Goal: Task Accomplishment & Management: Complete application form

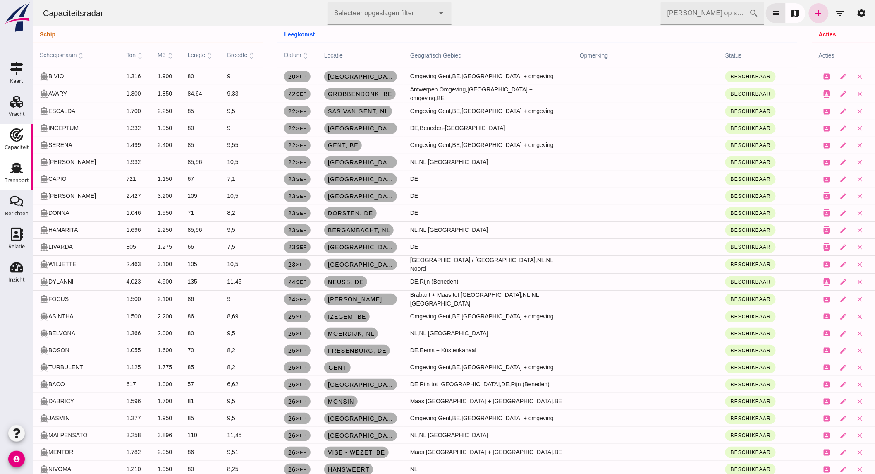
click at [19, 167] on use at bounding box center [16, 168] width 13 height 11
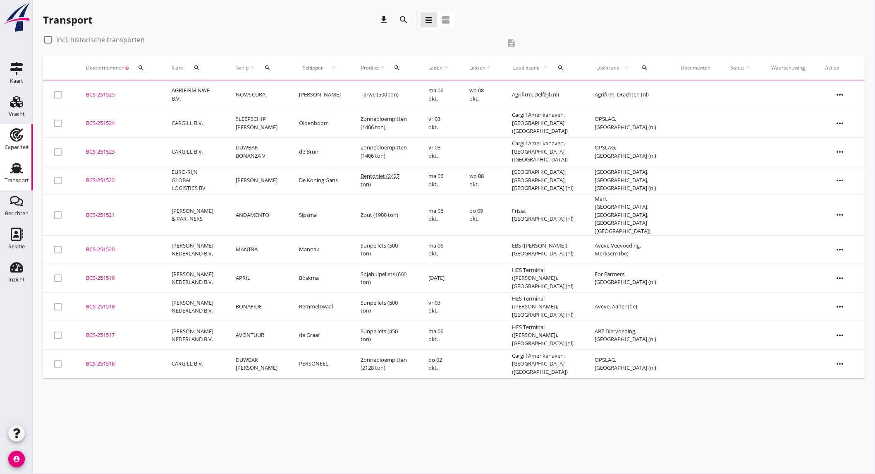
click at [21, 143] on div "Capaciteit" at bounding box center [17, 147] width 24 height 12
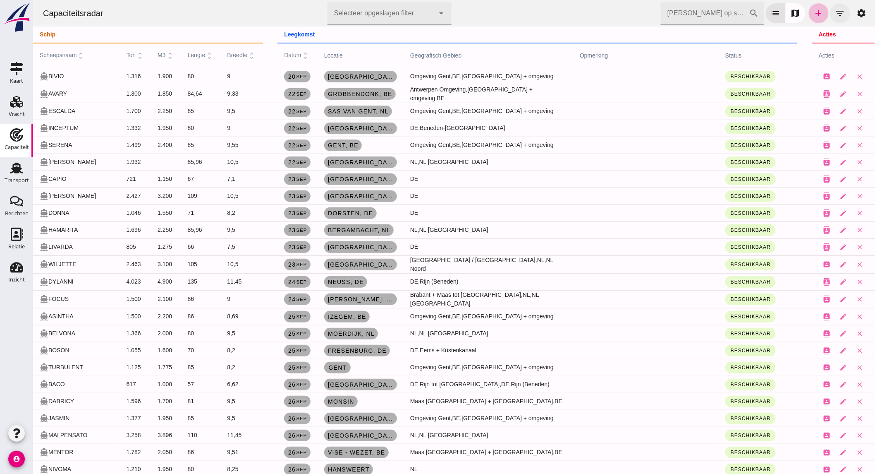
click at [839, 8] on button "filter_list" at bounding box center [840, 13] width 20 height 20
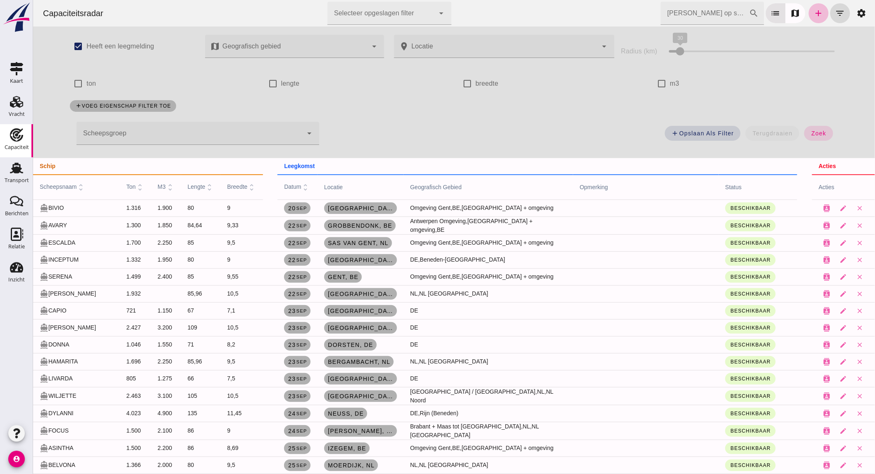
click at [122, 135] on div at bounding box center [189, 133] width 226 height 23
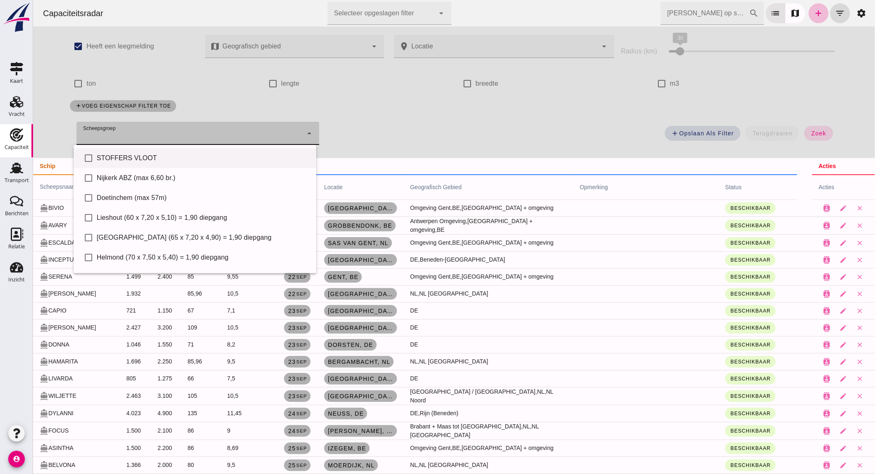
click at [121, 153] on div "STOFFERS VLOOT" at bounding box center [202, 158] width 213 height 10
type input "STOFFERS VLOOT"
checkbox input "true"
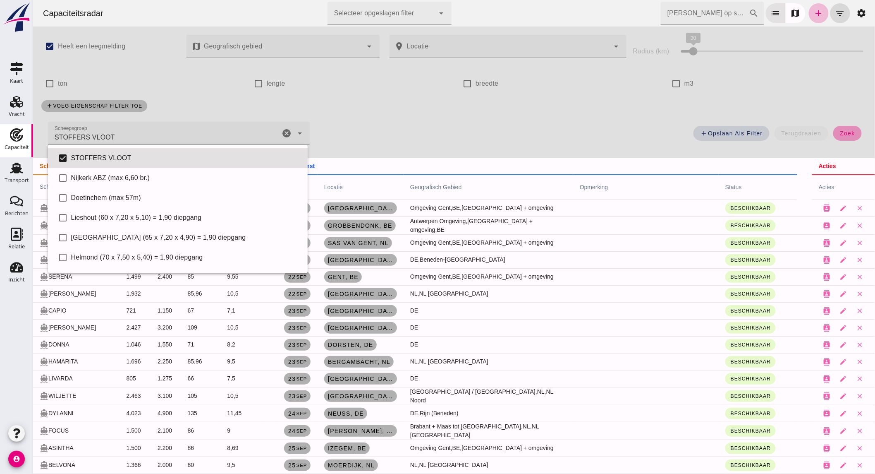
click at [840, 134] on span "zoek" at bounding box center [847, 133] width 15 height 7
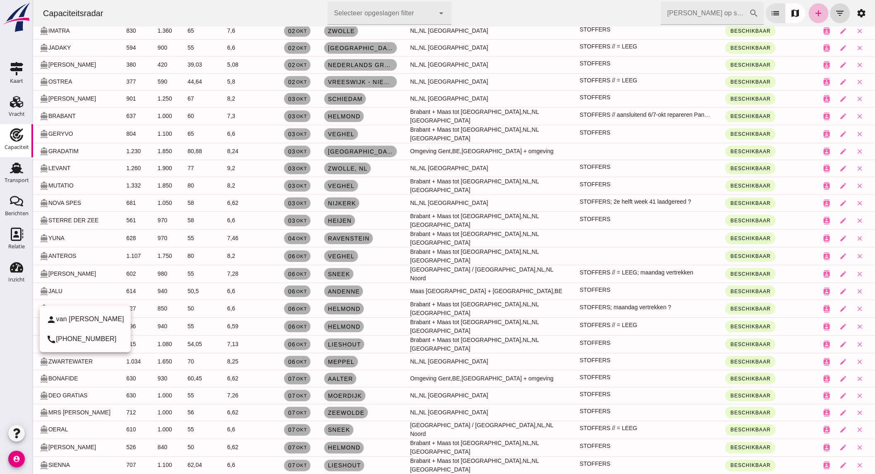
scroll to position [275, 0]
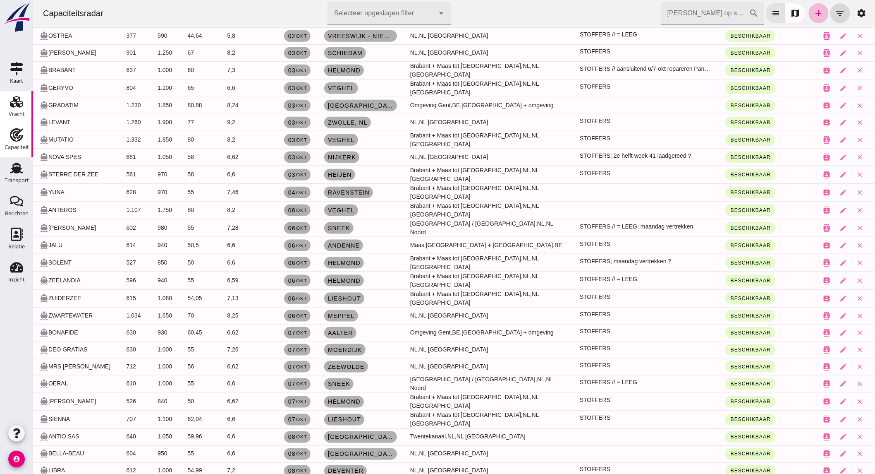
click at [25, 105] on div "Vracht" at bounding box center [17, 101] width 20 height 13
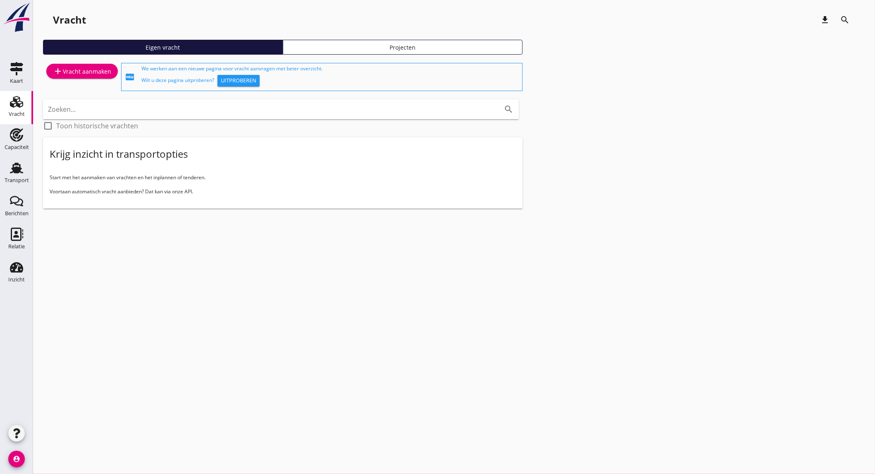
click at [89, 72] on div "add Vracht aanmaken" at bounding box center [82, 71] width 58 height 10
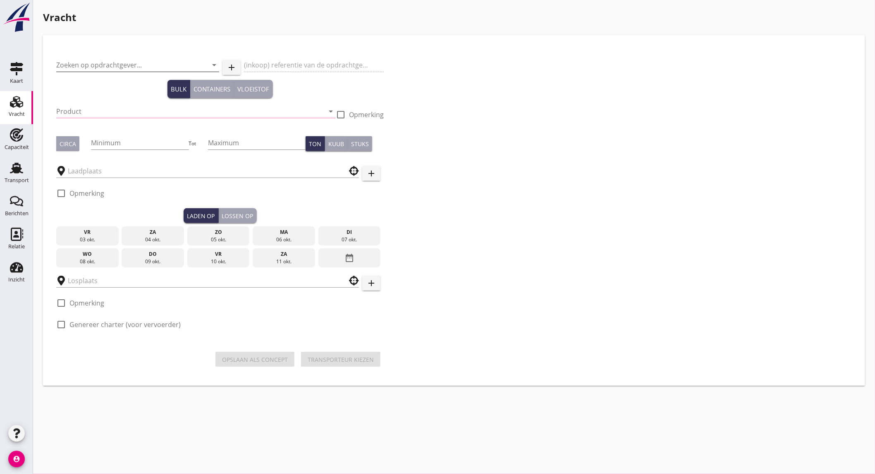
click at [91, 62] on input "Zoeken op opdrachtgever..." at bounding box center [126, 64] width 140 height 13
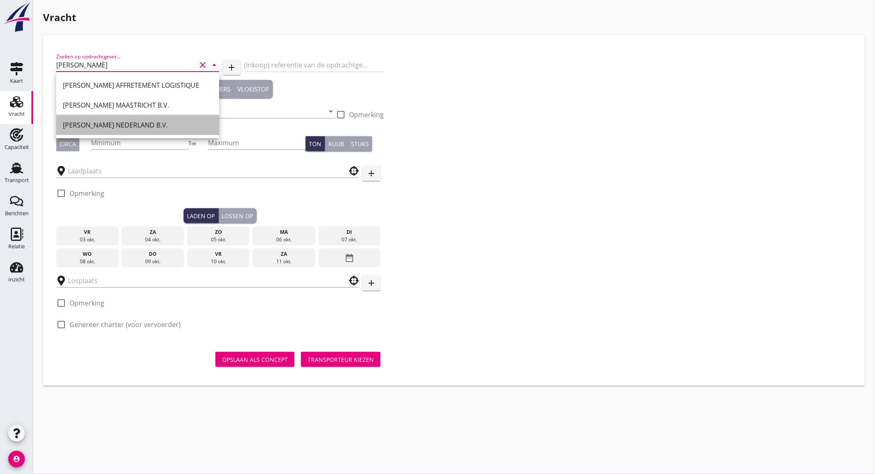
click at [139, 121] on div "[PERSON_NAME] NEDERLAND B.V." at bounding box center [138, 125] width 150 height 10
type input "[PERSON_NAME] NEDERLAND B.V."
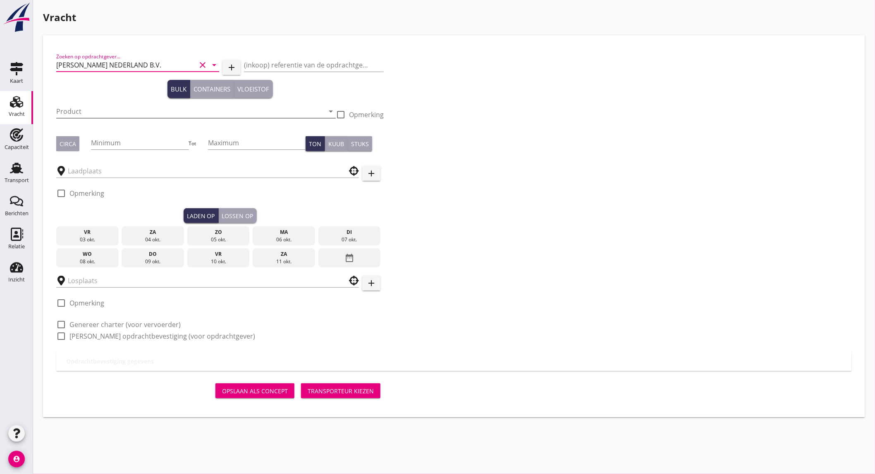
click at [113, 111] on input "Product" at bounding box center [190, 111] width 268 height 13
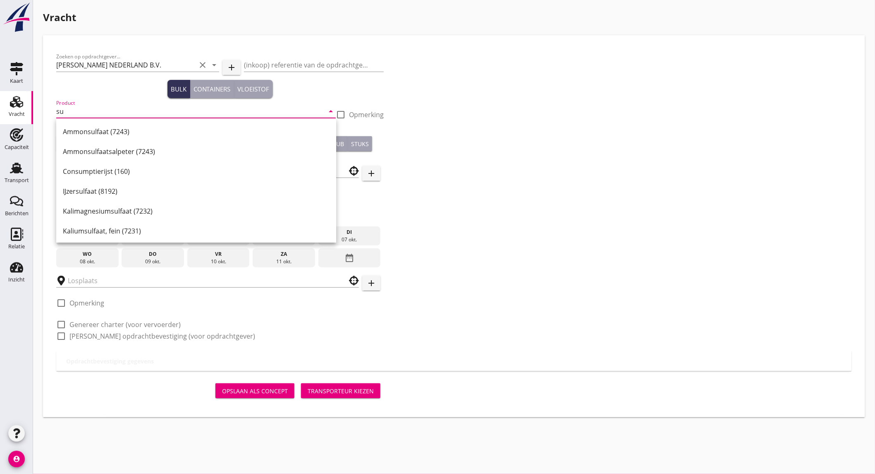
type input "s"
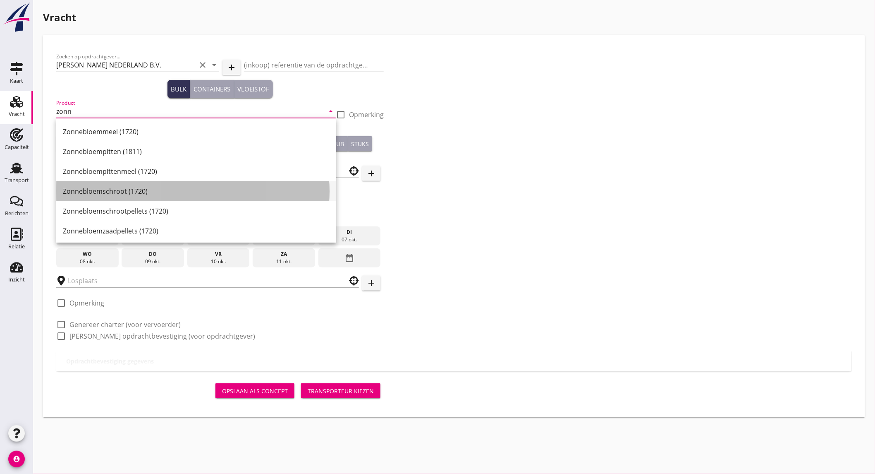
click at [110, 195] on div "Zonnebloemschroot (1720)" at bounding box center [196, 191] width 267 height 10
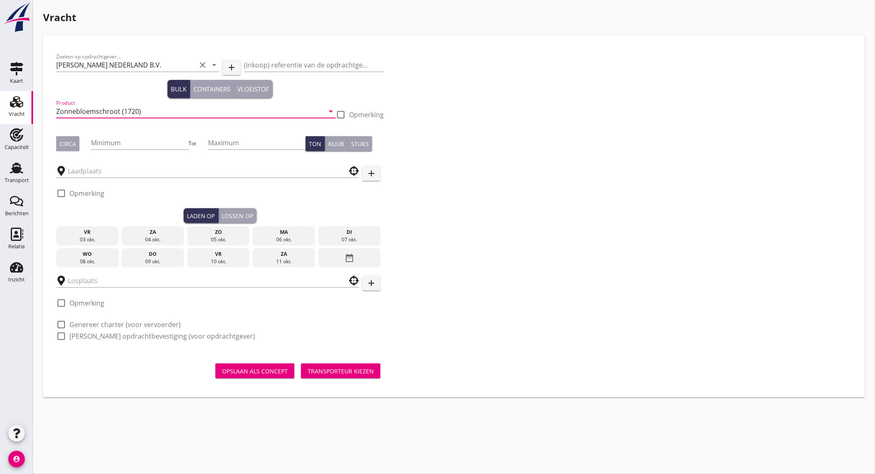
type input "Zonnebloemschroot (1720)"
drag, startPoint x: 58, startPoint y: 144, endPoint x: 71, endPoint y: 143, distance: 12.4
click at [64, 143] on button "Circa" at bounding box center [67, 143] width 23 height 15
click at [108, 143] on input "Minimum" at bounding box center [140, 142] width 98 height 13
type input "500"
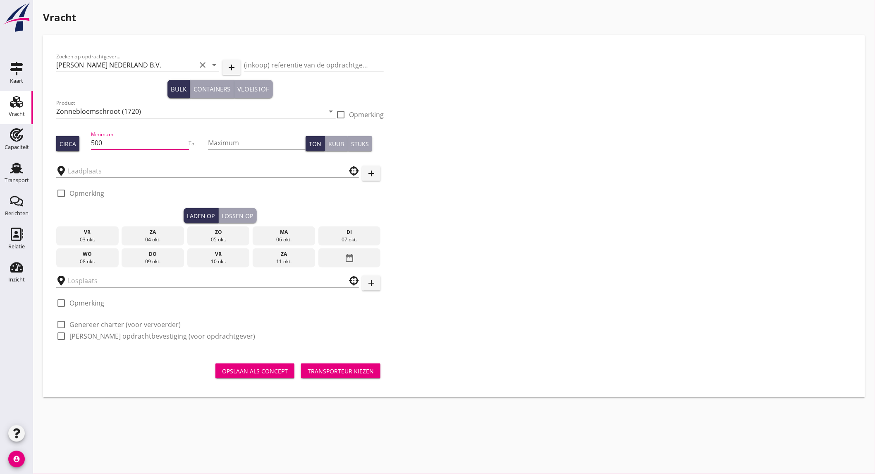
click at [115, 174] on input "text" at bounding box center [202, 170] width 268 height 13
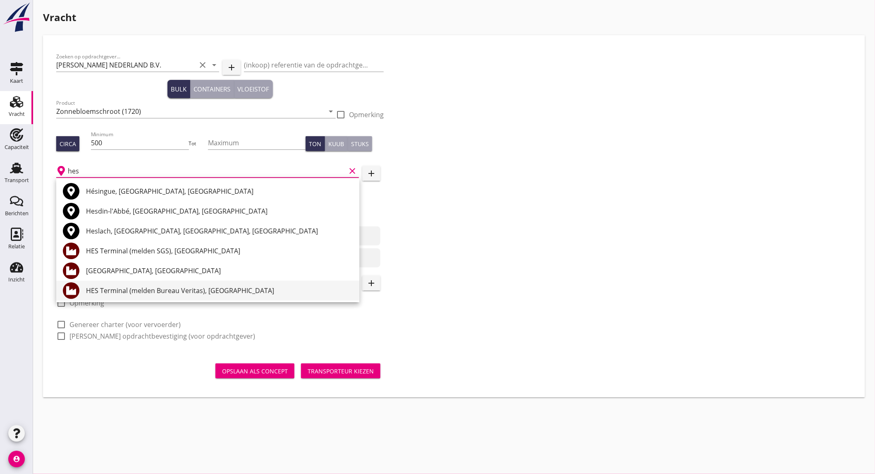
scroll to position [46, 0]
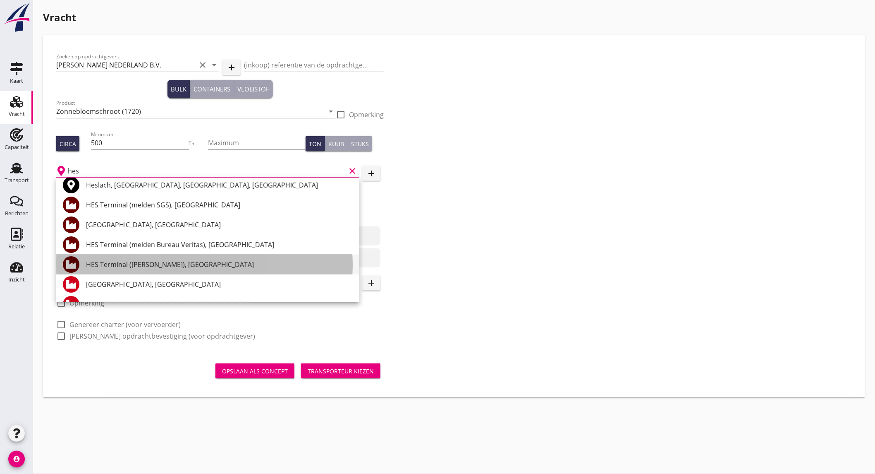
click at [184, 259] on div "HES Terminal ([PERSON_NAME]), [GEOGRAPHIC_DATA]" at bounding box center [219, 264] width 267 height 20
type input "HES Terminal ([PERSON_NAME]), [GEOGRAPHIC_DATA]"
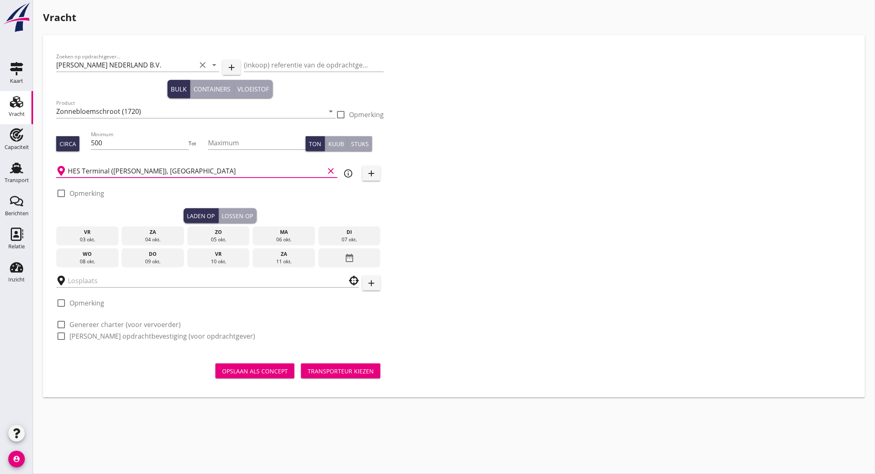
click at [90, 192] on label "Opmerking" at bounding box center [86, 193] width 35 height 8
checkbox input "true"
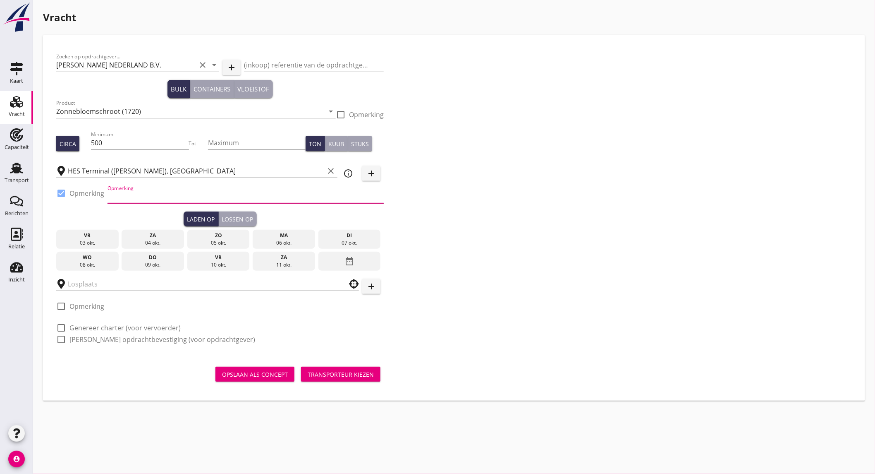
drag, startPoint x: 138, startPoint y: 195, endPoint x: 129, endPoint y: 190, distance: 9.8
click at [138, 195] on input "Opmerking" at bounding box center [246, 196] width 276 height 13
type input "W"
type input "e"
type input "Ex.Aquaholic // [GEOGRAPHIC_DATA]"
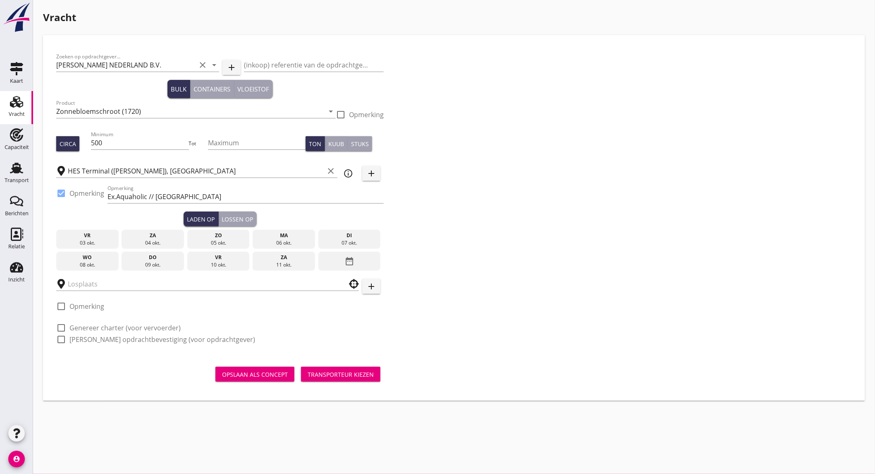
click at [291, 236] on div "ma" at bounding box center [284, 235] width 58 height 7
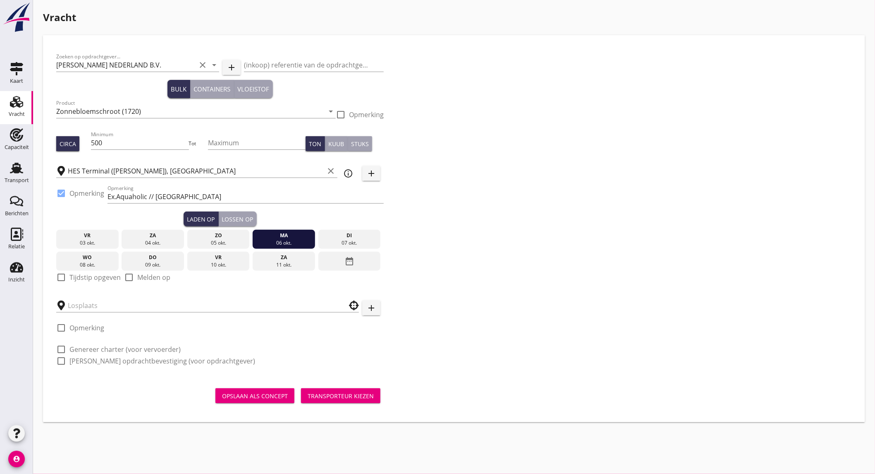
click at [91, 275] on label "Tijdstip opgeven" at bounding box center [94, 277] width 51 height 8
checkbox input "true"
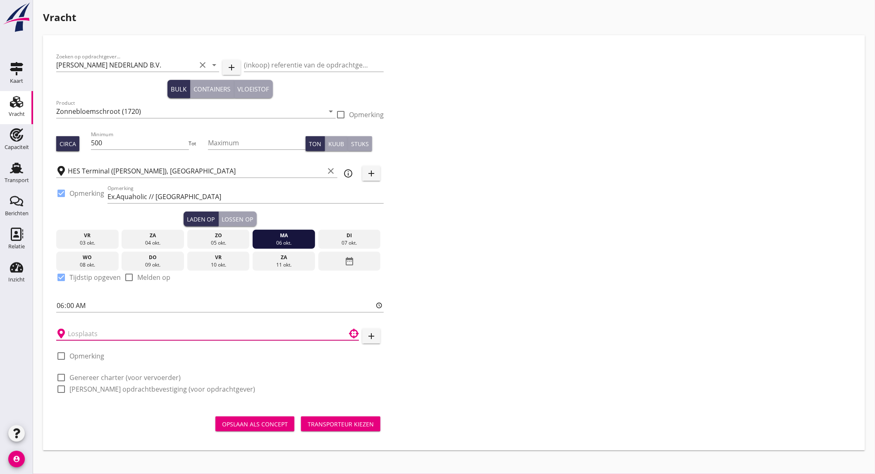
click at [90, 334] on input "text" at bounding box center [202, 333] width 268 height 13
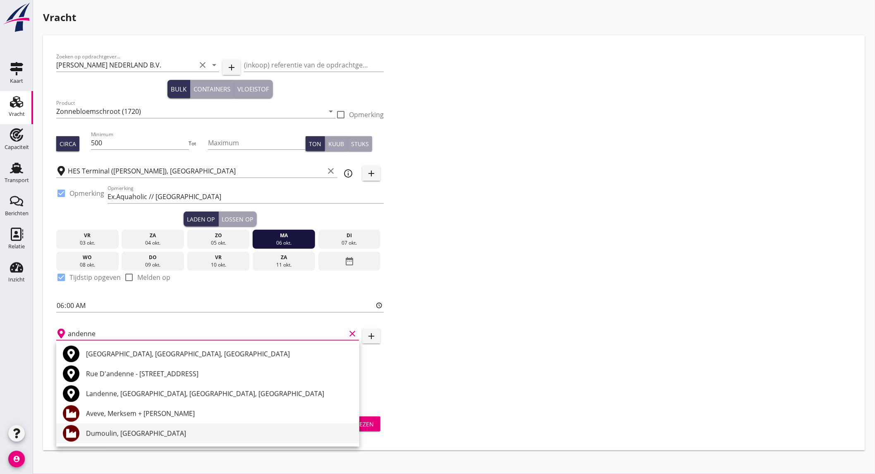
click at [151, 436] on div "Dumoulin, [GEOGRAPHIC_DATA]" at bounding box center [219, 433] width 267 height 10
type input "Dumoulin, [GEOGRAPHIC_DATA]"
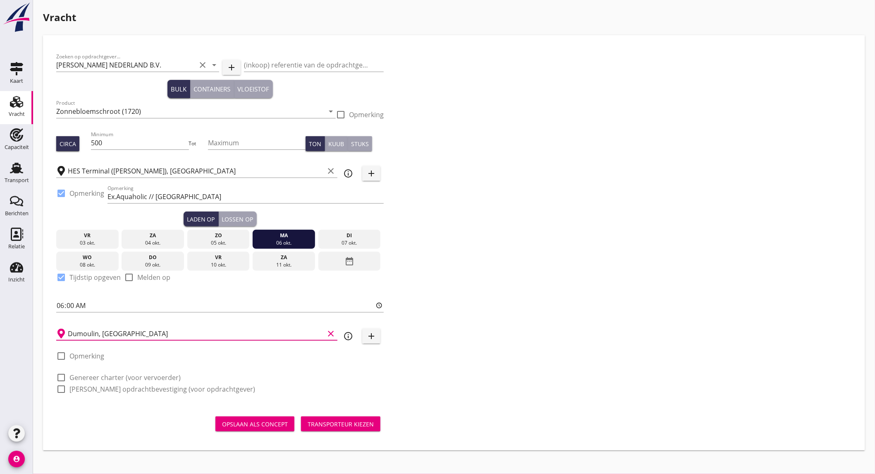
click at [105, 375] on label "Genereer charter (voor vervoerder)" at bounding box center [124, 377] width 111 height 8
checkbox input "true"
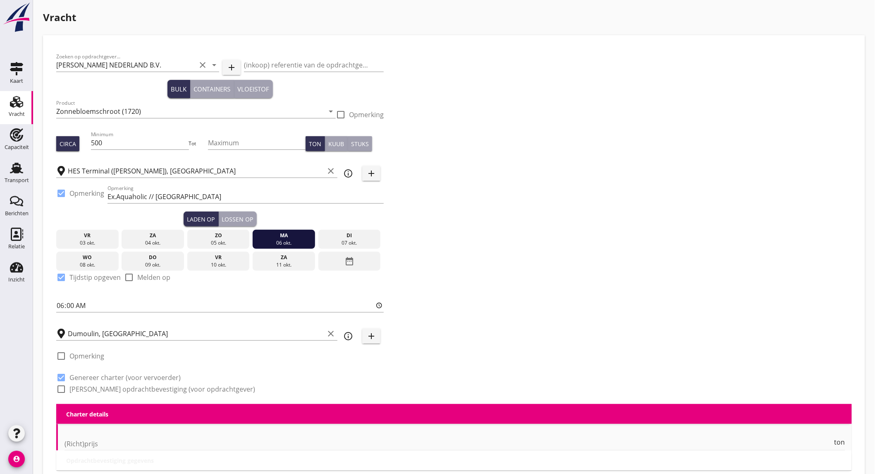
checkbox input "true"
click at [101, 390] on label "[PERSON_NAME] opdrachtbevestiging (voor opdrachtgever)" at bounding box center [162, 389] width 186 height 8
checkbox input "true"
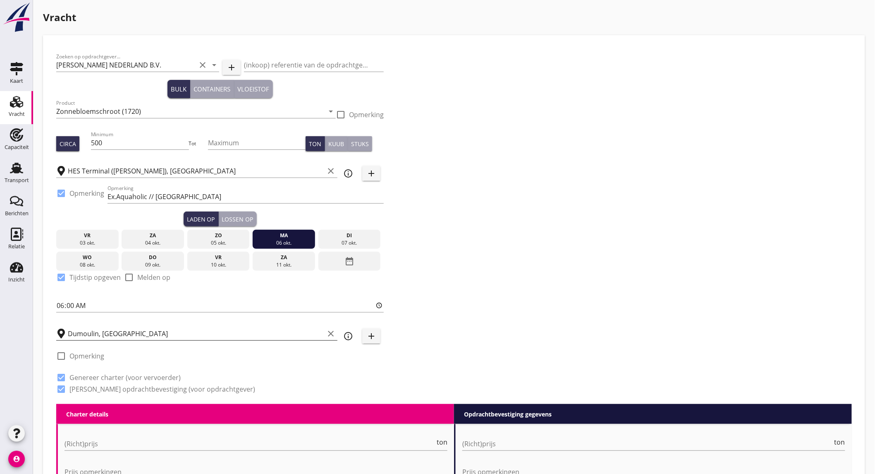
click at [328, 332] on icon "clear" at bounding box center [331, 333] width 10 height 10
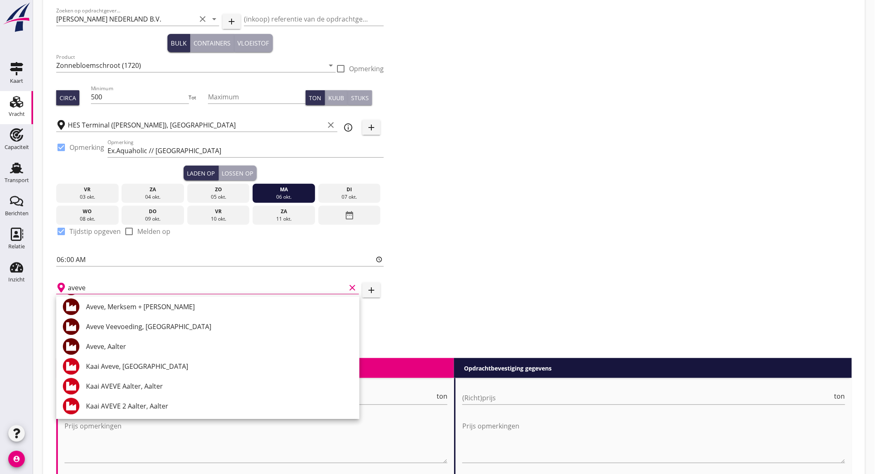
scroll to position [0, 0]
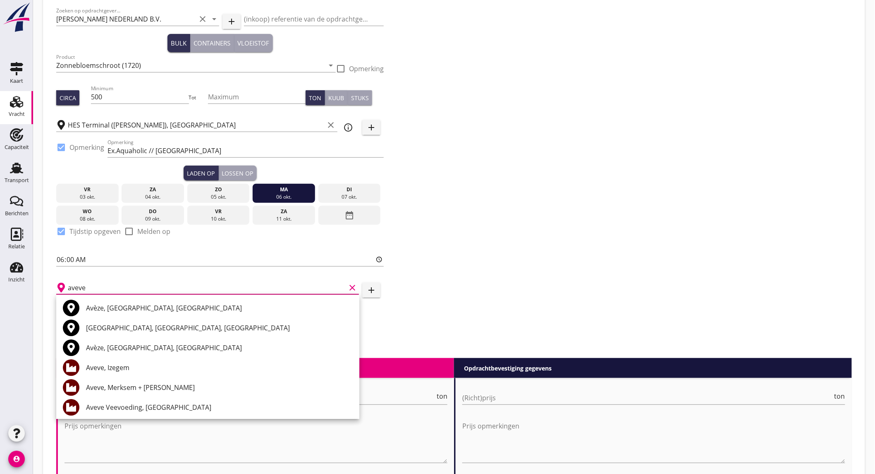
type input "aveve"
click at [684, 221] on div "Zoeken op opdrachtgever... [PERSON_NAME] NEDERLAND B.V. clear arrow_drop_down a…" at bounding box center [454, 179] width 803 height 355
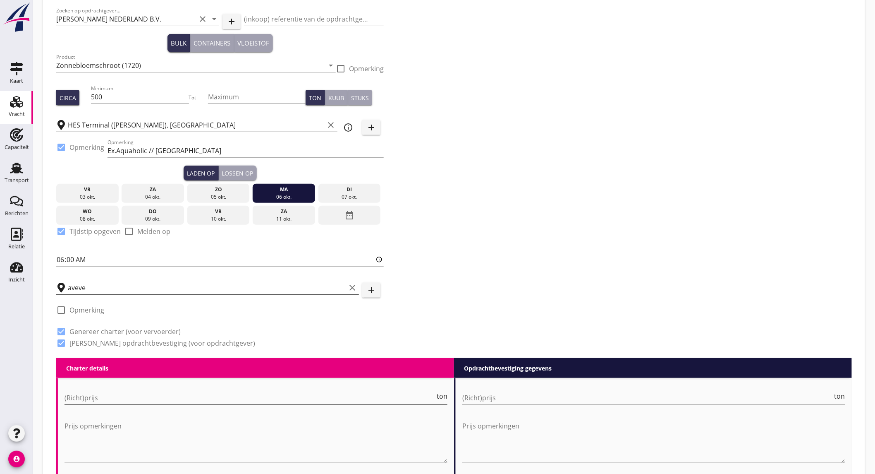
click at [292, 393] on input "(Richt)prijs" at bounding box center [250, 397] width 371 height 13
type input "6000"
click at [513, 398] on input "(Richt)prijs" at bounding box center [647, 397] width 371 height 13
type input "6250"
click at [517, 277] on div "Zoeken op opdrachtgever... [PERSON_NAME] NEDERLAND B.V. clear arrow_drop_down a…" at bounding box center [454, 179] width 803 height 355
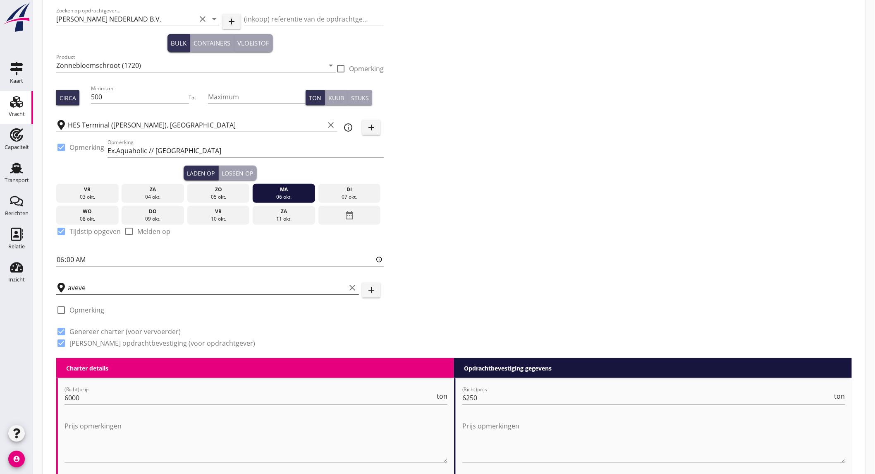
scroll to position [230, 0]
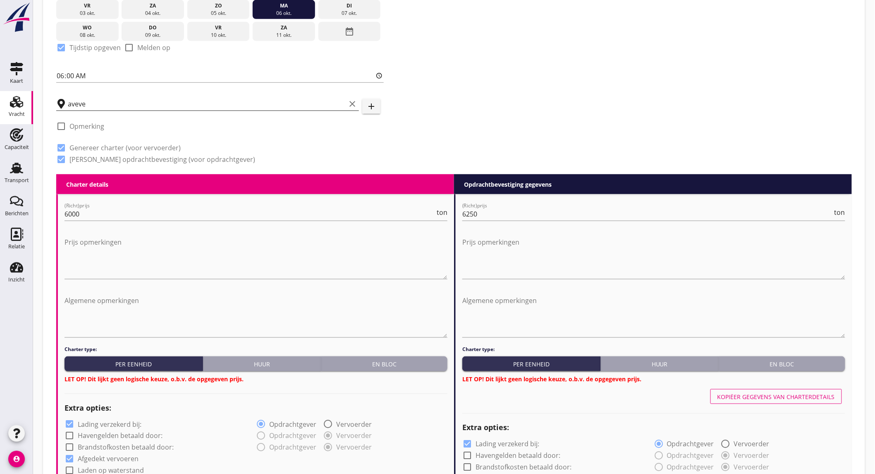
click at [392, 359] on div "En bloc" at bounding box center [385, 363] width 120 height 9
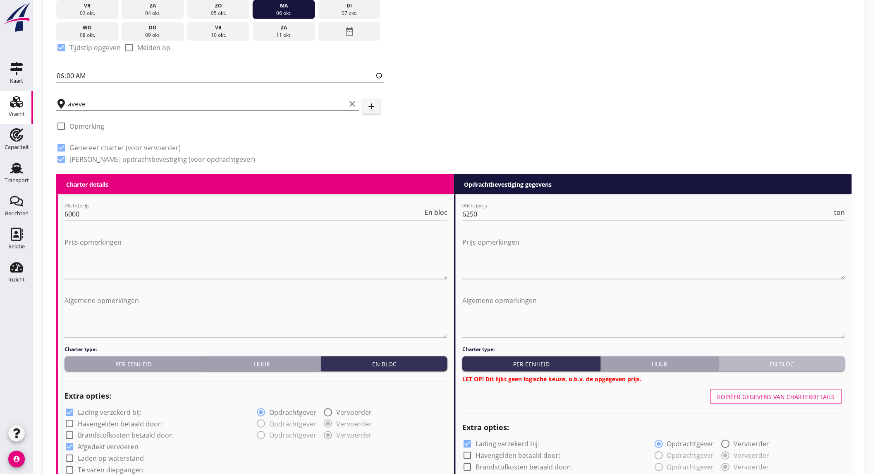
click at [765, 363] on div "En bloc" at bounding box center [783, 363] width 120 height 9
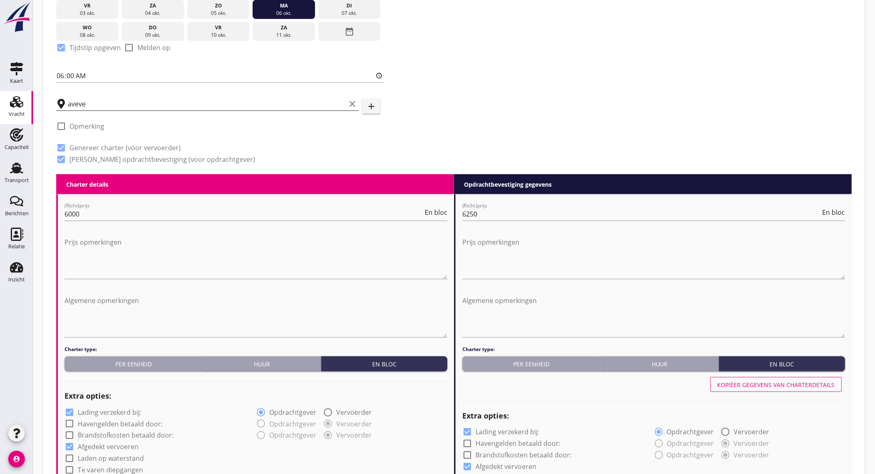
click at [120, 411] on label "Lading verzekerd bij:" at bounding box center [110, 412] width 64 height 8
checkbox input "false"
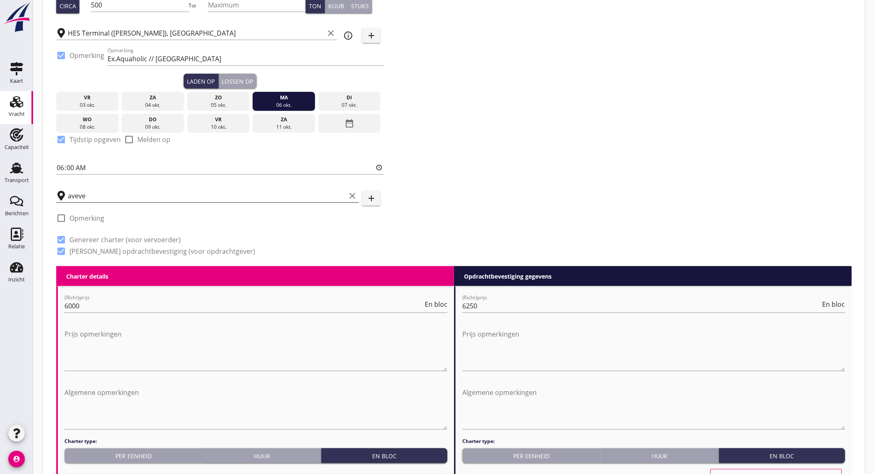
scroll to position [46, 0]
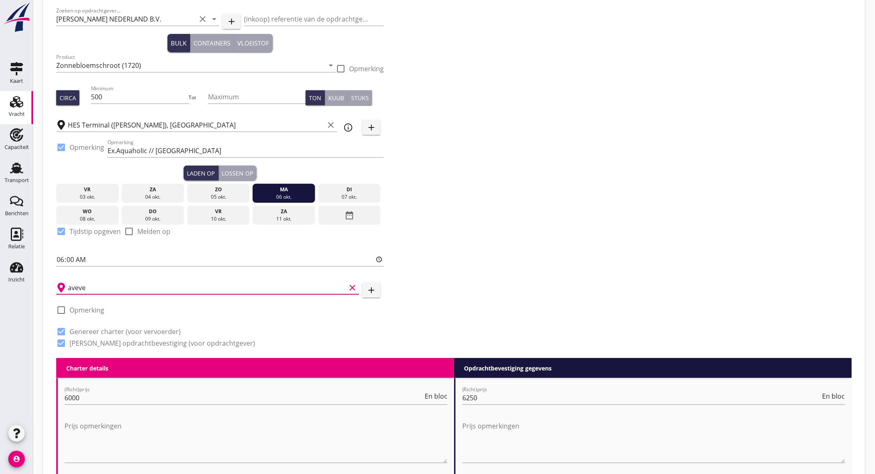
click at [116, 286] on input "aveve" at bounding box center [207, 287] width 278 height 13
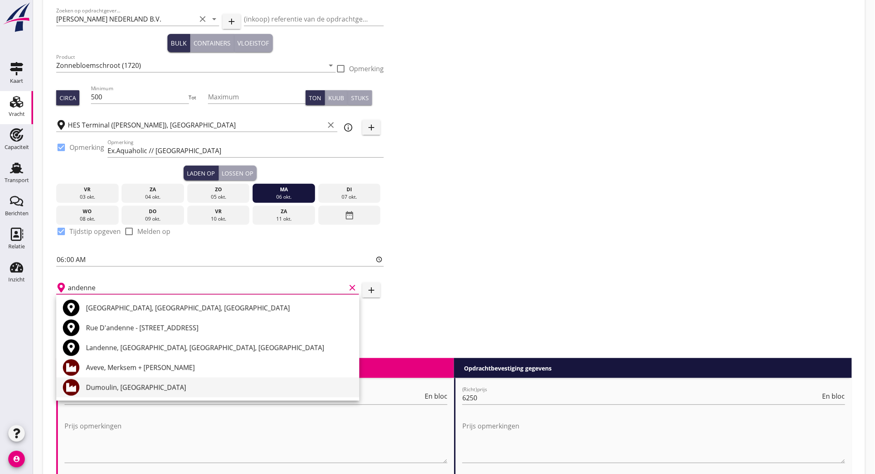
click at [118, 384] on div "Dumoulin, [GEOGRAPHIC_DATA]" at bounding box center [219, 387] width 267 height 10
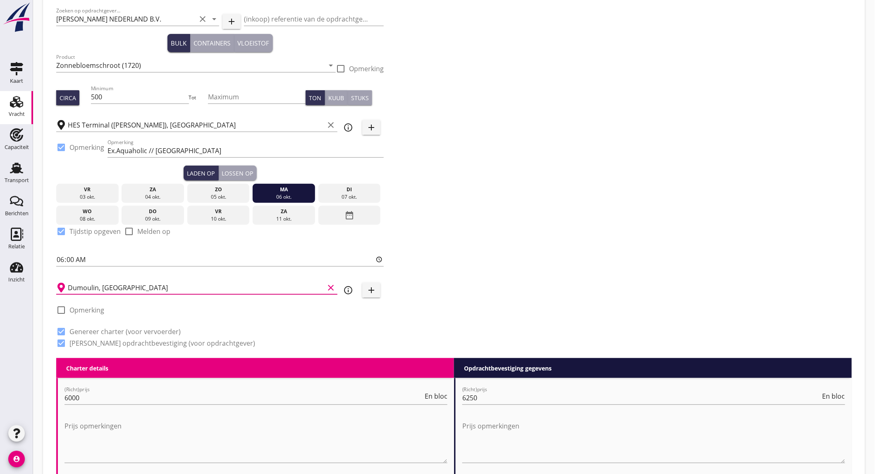
type input "Dumoulin, [GEOGRAPHIC_DATA]"
click at [503, 218] on div "Zoeken op opdrachtgever... [PERSON_NAME] NEDERLAND B.V. clear arrow_drop_down a…" at bounding box center [454, 179] width 803 height 355
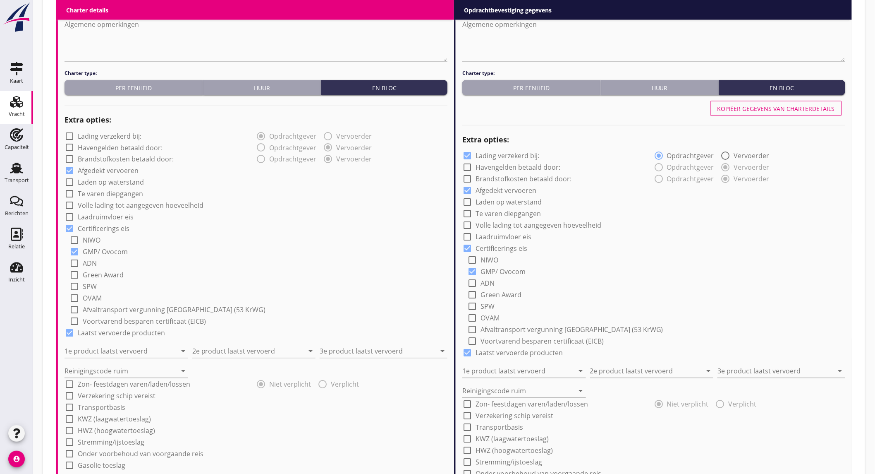
scroll to position [551, 0]
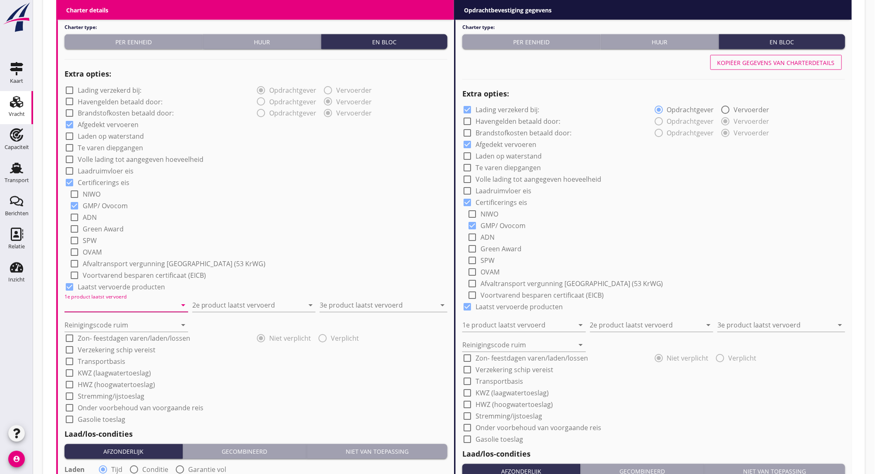
click at [127, 307] on input "1e product laatst vervoerd" at bounding box center [121, 305] width 112 height 13
click at [120, 316] on div "Raapschroot (1720)" at bounding box center [126, 325] width 110 height 20
type input "Raapschroot (1720)"
click at [222, 301] on input "2e product laatst vervoerd" at bounding box center [248, 305] width 112 height 13
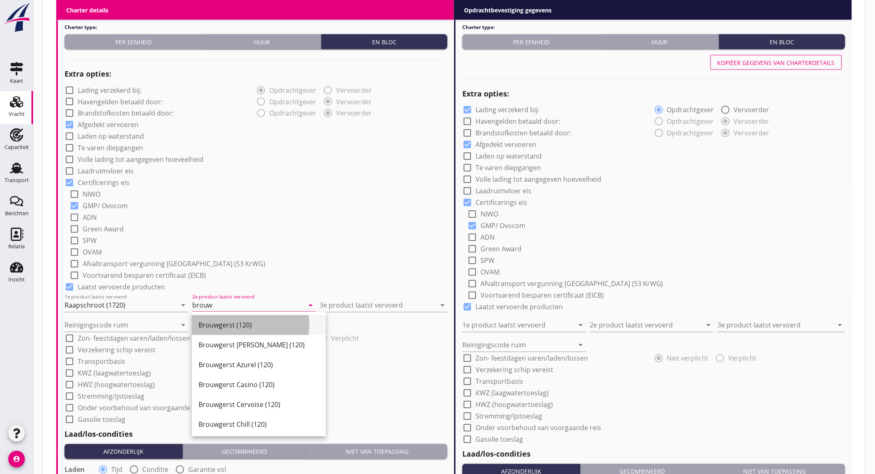
click at [223, 321] on div "Brouwgerst (120)" at bounding box center [259, 325] width 121 height 10
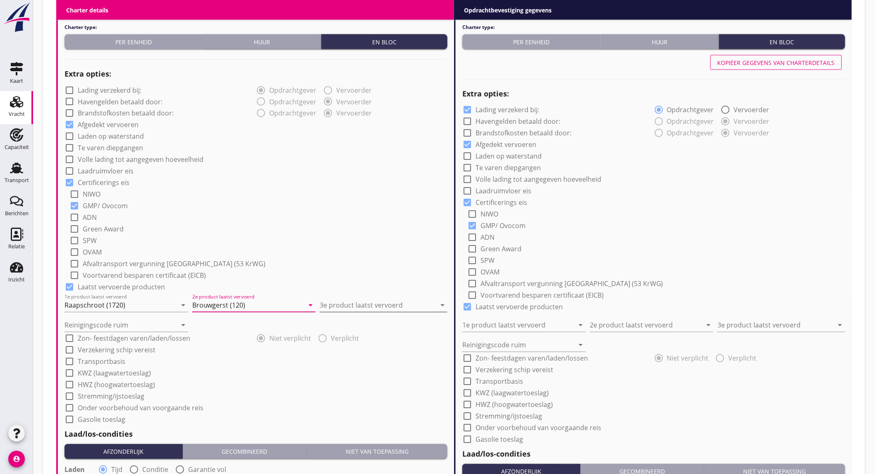
type input "Brouwgerst (120)"
click at [354, 305] on input "3e product laatst vervoerd" at bounding box center [378, 305] width 116 height 13
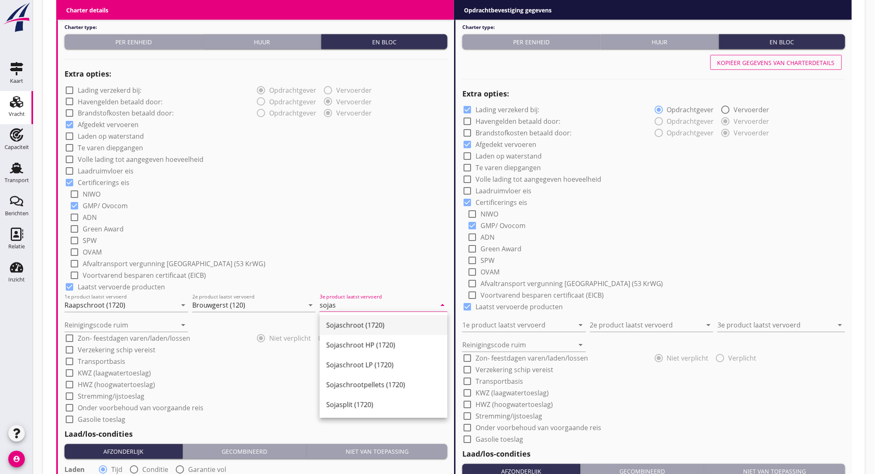
click at [360, 323] on div "Sojaschroot (1720)" at bounding box center [383, 325] width 115 height 10
type input "Sojaschroot (1720)"
click at [147, 325] on input "Reinigingscode ruim" at bounding box center [121, 325] width 112 height 13
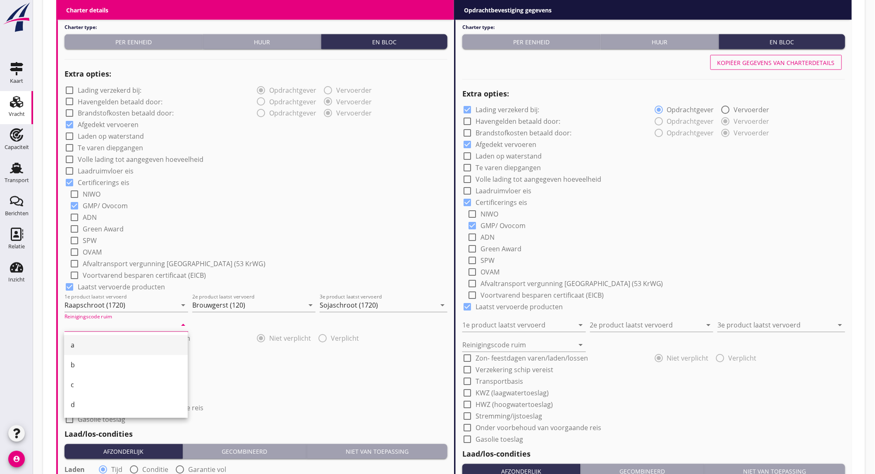
click at [123, 346] on div "a" at bounding box center [126, 345] width 110 height 10
type input "a"
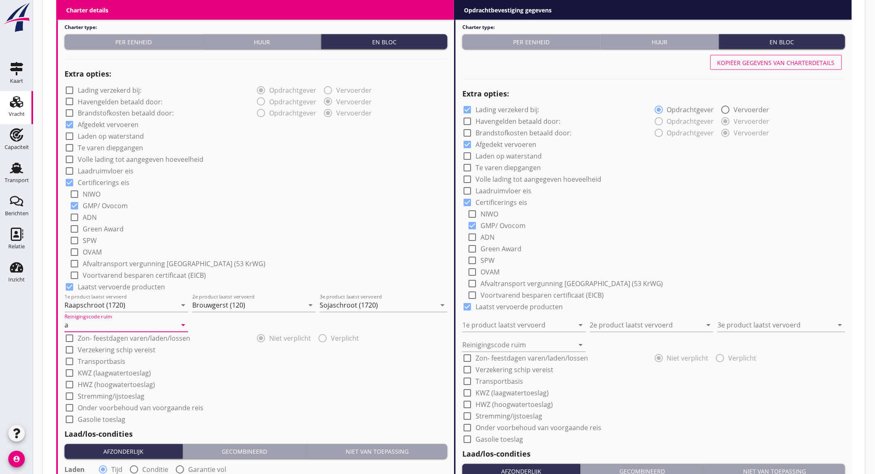
click at [108, 407] on label "Onder voorbehoud van voorgaande reis" at bounding box center [141, 408] width 126 height 8
checkbox input "true"
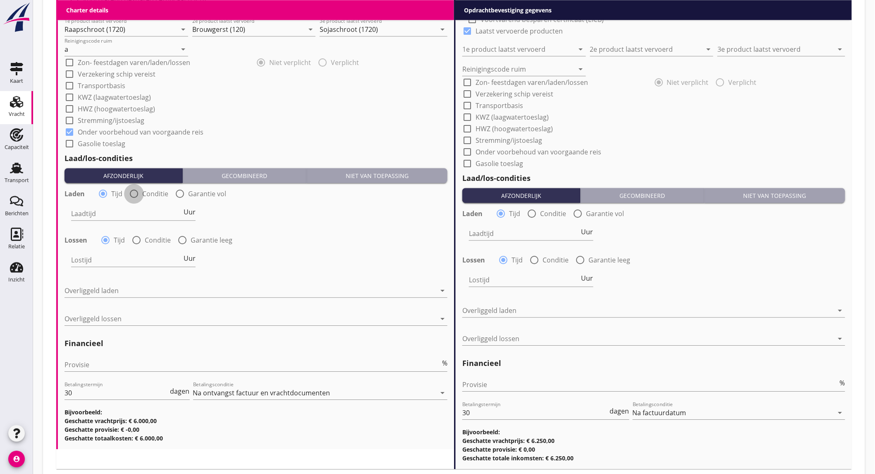
click at [137, 194] on div at bounding box center [134, 194] width 14 height 14
radio input "false"
radio input "true"
click at [136, 207] on div at bounding box center [159, 213] width 176 height 13
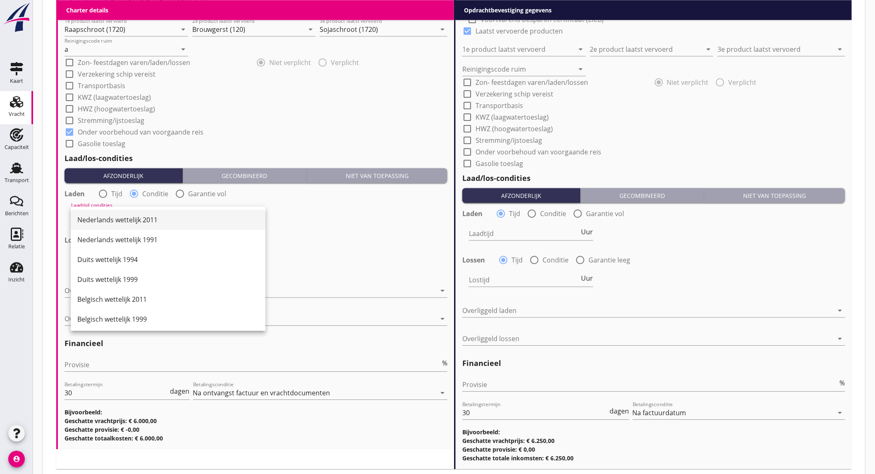
click at [134, 220] on div "Nederlands wettelijk 2011" at bounding box center [168, 220] width 182 height 10
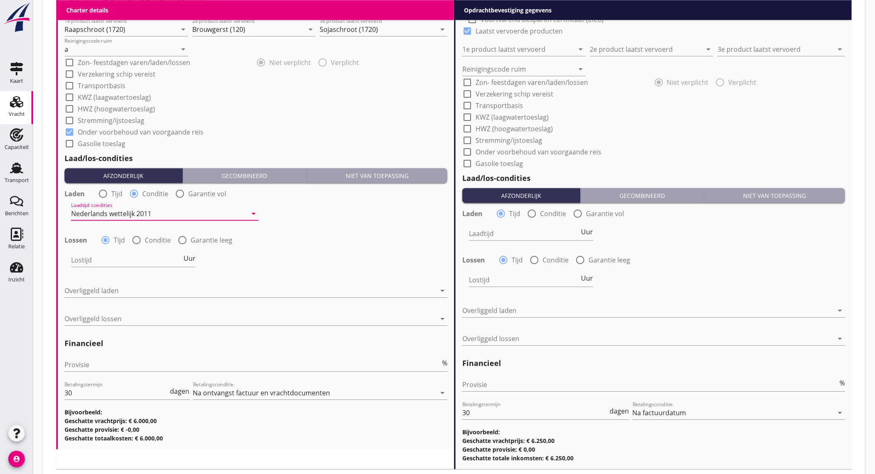
click at [131, 239] on div at bounding box center [136, 240] width 14 height 14
radio input "false"
radio input "true"
click at [137, 262] on div at bounding box center [159, 259] width 176 height 13
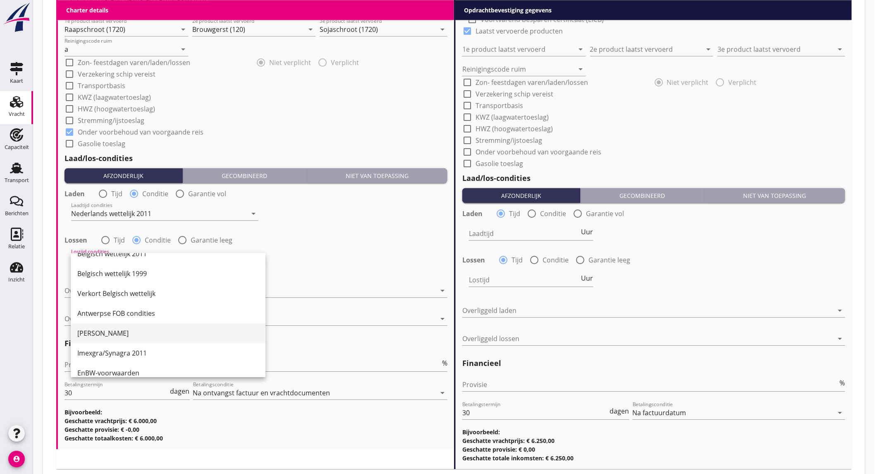
scroll to position [230, 0]
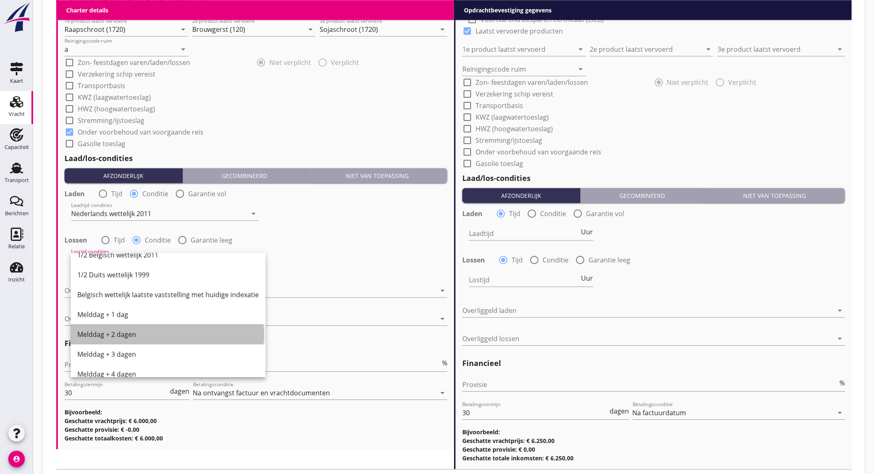
click at [123, 331] on div "Melddag + 2 dagen" at bounding box center [168, 334] width 182 height 10
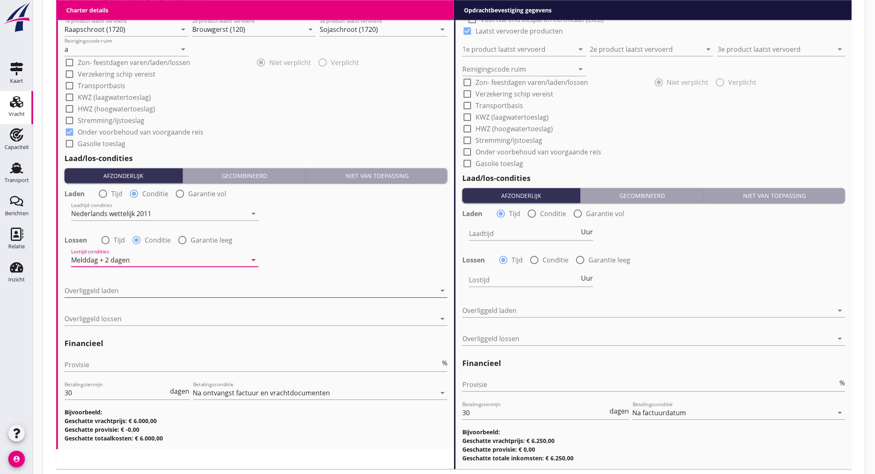
click at [125, 292] on div at bounding box center [250, 290] width 371 height 13
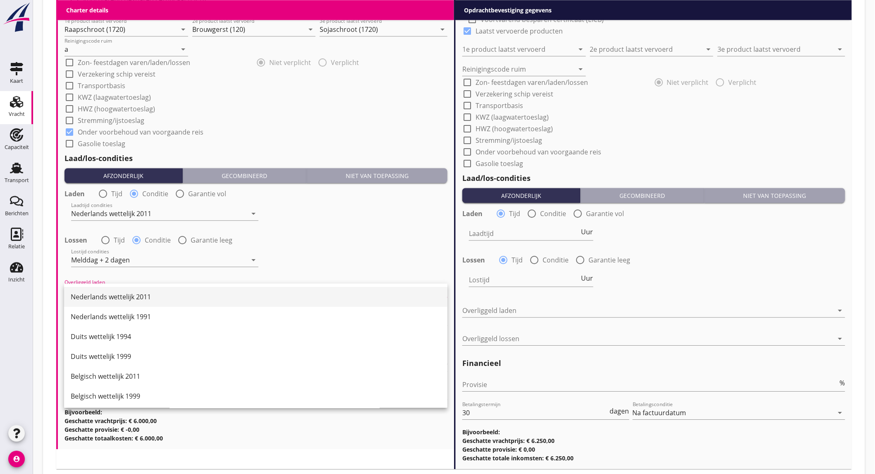
click at [123, 295] on div "Nederlands wettelijk 2011" at bounding box center [256, 297] width 370 height 10
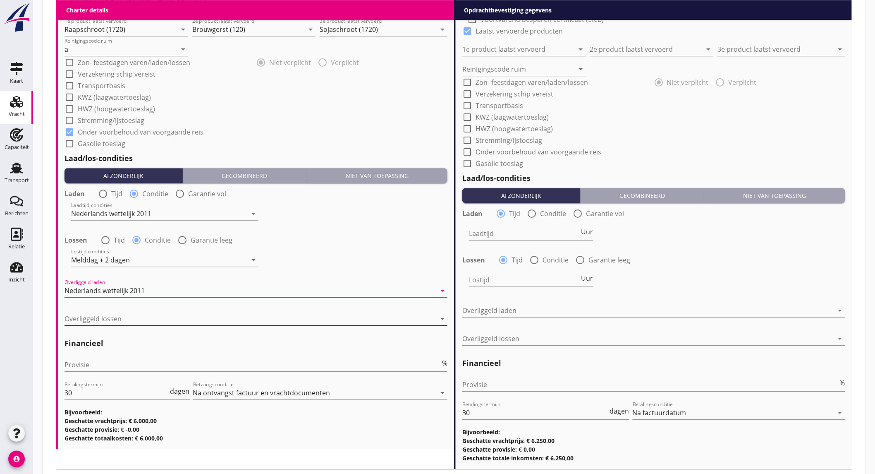
click at [118, 315] on div at bounding box center [250, 318] width 371 height 13
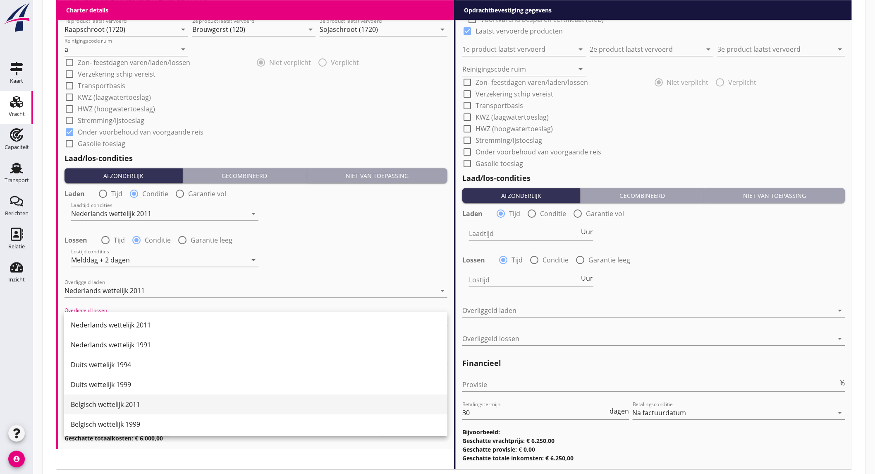
click at [126, 406] on div "Belgisch wettelijk 2011" at bounding box center [256, 404] width 370 height 10
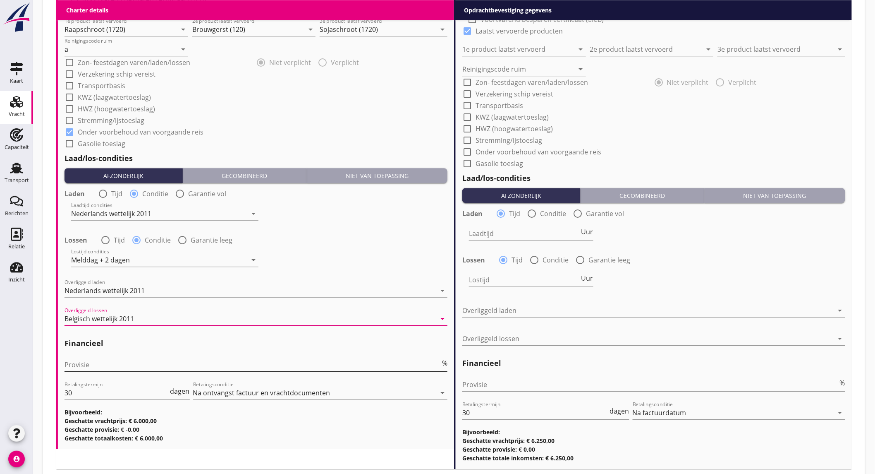
click at [103, 365] on input "Provisie" at bounding box center [253, 364] width 376 height 13
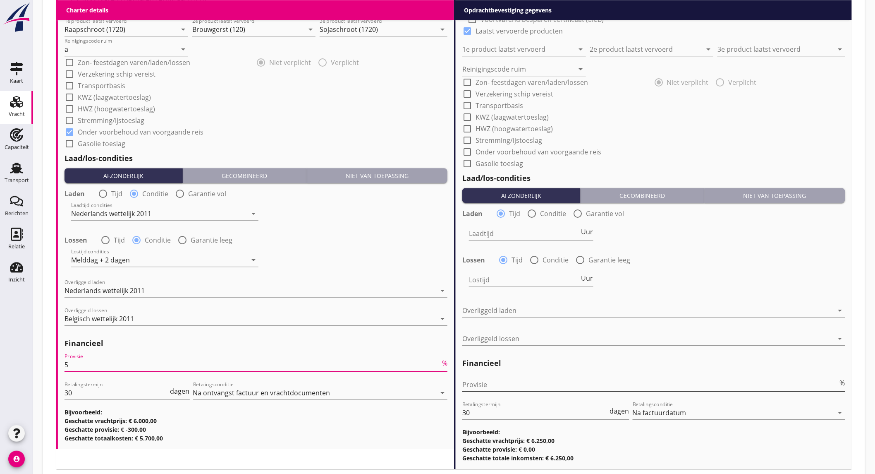
type input "5"
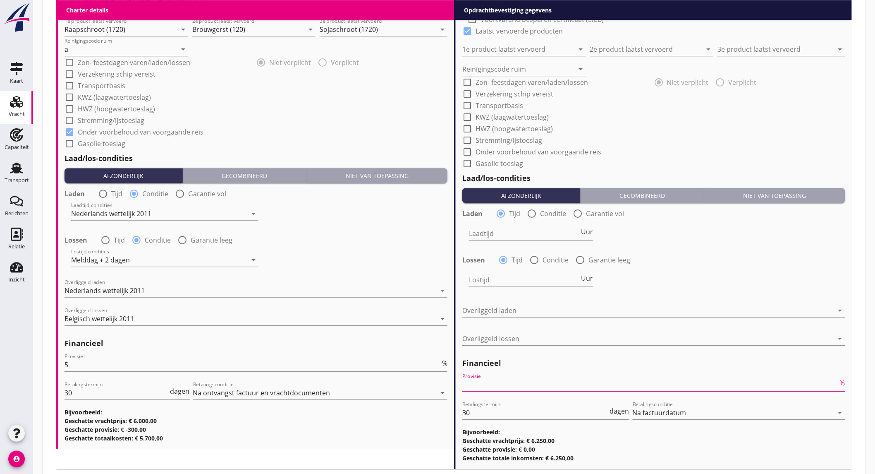
click at [602, 378] on input "Provisie" at bounding box center [650, 384] width 376 height 13
type input "2"
type input "2.5"
click at [730, 267] on div "Lostijd Uur" at bounding box center [654, 281] width 385 height 30
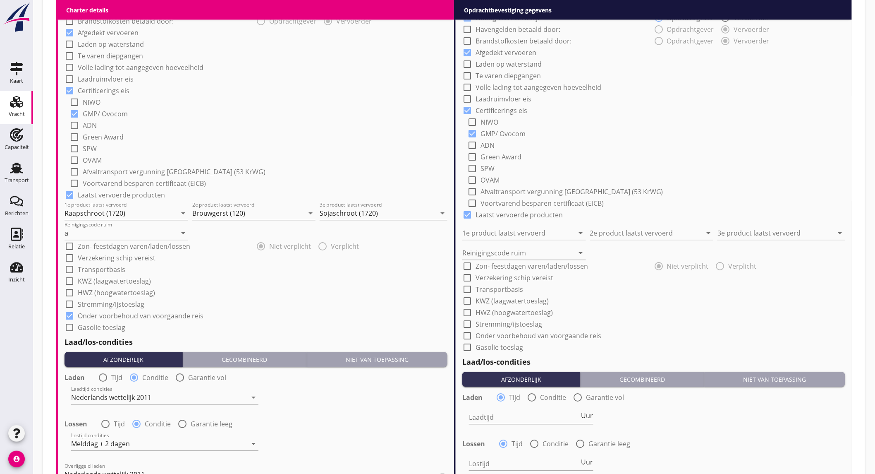
scroll to position [367, 0]
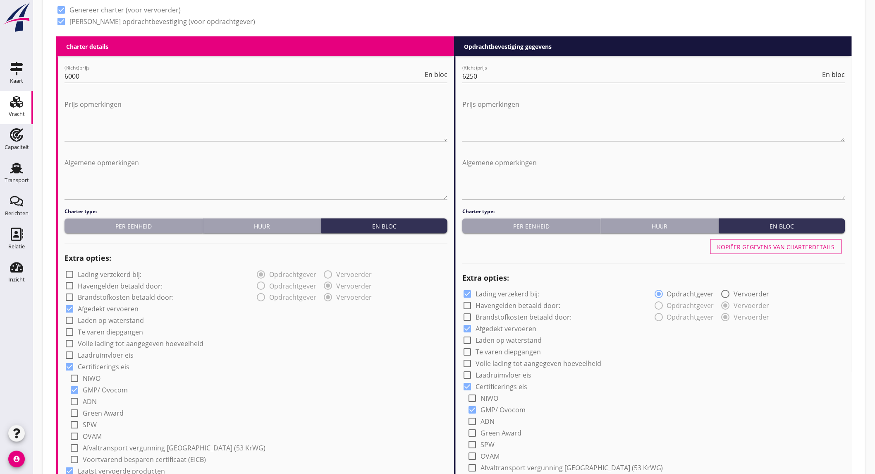
click at [730, 246] on div "Kopiëer gegevens van charterdetails" at bounding box center [776, 246] width 117 height 9
checkbox input "false"
type input "Raapschroot (1720)"
type input "Brouwgerst (120)"
type input "Sojaschroot (1720)"
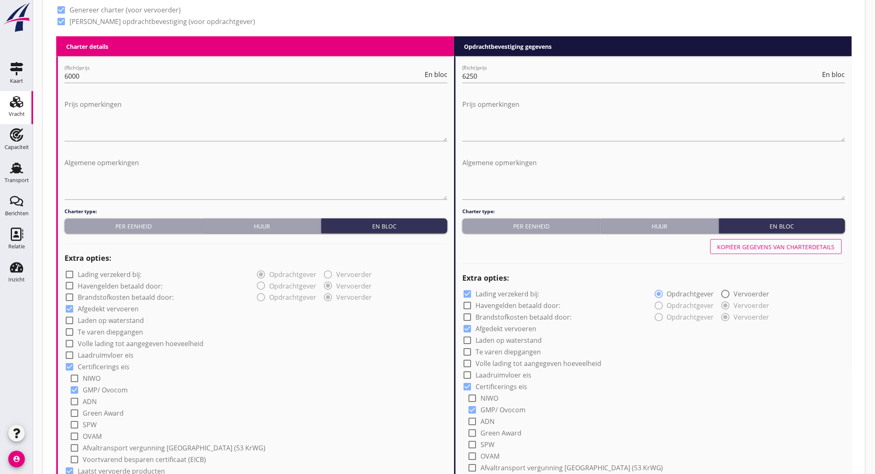
type input "a"
checkbox input "true"
radio input "false"
radio input "true"
radio input "false"
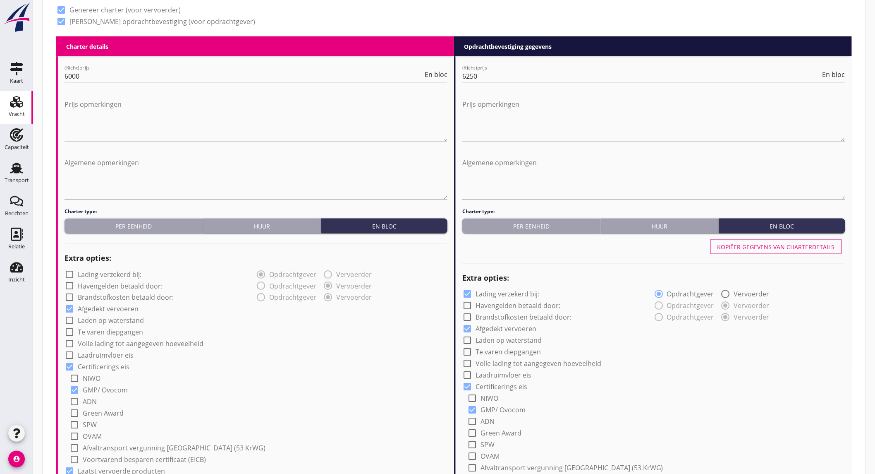
radio input "true"
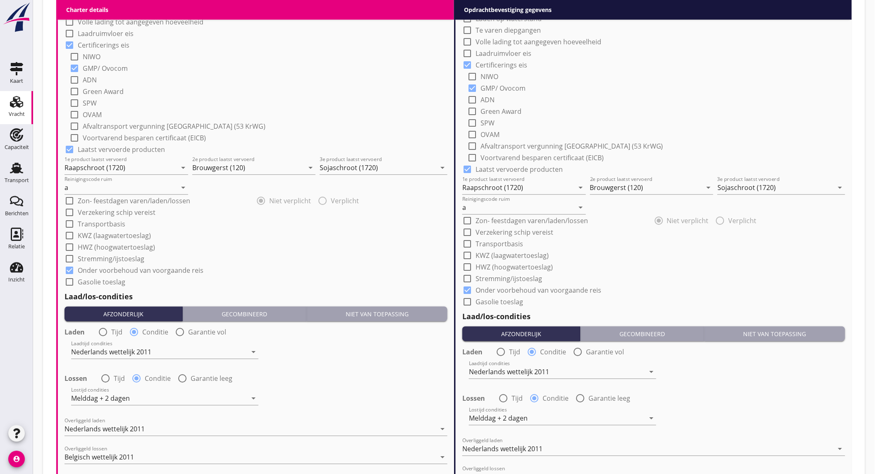
scroll to position [878, 0]
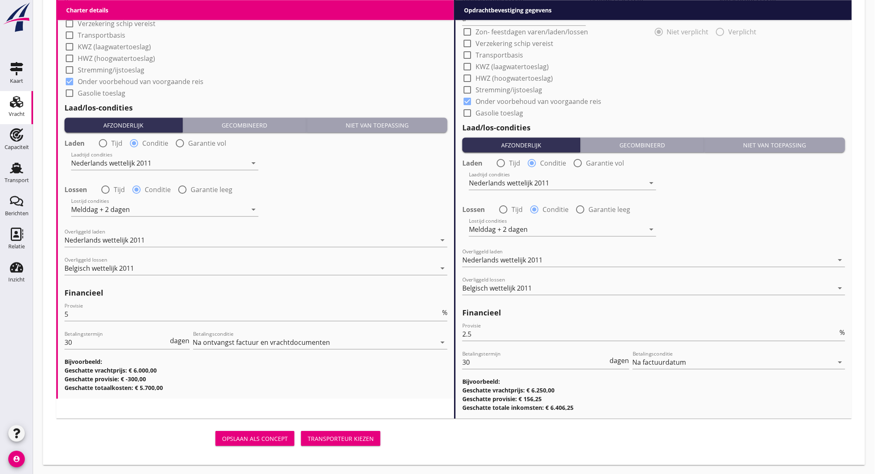
click at [356, 434] on div "Transporteur kiezen" at bounding box center [341, 438] width 66 height 9
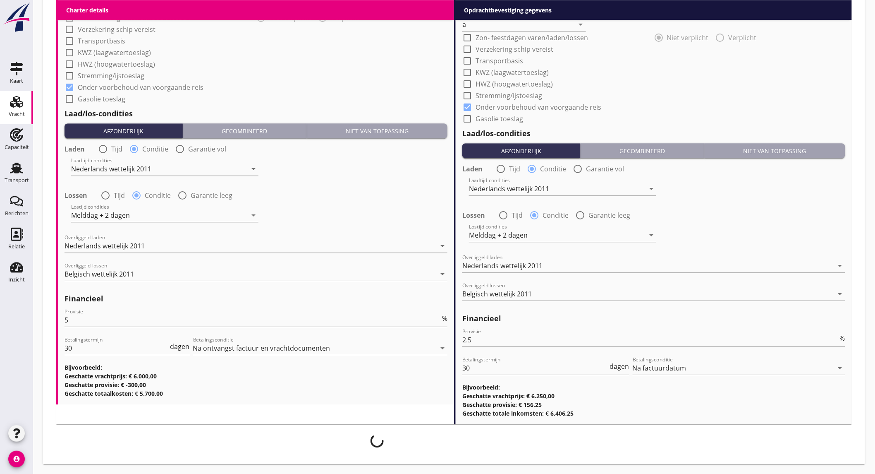
scroll to position [871, 0]
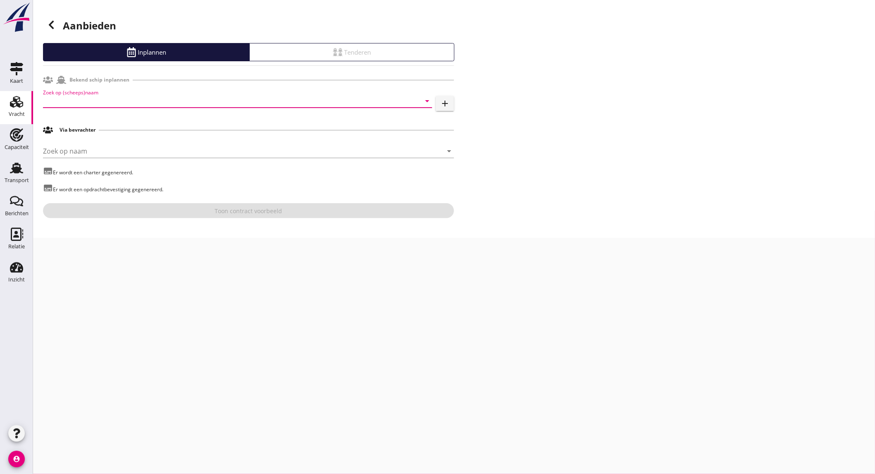
click at [87, 104] on input "Zoek op (scheeps)naam" at bounding box center [226, 100] width 366 height 13
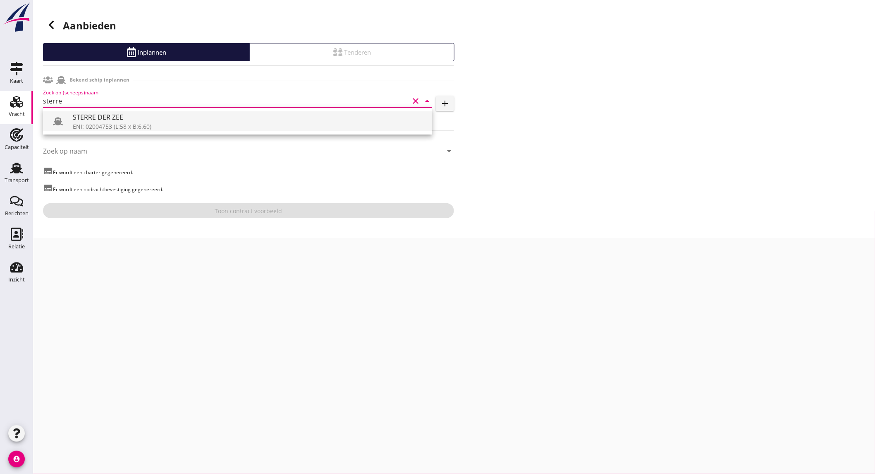
click at [103, 116] on div "STERRE DER ZEE" at bounding box center [249, 117] width 353 height 10
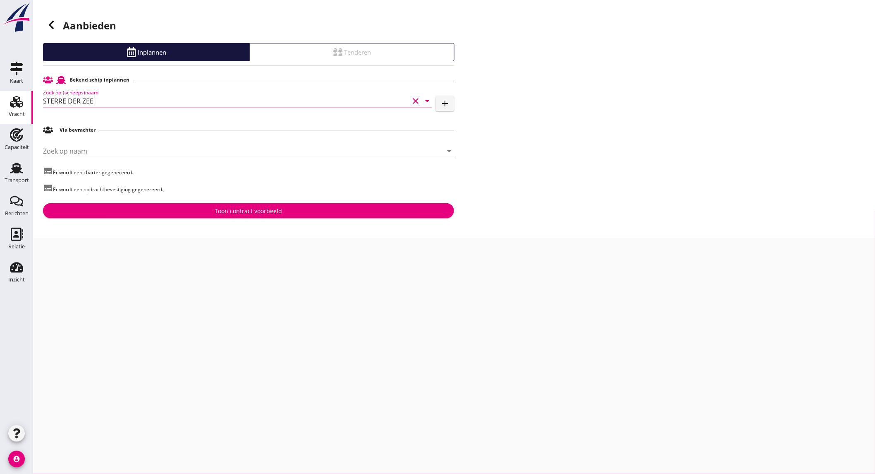
type input "STERRE DER ZEE"
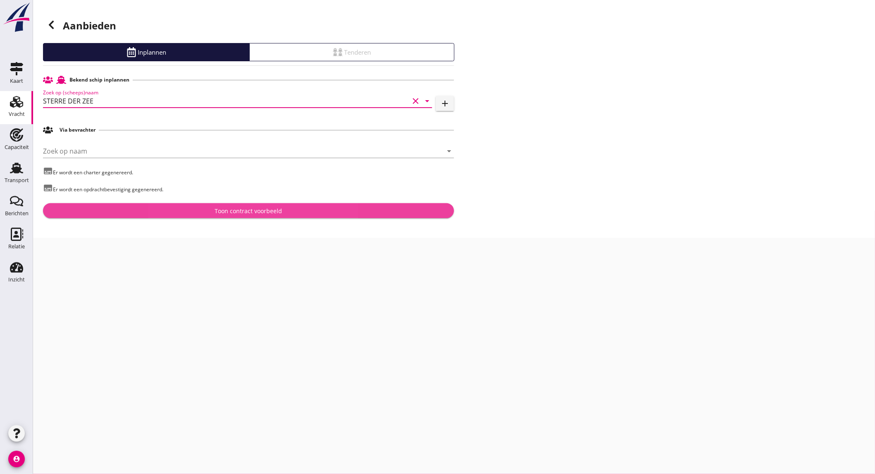
click at [256, 210] on div "Toon contract voorbeeld" at bounding box center [248, 210] width 67 height 9
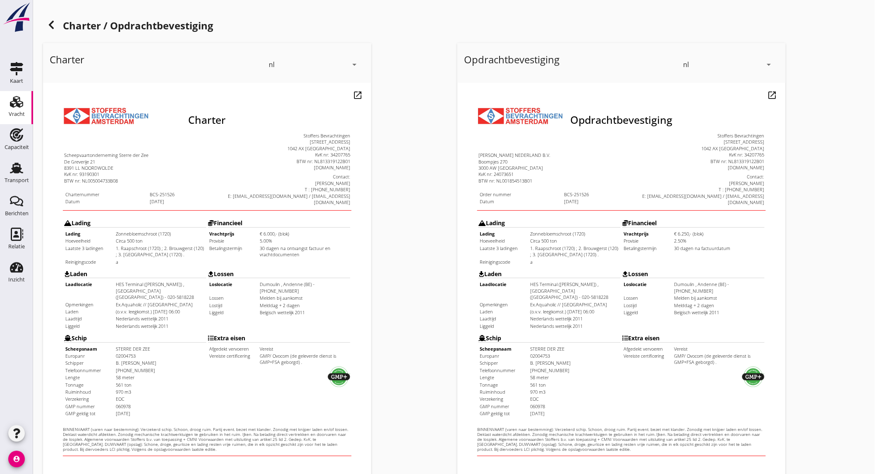
scroll to position [138, 0]
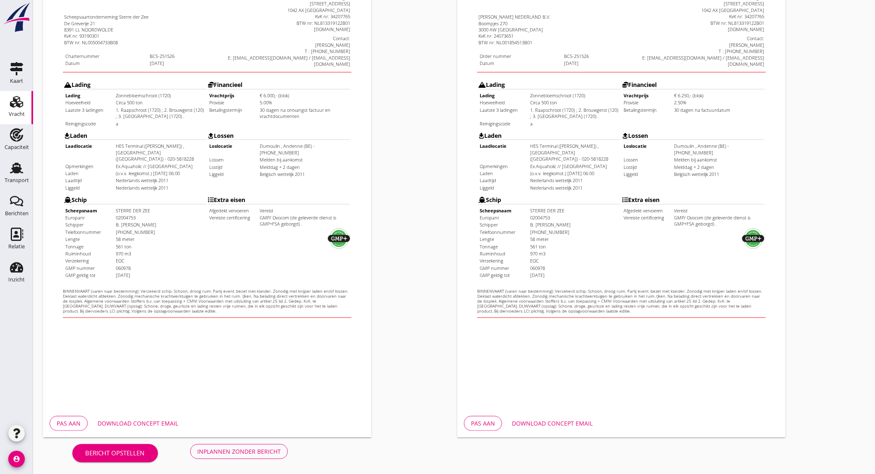
click at [124, 420] on div "Download concept email" at bounding box center [138, 423] width 81 height 9
click at [520, 422] on div "Download concept email" at bounding box center [552, 423] width 81 height 9
click at [248, 444] on button "Inplannen zonder bericht" at bounding box center [239, 451] width 98 height 15
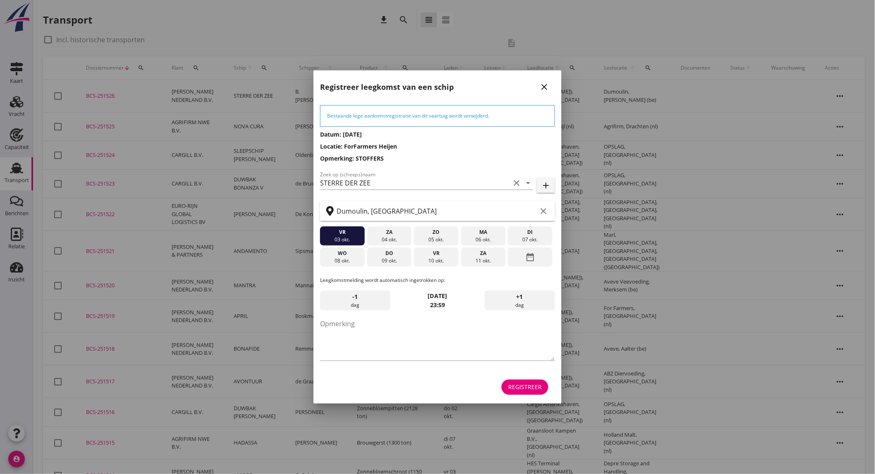
click at [387, 257] on div "09 okt." at bounding box center [389, 260] width 41 height 7
click at [520, 386] on div "Registreer" at bounding box center [525, 386] width 34 height 9
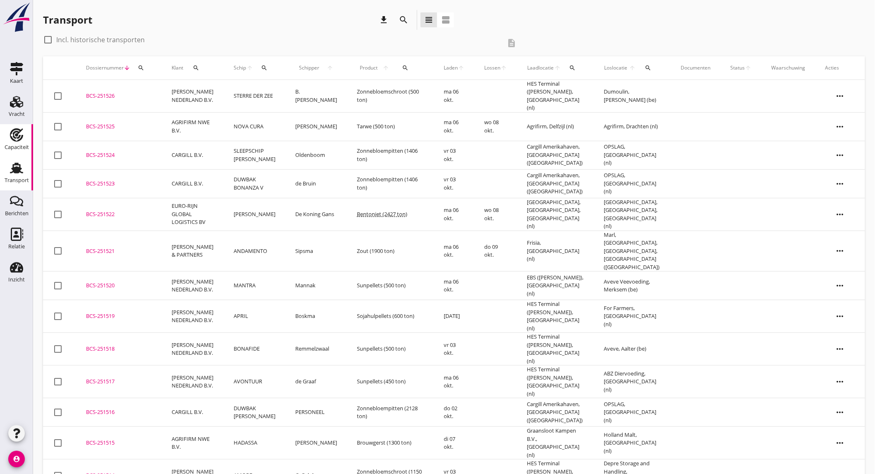
click at [23, 141] on div "Capaciteit" at bounding box center [17, 147] width 24 height 12
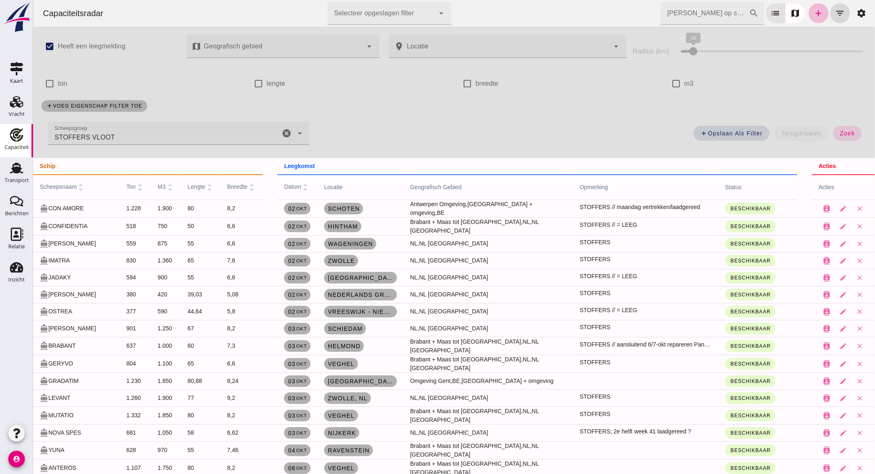
drag, startPoint x: 283, startPoint y: 133, endPoint x: 35, endPoint y: 103, distance: 249.1
click at [281, 133] on icon "cancel" at bounding box center [286, 133] width 10 height 10
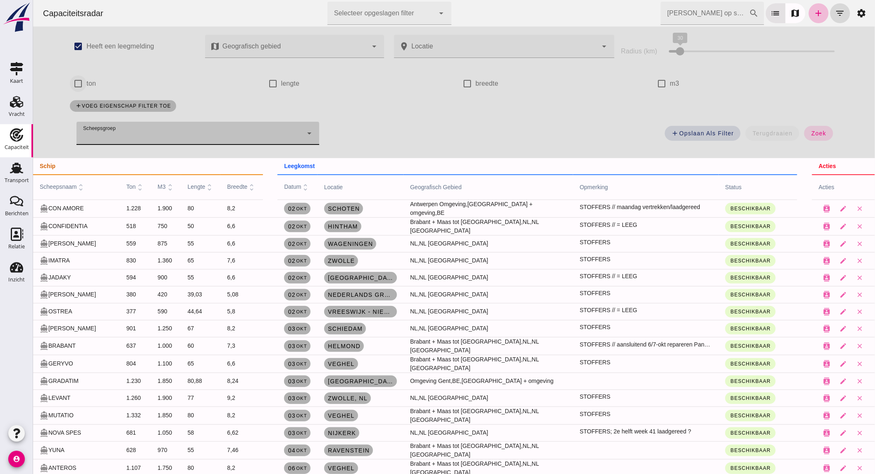
click at [73, 84] on input "ton" at bounding box center [77, 83] width 17 height 17
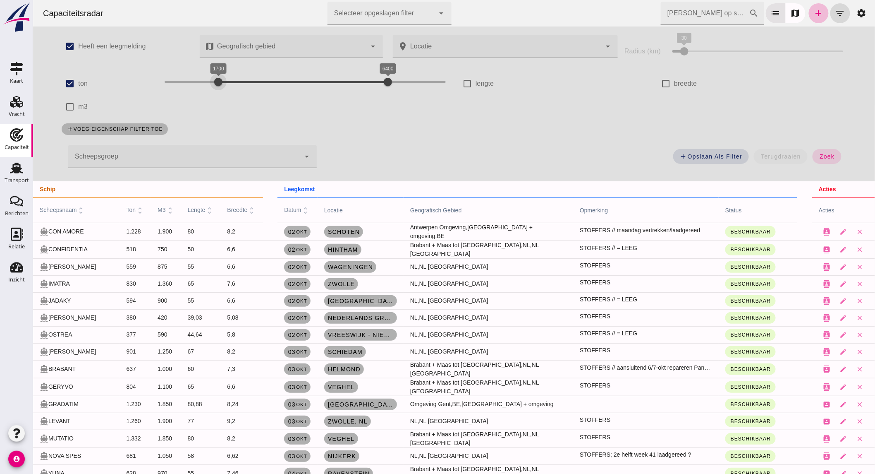
drag, startPoint x: 176, startPoint y: 84, endPoint x: 222, endPoint y: 81, distance: 46.5
click at [222, 81] on div at bounding box center [218, 82] width 17 height 17
drag, startPoint x: 364, startPoint y: 79, endPoint x: 232, endPoint y: 79, distance: 132.8
click at [232, 79] on div "1700 2200 1700 2200" at bounding box center [304, 81] width 281 height 13
click at [832, 155] on button "zoek" at bounding box center [826, 156] width 29 height 15
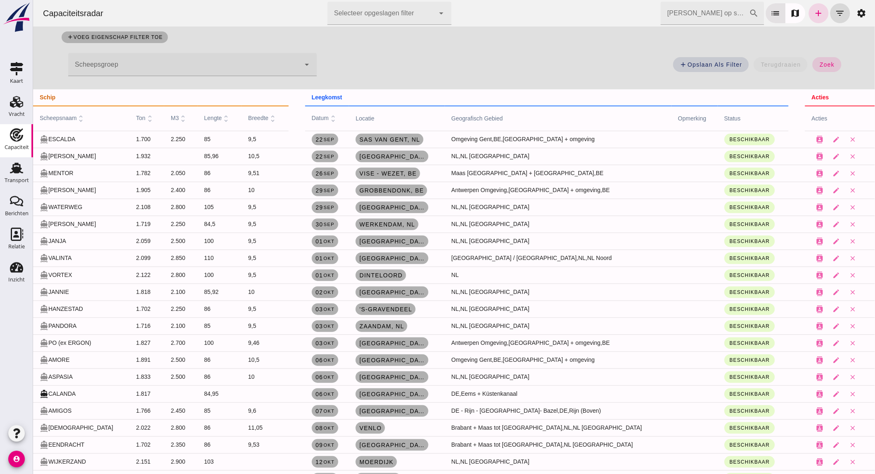
scroll to position [122, 0]
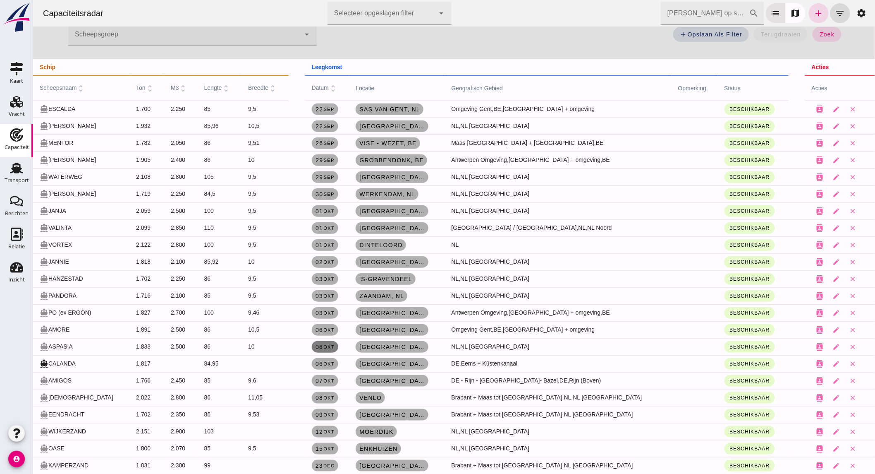
click at [334, 345] on small "okt" at bounding box center [329, 346] width 12 height 5
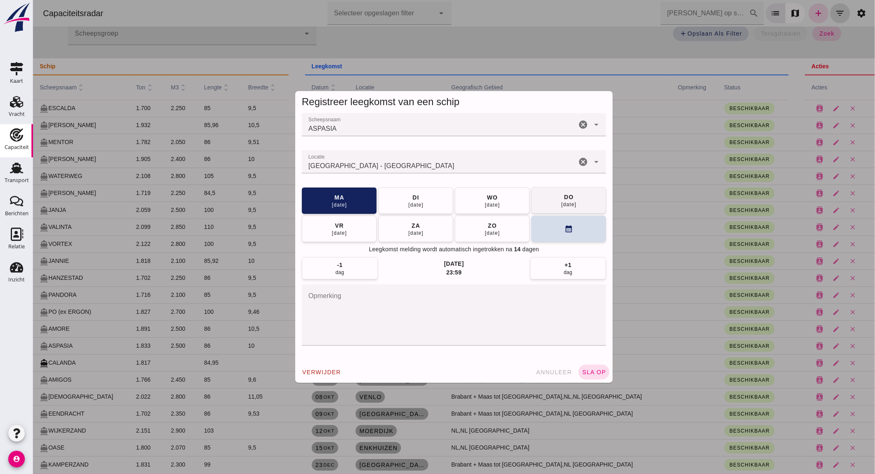
click at [561, 204] on div "[DATE]" at bounding box center [569, 204] width 16 height 7
click at [589, 371] on span "sla op" at bounding box center [594, 372] width 24 height 7
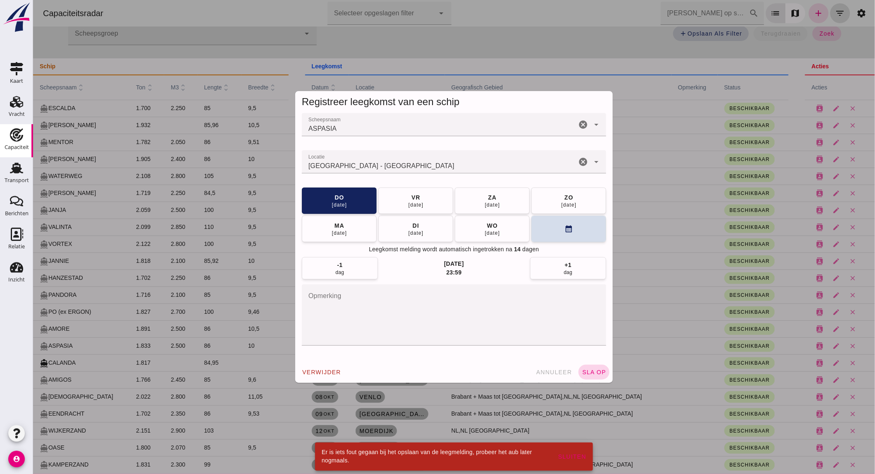
click at [588, 370] on span "sla op" at bounding box center [594, 372] width 24 height 7
click at [545, 370] on span "annuleer" at bounding box center [554, 372] width 36 height 7
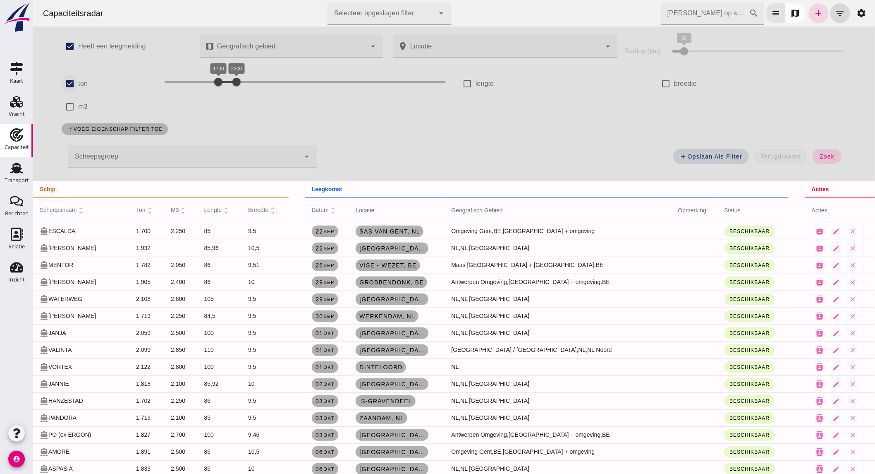
click at [74, 80] on input "ton" at bounding box center [69, 83] width 17 height 17
checkbox input "false"
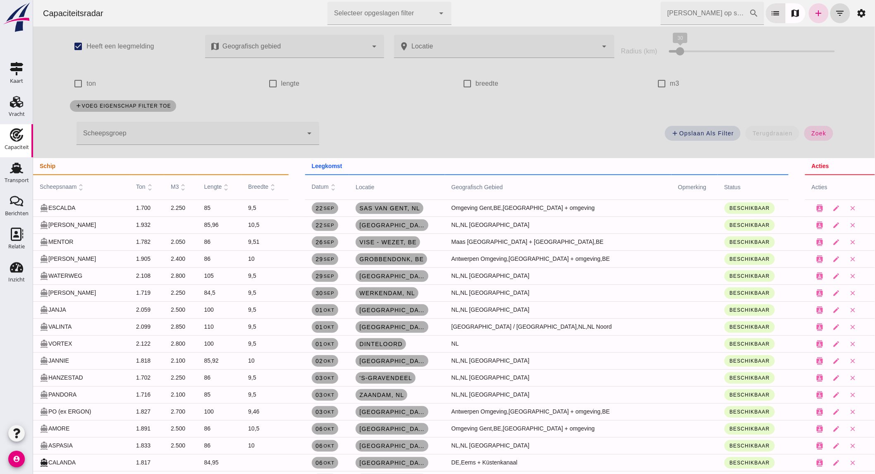
click at [672, 82] on label "m3" at bounding box center [675, 83] width 10 height 23
click at [670, 82] on input "m3" at bounding box center [661, 83] width 17 height 17
checkbox input "true"
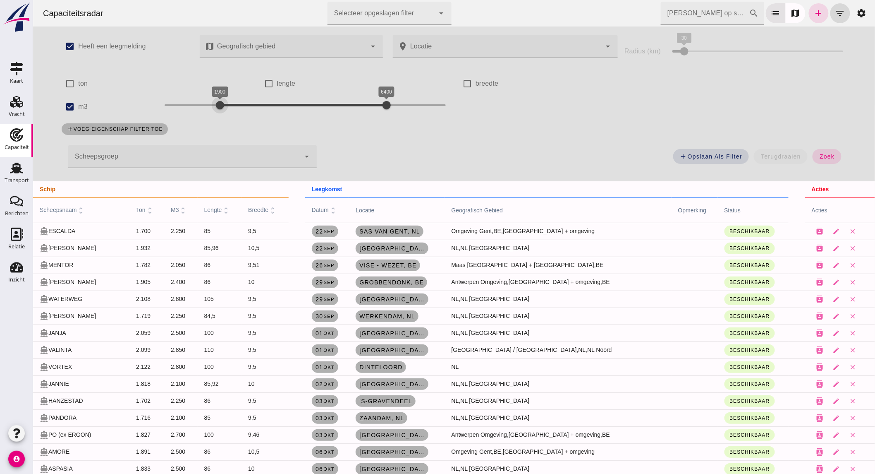
drag, startPoint x: 197, startPoint y: 104, endPoint x: 215, endPoint y: 106, distance: 17.9
click at [215, 106] on div "1900 6400 1900 6400" at bounding box center [304, 104] width 281 height 13
drag, startPoint x: 284, startPoint y: 104, endPoint x: 237, endPoint y: 105, distance: 46.8
click at [237, 105] on div at bounding box center [238, 105] width 17 height 17
click at [824, 158] on span "zoek" at bounding box center [826, 156] width 15 height 7
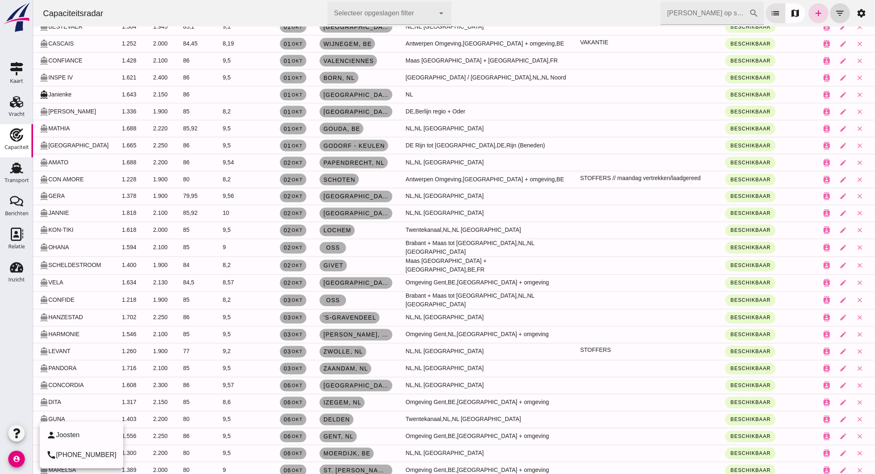
scroll to position [505, 0]
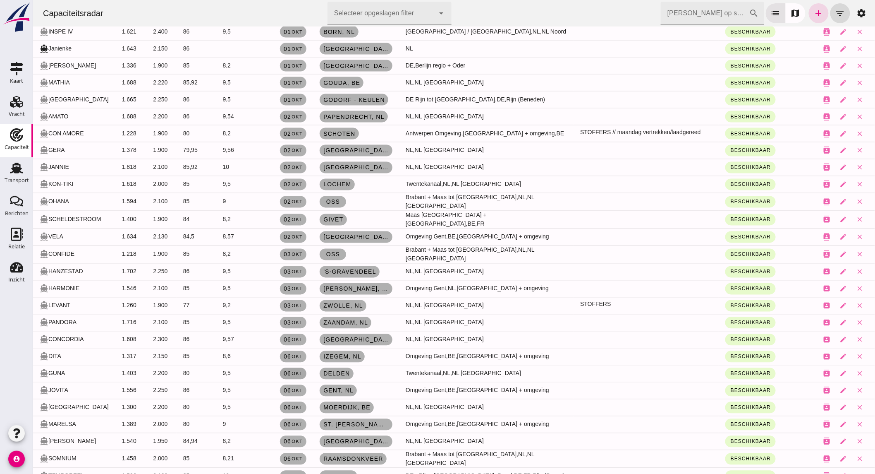
click at [302, 371] on small "okt" at bounding box center [297, 373] width 12 height 5
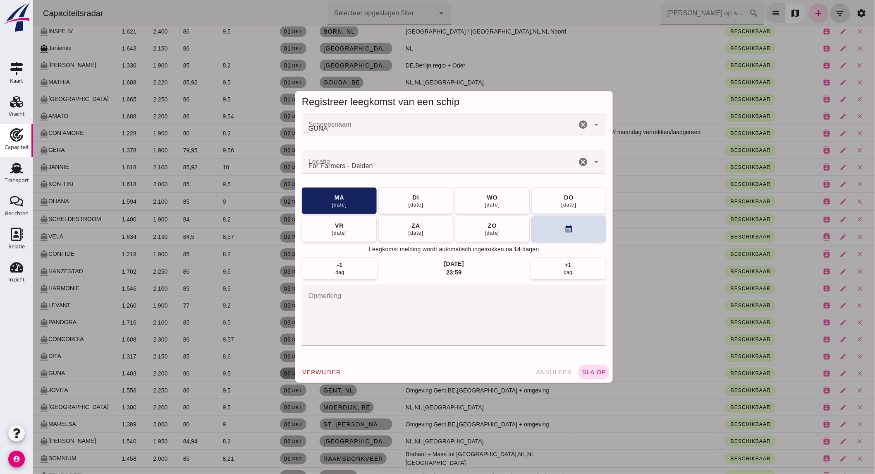
scroll to position [0, 0]
click at [408, 204] on div "[DATE]" at bounding box center [416, 204] width 16 height 7
click at [558, 230] on button "calendar_month" at bounding box center [568, 228] width 75 height 26
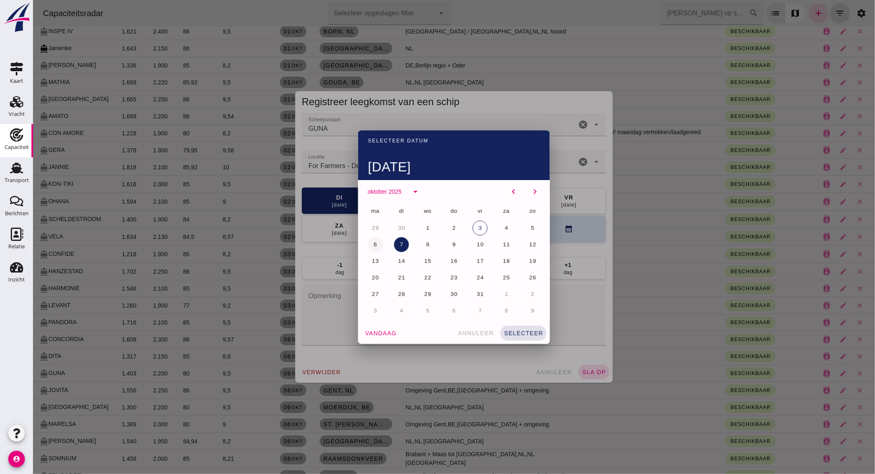
click at [369, 243] on button "6" at bounding box center [375, 244] width 15 height 15
click at [399, 244] on span "7" at bounding box center [401, 244] width 4 height 6
click at [521, 331] on span "selecteer" at bounding box center [523, 333] width 40 height 7
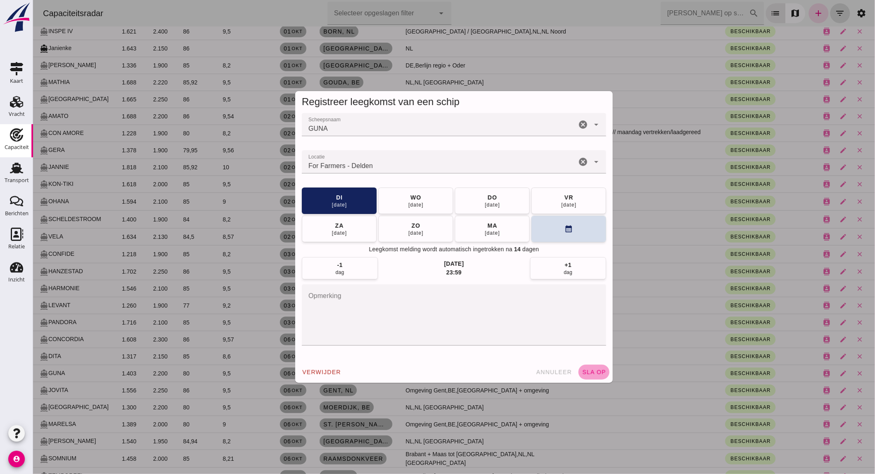
click at [594, 372] on span "sla op" at bounding box center [594, 372] width 24 height 7
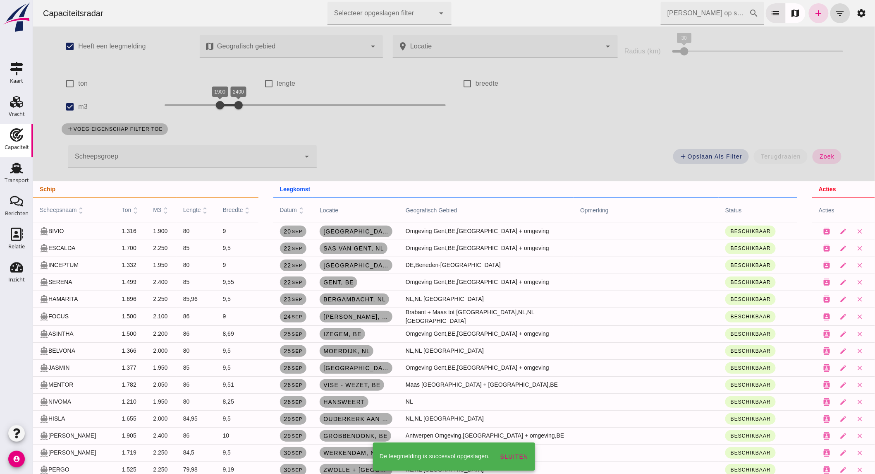
scroll to position [505, 0]
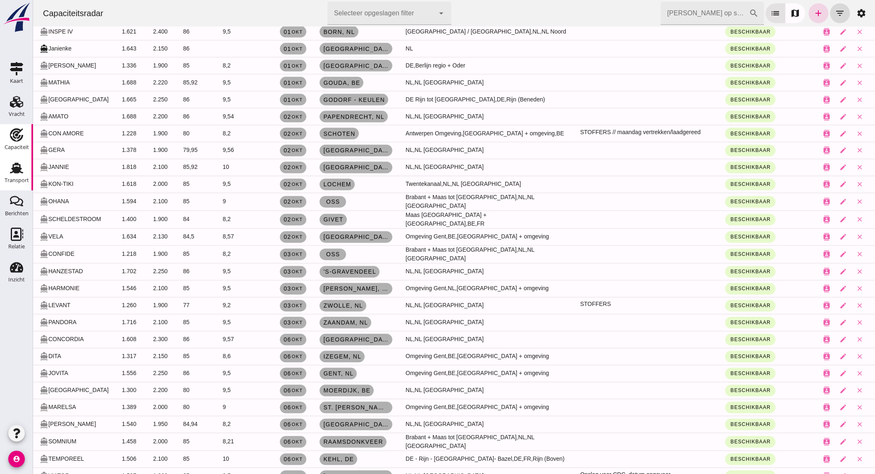
drag, startPoint x: 14, startPoint y: 177, endPoint x: 29, endPoint y: 161, distance: 22.5
click at [14, 177] on div "Transport" at bounding box center [17, 181] width 24 height 12
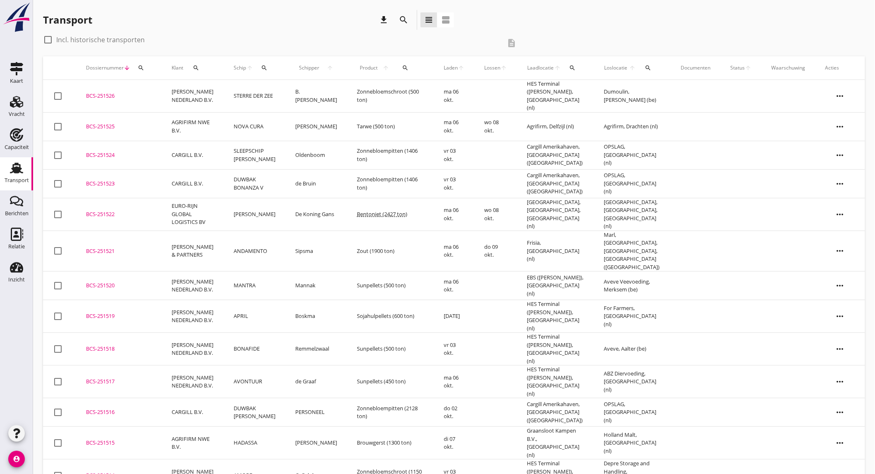
click at [408, 19] on icon "search" at bounding box center [404, 20] width 10 height 10
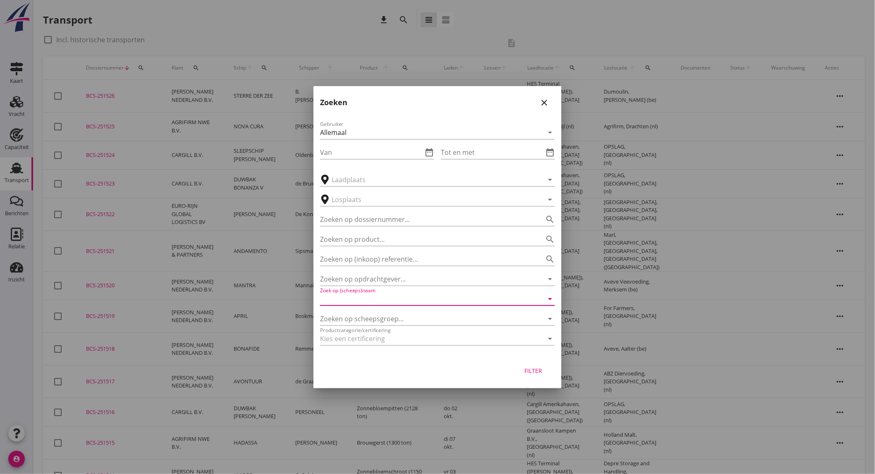
click at [389, 299] on input "Zoek op (scheeps)naam" at bounding box center [426, 298] width 212 height 13
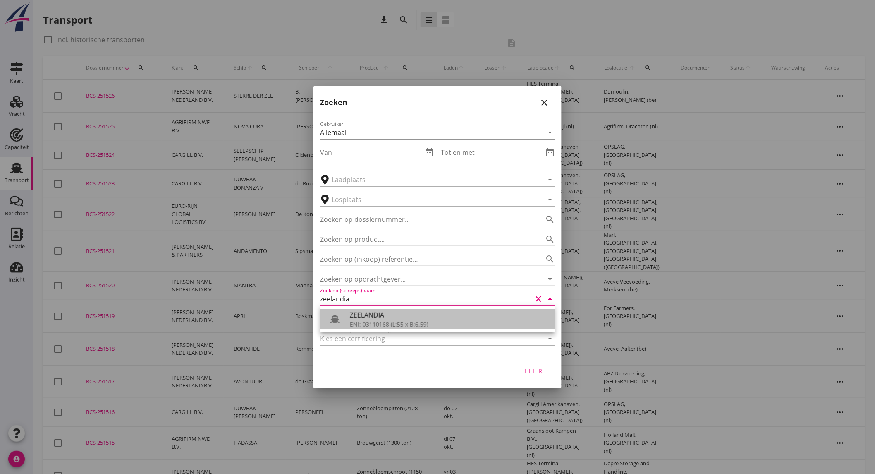
click at [393, 315] on div "ZEELANDIA" at bounding box center [449, 315] width 199 height 10
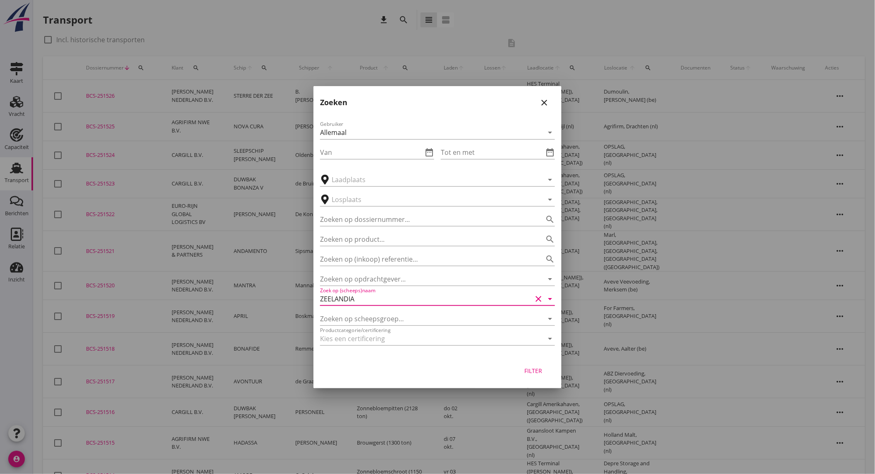
click at [529, 369] on div "Filter" at bounding box center [533, 370] width 23 height 9
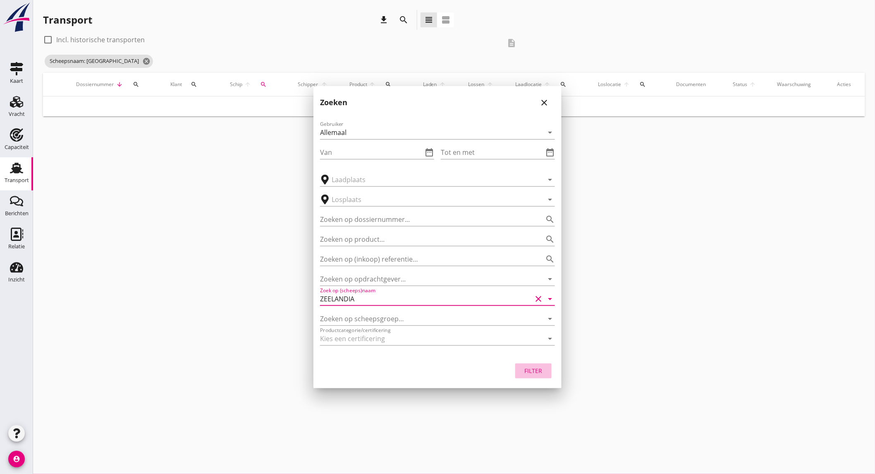
type input "ZEELANDIA"
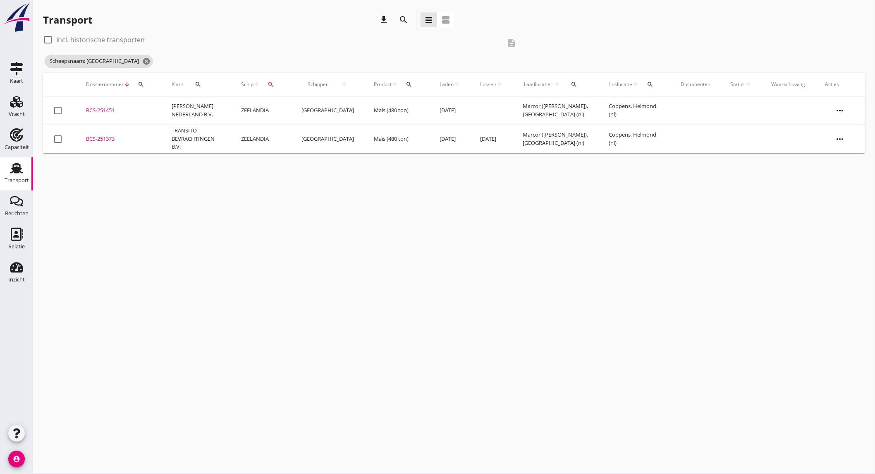
drag, startPoint x: 23, startPoint y: 171, endPoint x: 28, endPoint y: 168, distance: 5.6
click at [24, 171] on div "Transport" at bounding box center [17, 167] width 20 height 13
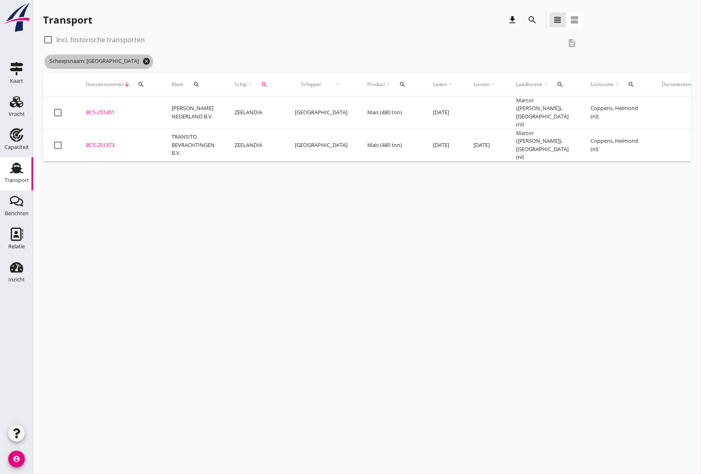
click at [142, 61] on icon "cancel" at bounding box center [146, 61] width 8 height 8
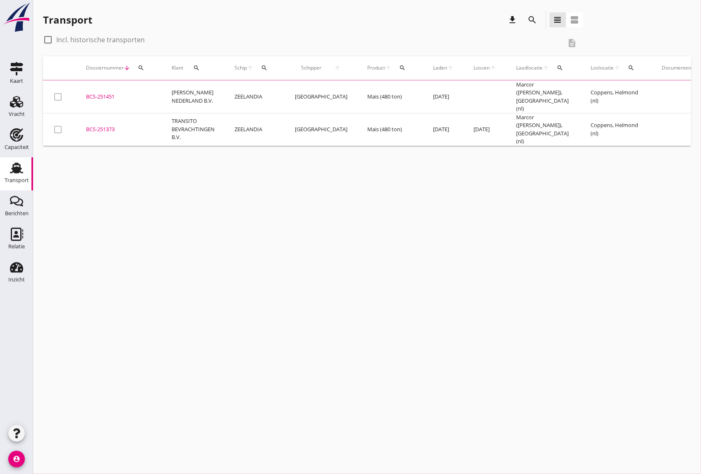
click at [534, 26] on button "search" at bounding box center [532, 19] width 15 height 15
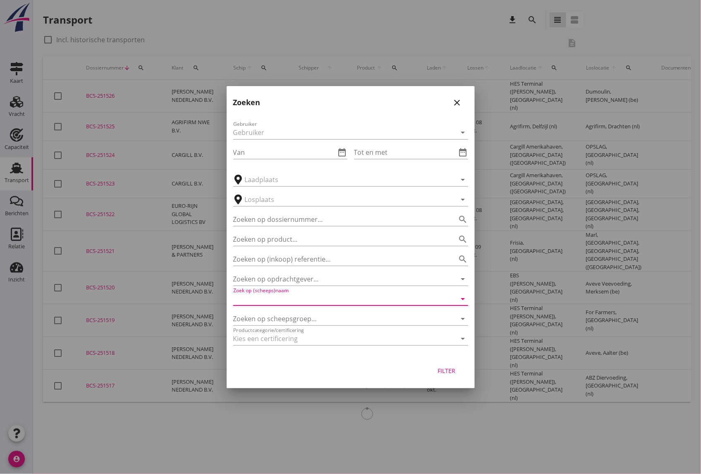
click at [333, 295] on input "Zoek op (scheeps)naam" at bounding box center [339, 298] width 212 height 13
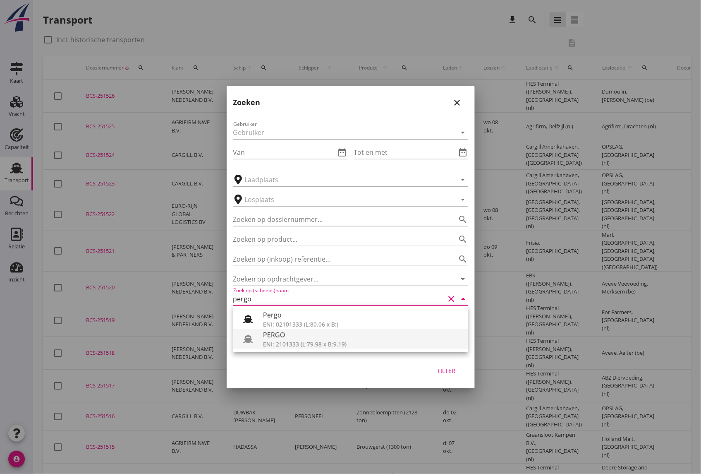
click at [323, 339] on div "PERGO" at bounding box center [362, 335] width 199 height 10
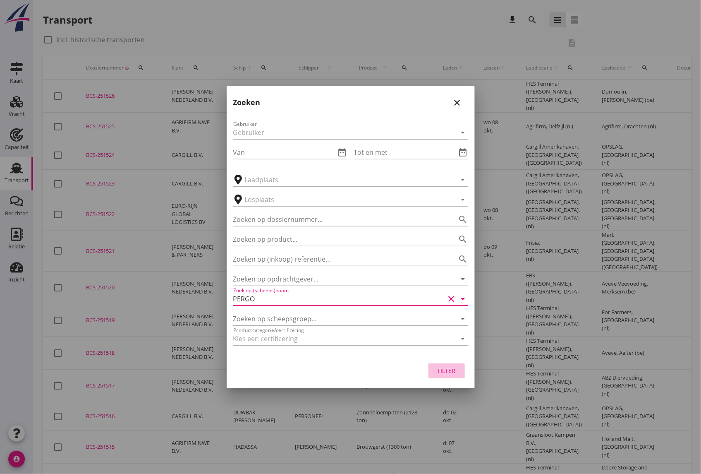
click at [449, 373] on div "Filter" at bounding box center [446, 370] width 23 height 9
type input "PERGO"
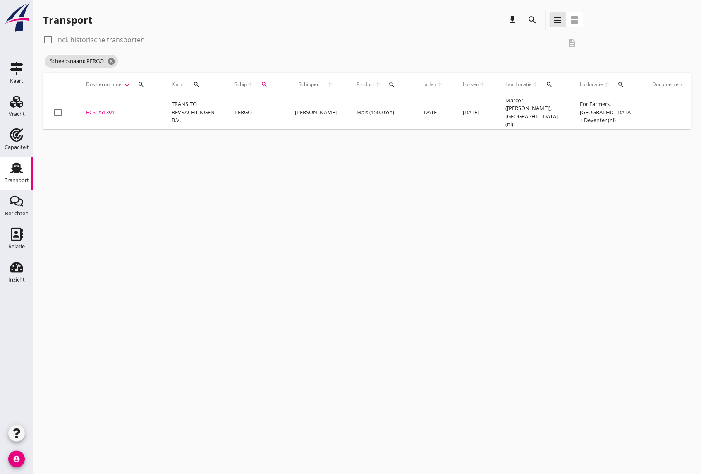
click at [303, 108] on td "[PERSON_NAME]" at bounding box center [316, 112] width 62 height 32
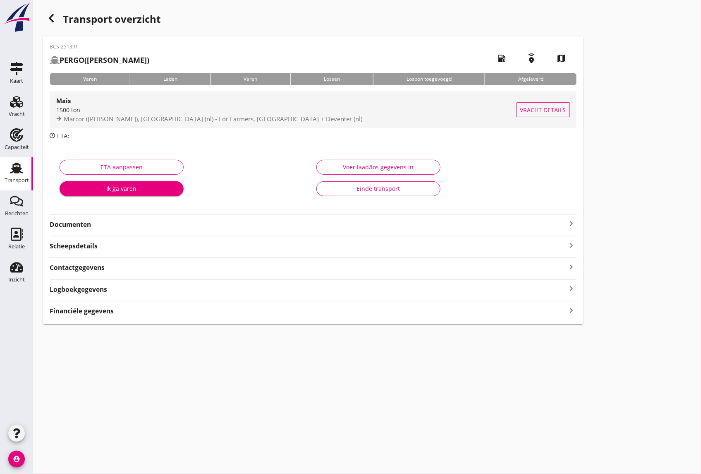
click at [141, 104] on div "Mais" at bounding box center [286, 101] width 460 height 10
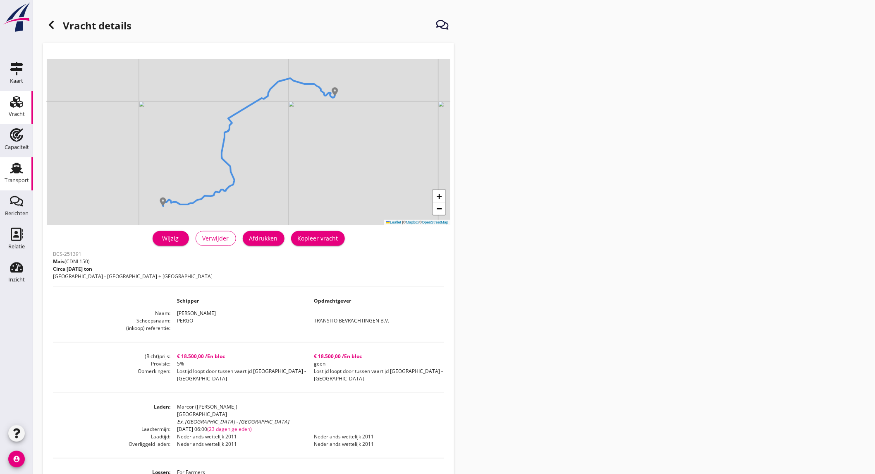
click at [9, 172] on div "Transport" at bounding box center [17, 167] width 20 height 13
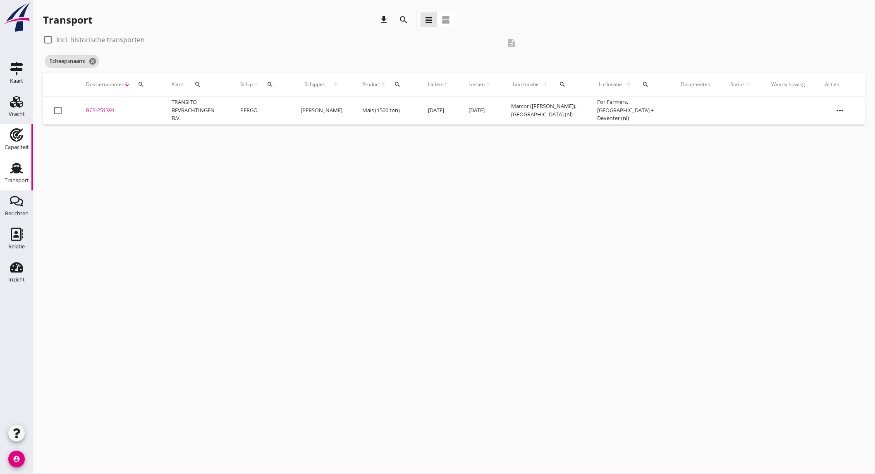
click at [26, 141] on div "Capaciteit" at bounding box center [17, 147] width 24 height 12
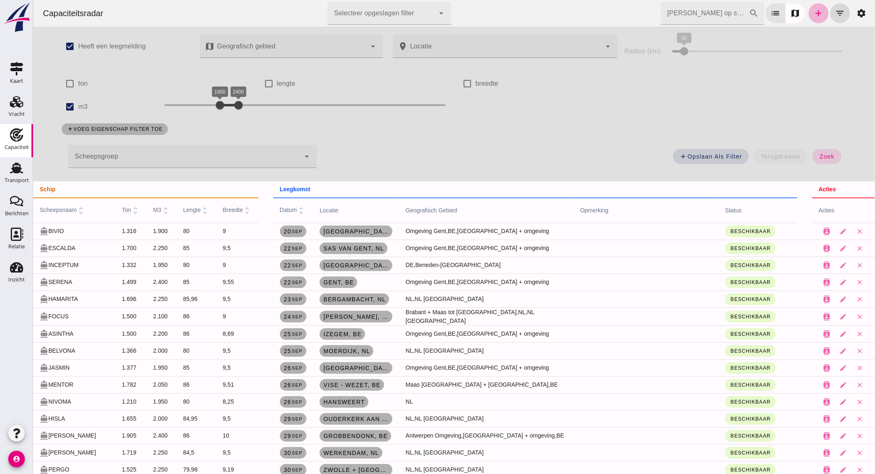
click at [814, 12] on icon "add" at bounding box center [819, 13] width 10 height 10
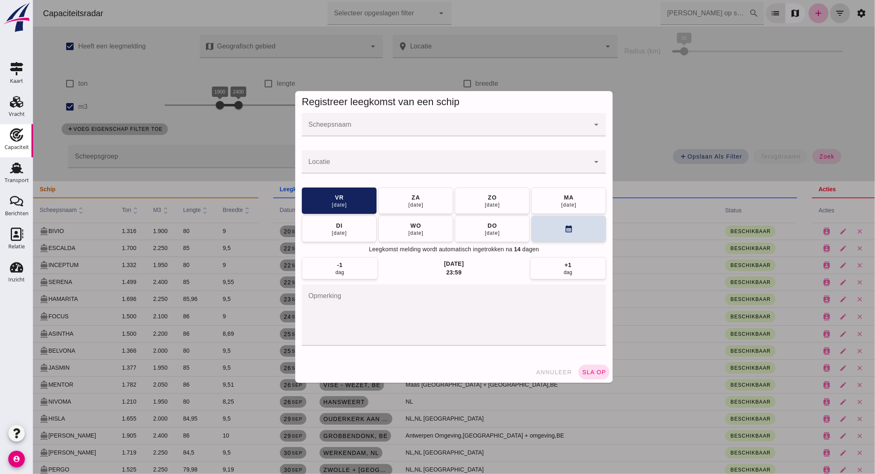
click at [377, 126] on input "Scheepsnaam" at bounding box center [446, 129] width 288 height 10
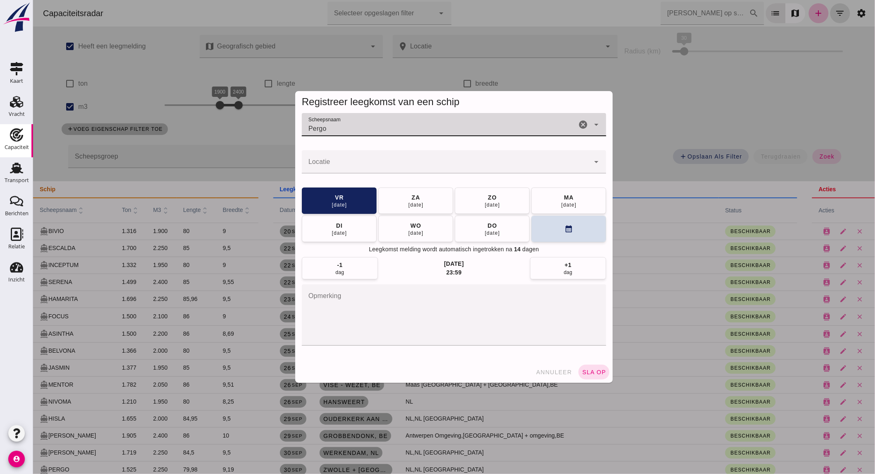
type input "Pergo"
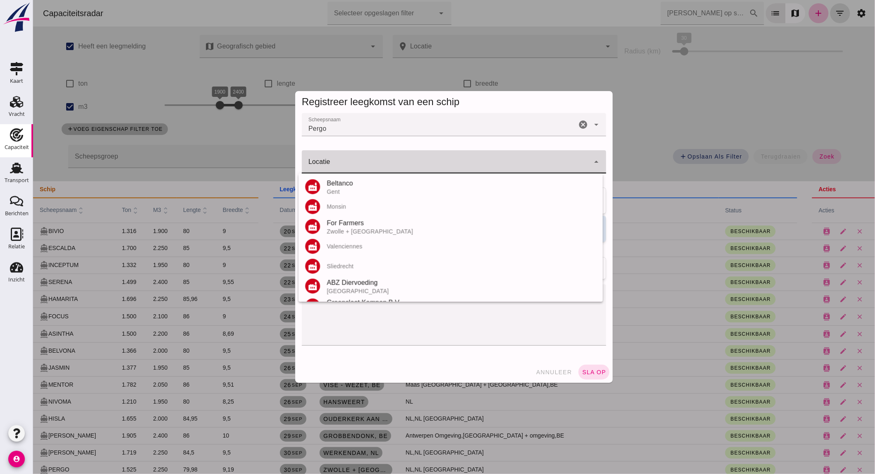
click at [372, 166] on input "Locatie" at bounding box center [446, 166] width 288 height 10
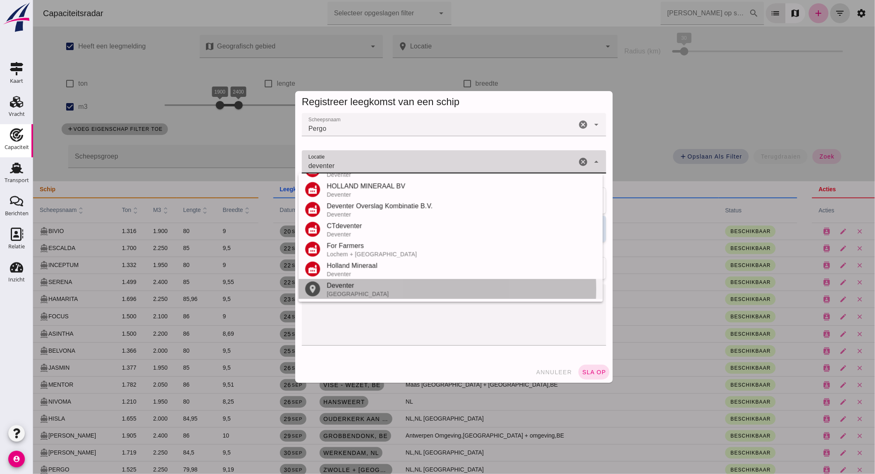
click at [346, 288] on div "Deventer" at bounding box center [461, 285] width 270 height 10
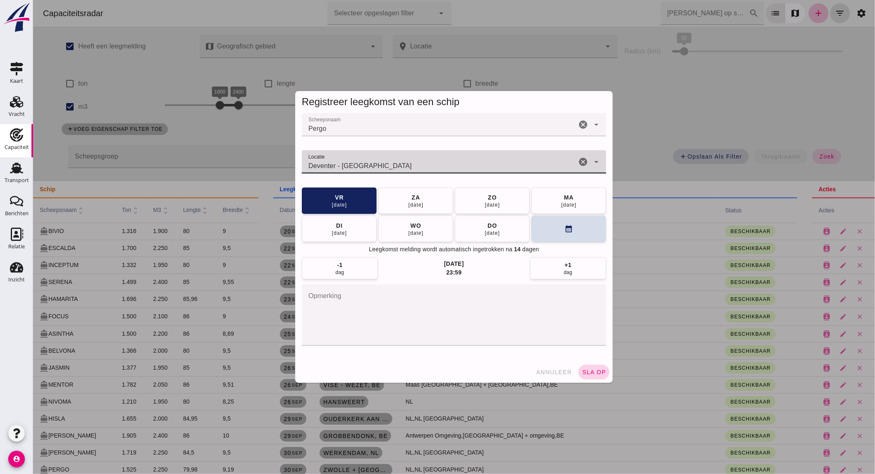
type input "Deventer - [GEOGRAPHIC_DATA]"
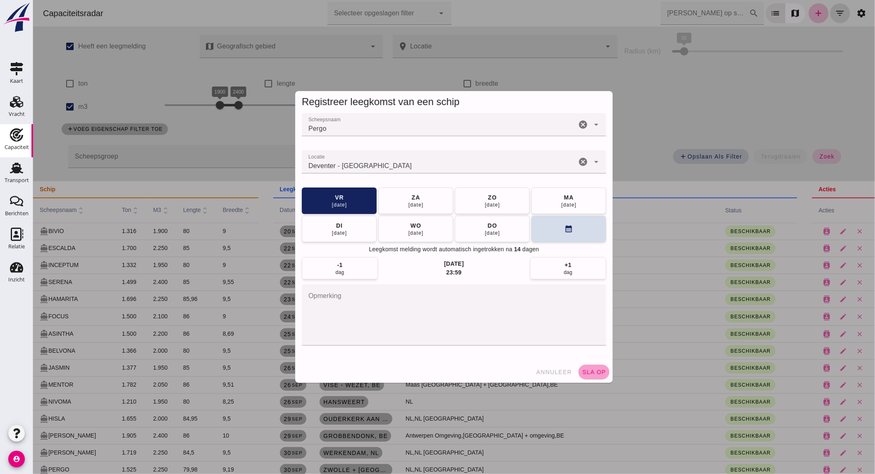
click at [592, 368] on button "sla op" at bounding box center [593, 371] width 31 height 15
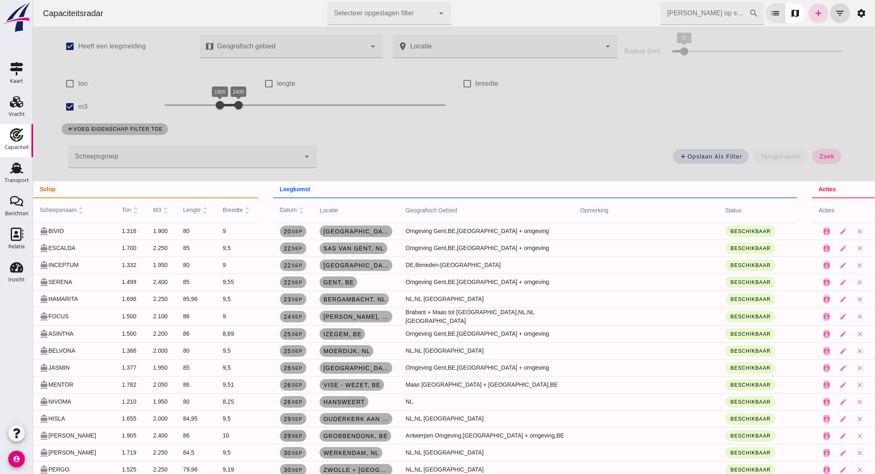
scroll to position [46, 0]
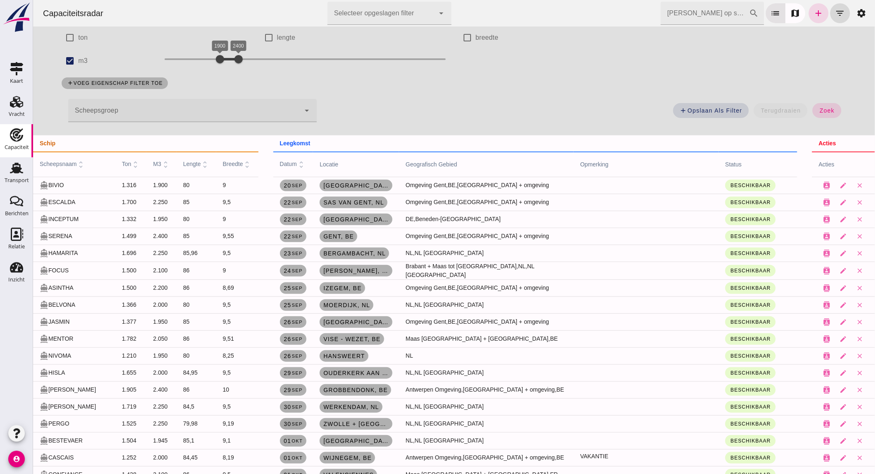
click at [294, 422] on span "[DATE]" at bounding box center [292, 423] width 19 height 7
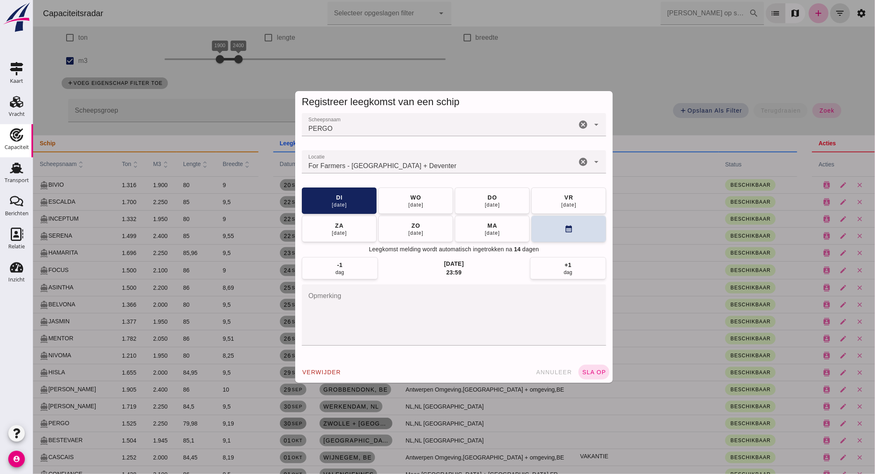
scroll to position [0, 0]
click at [580, 157] on icon "cancel" at bounding box center [583, 162] width 10 height 10
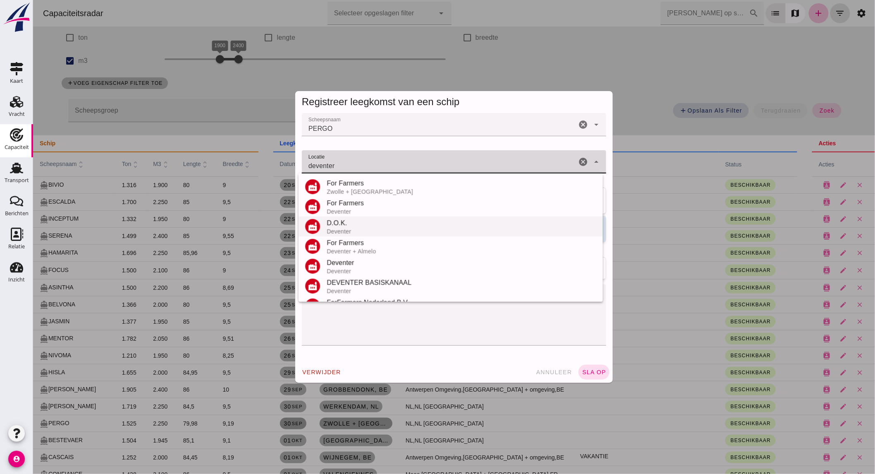
click at [365, 223] on div "D.O.K." at bounding box center [461, 223] width 270 height 10
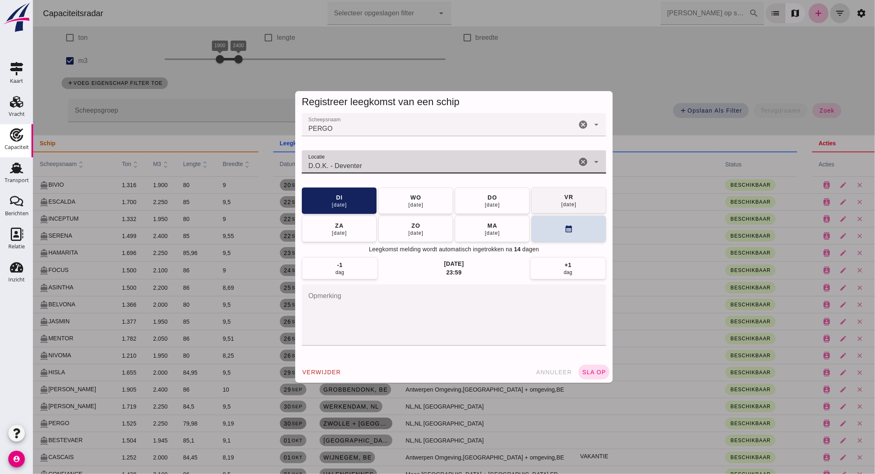
type input "D.O.K. - Deventer"
click at [563, 201] on div "[DATE]" at bounding box center [569, 204] width 16 height 7
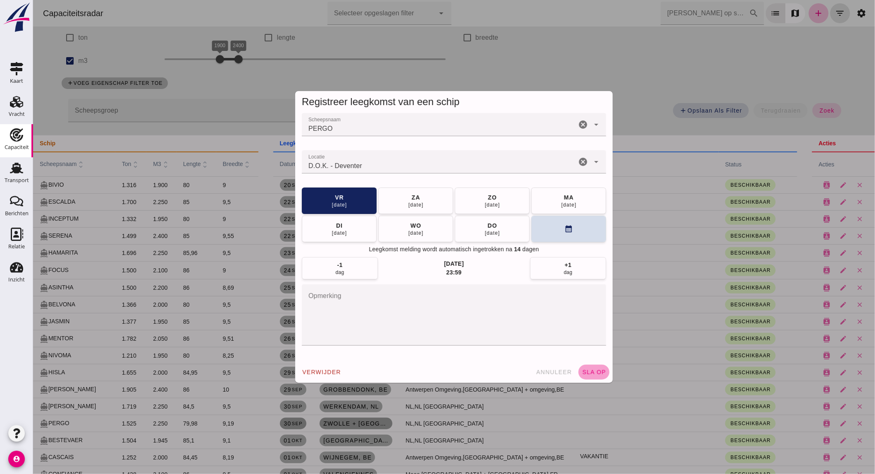
click at [590, 369] on span "sla op" at bounding box center [594, 372] width 24 height 7
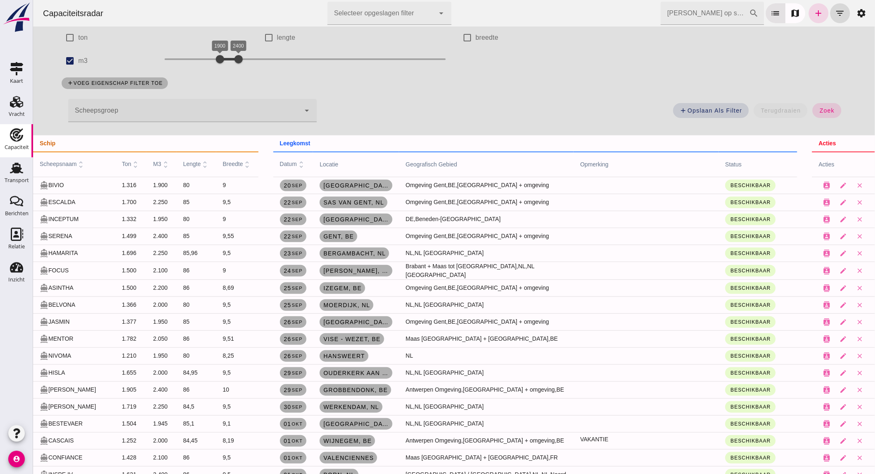
scroll to position [138, 0]
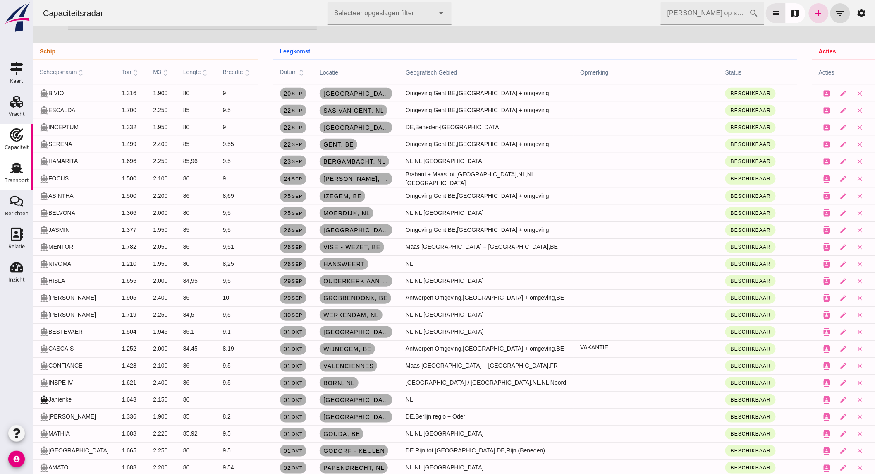
drag, startPoint x: 15, startPoint y: 180, endPoint x: 8, endPoint y: 188, distance: 10.6
click at [15, 180] on div "Transport" at bounding box center [17, 179] width 24 height 5
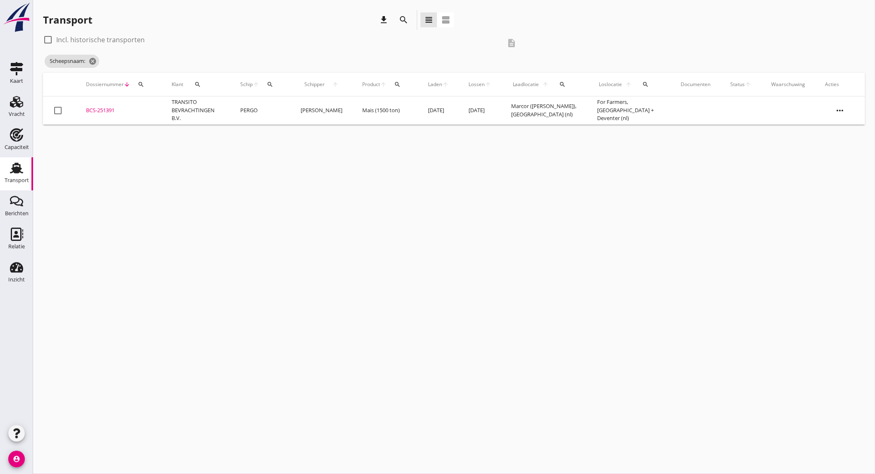
click at [19, 175] on div "Transport" at bounding box center [17, 181] width 24 height 12
click at [109, 63] on icon "cancel" at bounding box center [111, 61] width 8 height 8
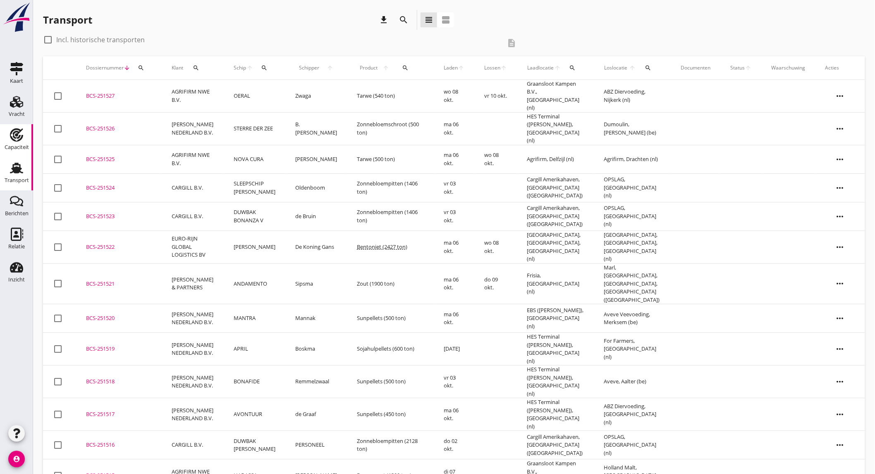
click at [25, 144] on div "Capaciteit" at bounding box center [17, 147] width 24 height 12
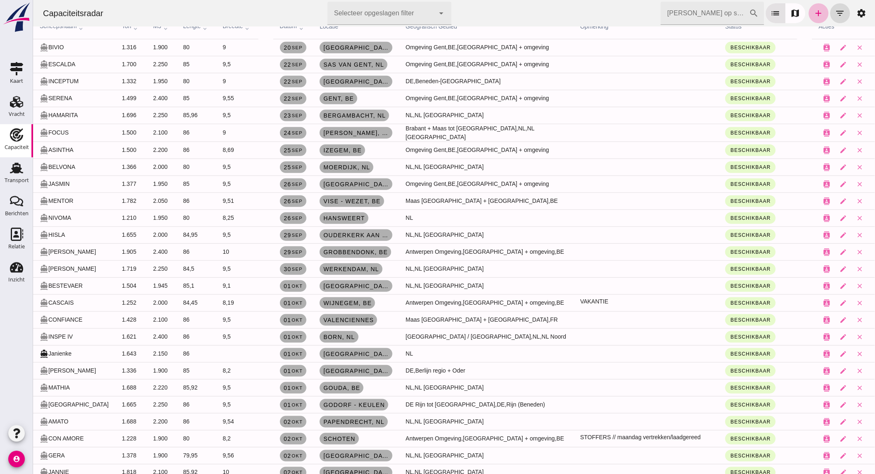
scroll to position [230, 0]
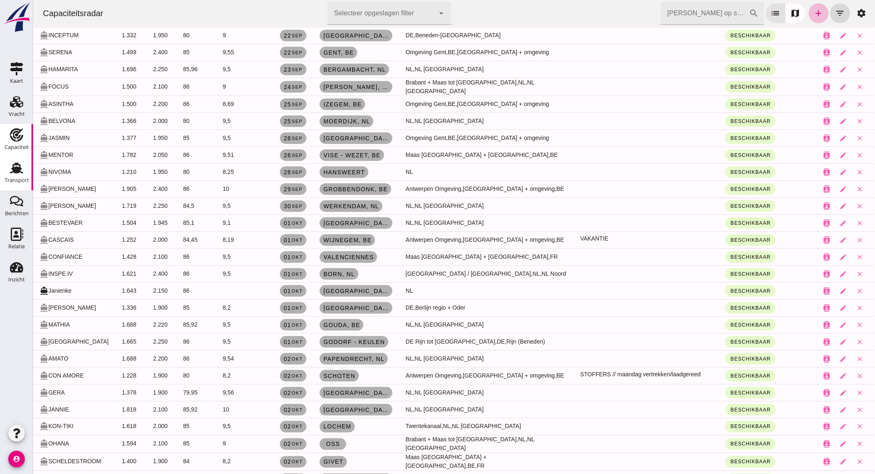
click at [19, 172] on use at bounding box center [16, 168] width 13 height 11
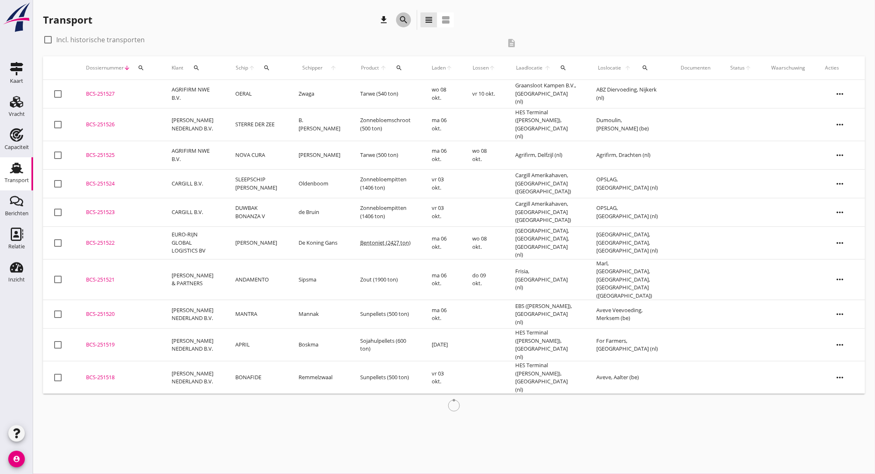
click at [402, 18] on icon "search" at bounding box center [404, 20] width 10 height 10
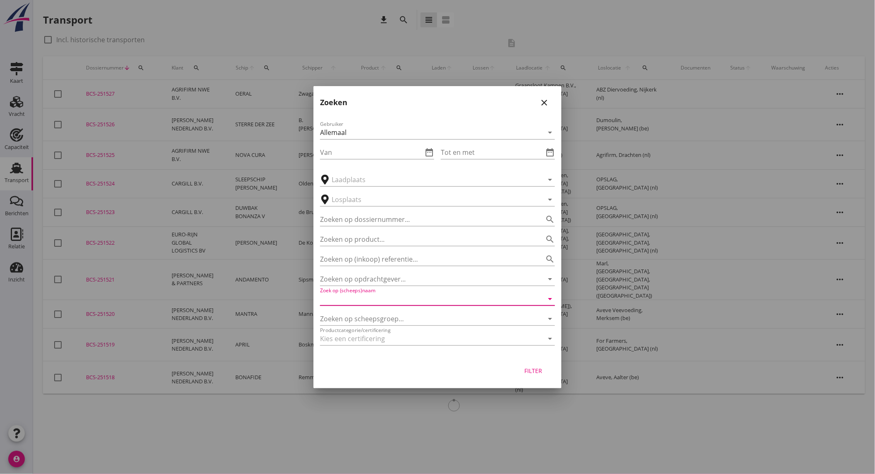
click at [385, 297] on input "Zoek op (scheeps)naam" at bounding box center [426, 298] width 212 height 13
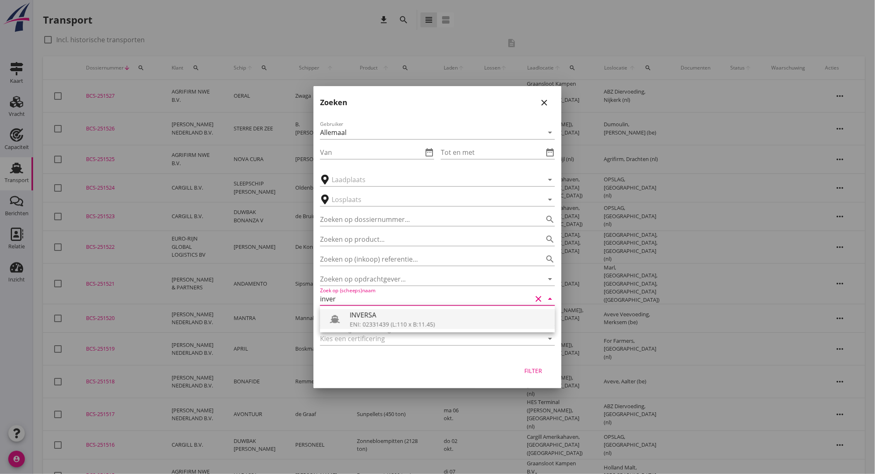
click at [395, 312] on div "INVERSA" at bounding box center [449, 315] width 199 height 10
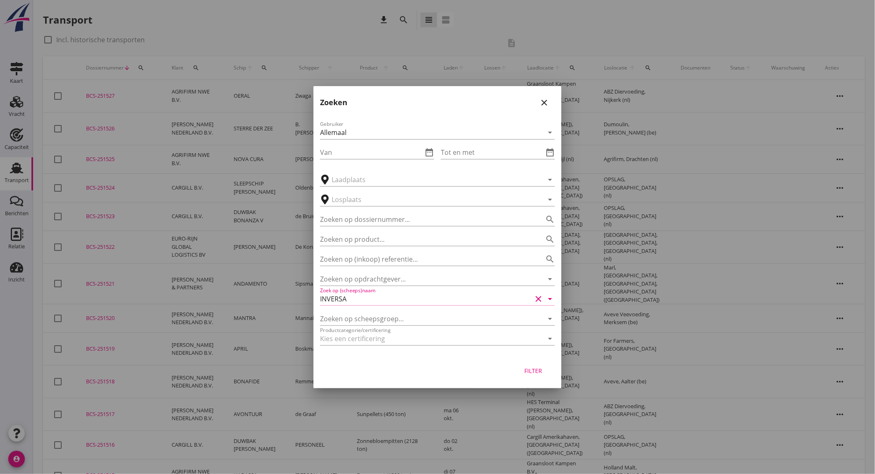
click at [532, 365] on button "Filter" at bounding box center [533, 370] width 36 height 15
type input "INVERSA"
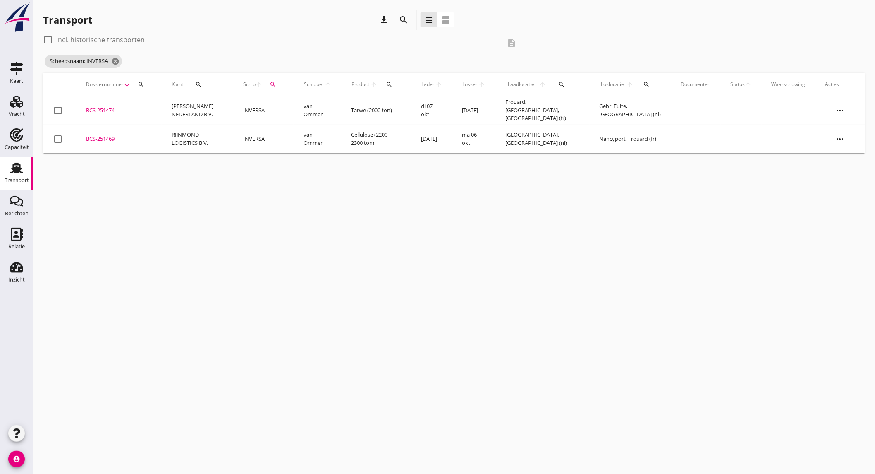
click at [187, 110] on td "[PERSON_NAME] NEDERLAND B.V." at bounding box center [198, 110] width 72 height 29
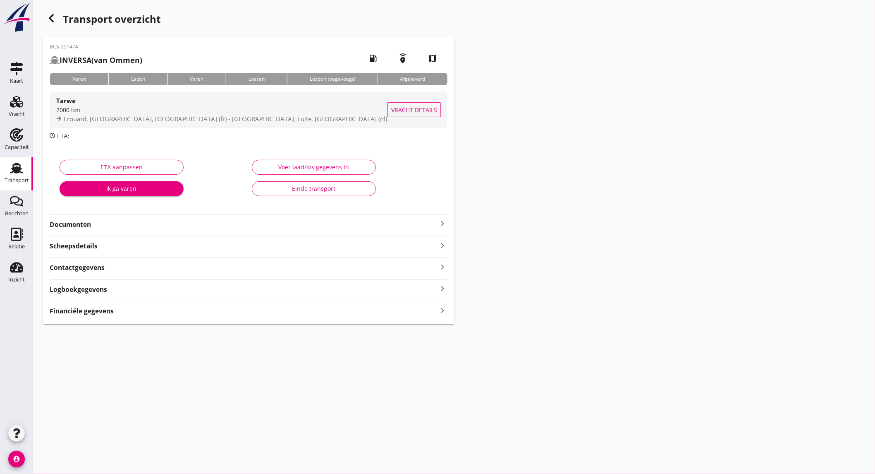
click at [114, 122] on div "Frouard, [GEOGRAPHIC_DATA], [GEOGRAPHIC_DATA] (fr) - [GEOGRAPHIC_DATA]. Fuite, …" at bounding box center [221, 119] width 331 height 10
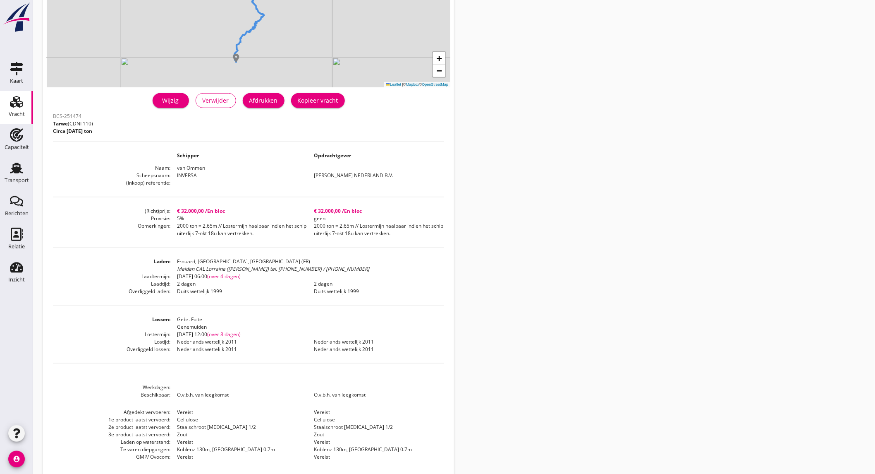
scroll to position [154, 0]
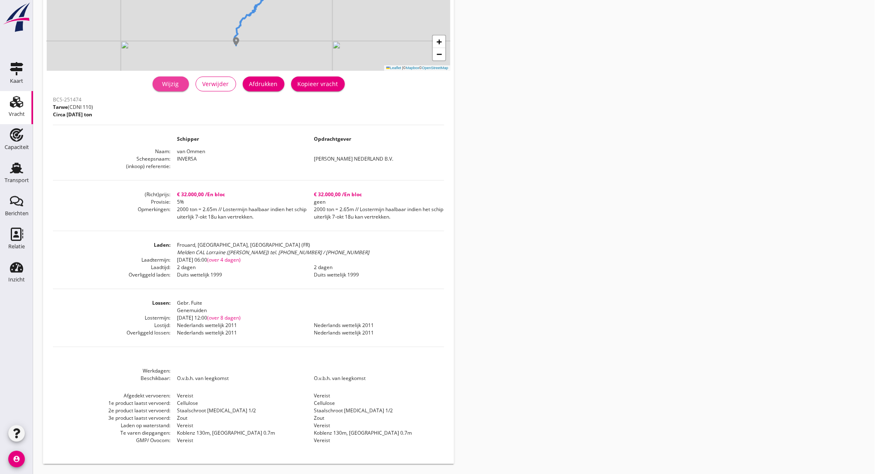
click at [178, 87] on div "Wijzig" at bounding box center [170, 83] width 23 height 9
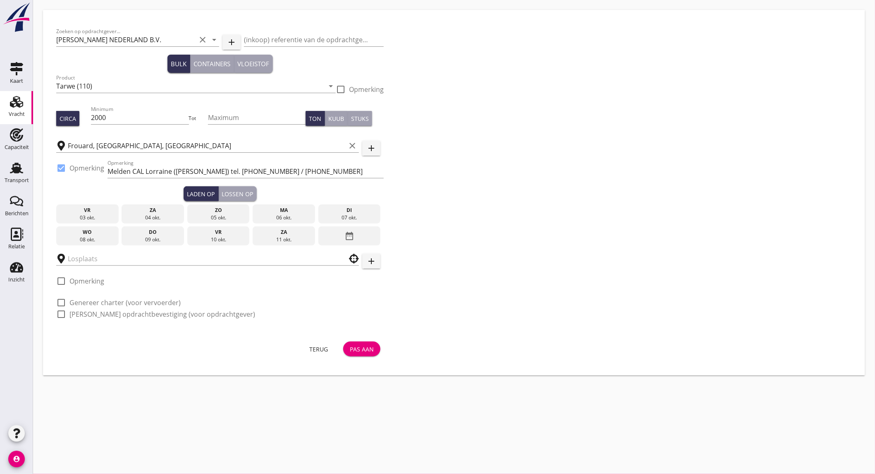
type input "Gebr. Fuite"
checkbox input "true"
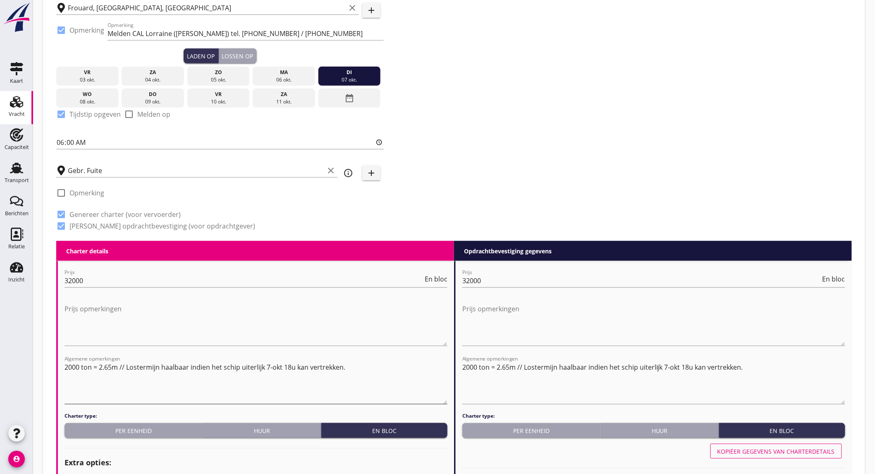
scroll to position [230, 0]
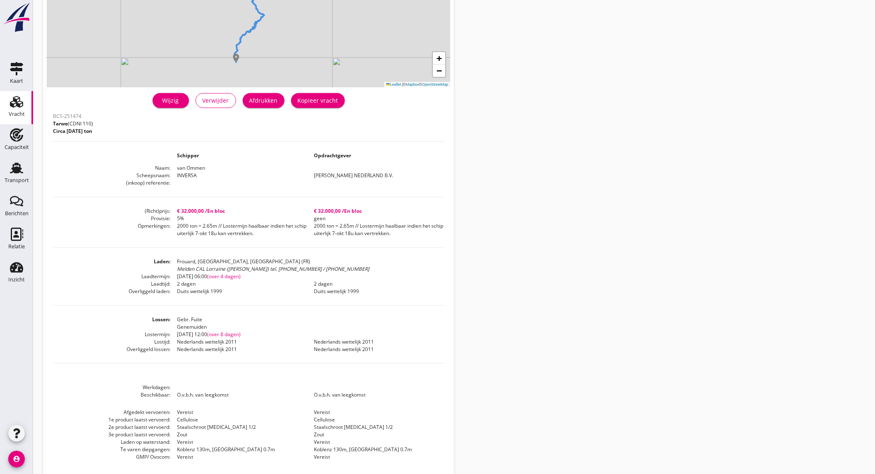
scroll to position [154, 0]
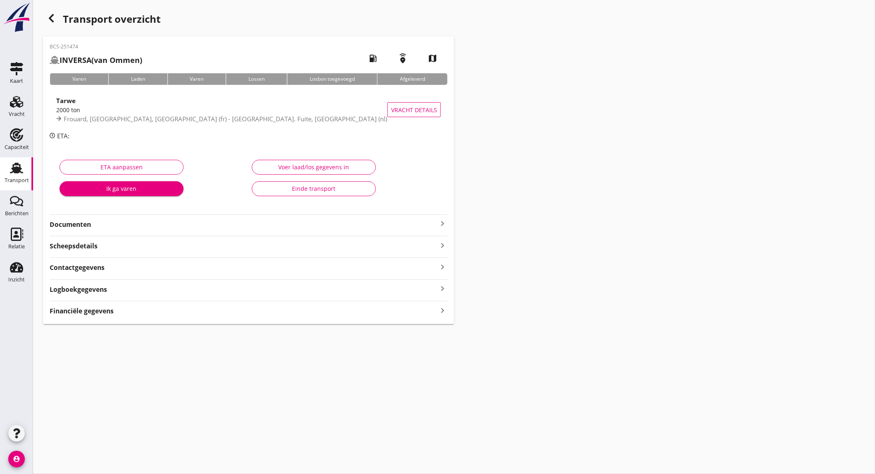
click at [172, 225] on strong "Documenten" at bounding box center [244, 225] width 388 height 10
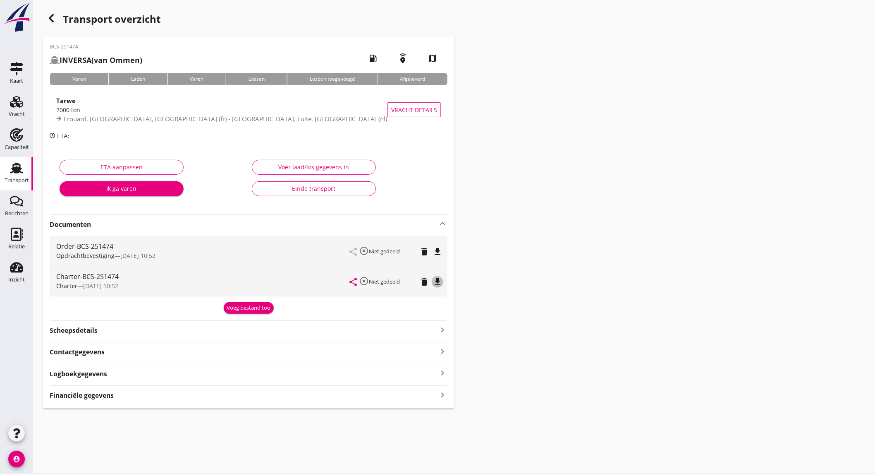
click at [436, 278] on icon "file_download" at bounding box center [438, 282] width 10 height 10
click at [23, 134] on icon "Capaciteit" at bounding box center [16, 134] width 13 height 13
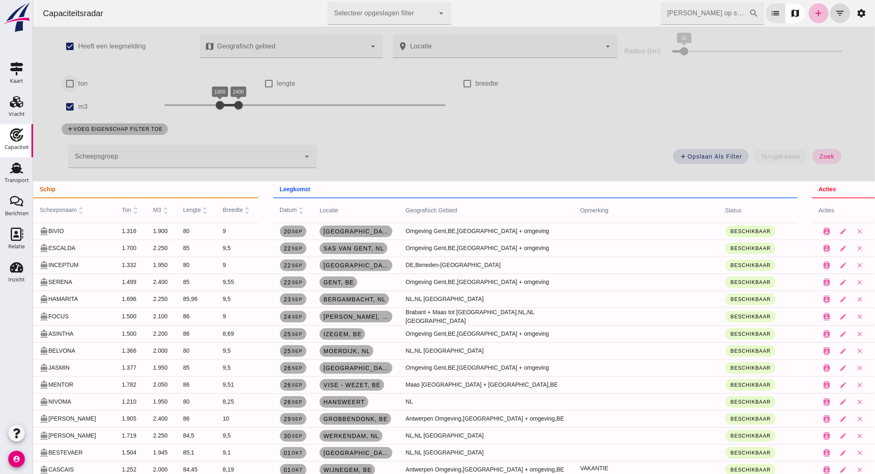
click at [72, 85] on input "ton" at bounding box center [69, 83] width 17 height 17
checkbox input "true"
click at [61, 112] on input "m3" at bounding box center [69, 106] width 17 height 17
checkbox input "false"
drag, startPoint x: 243, startPoint y: 80, endPoint x: 293, endPoint y: 77, distance: 50.5
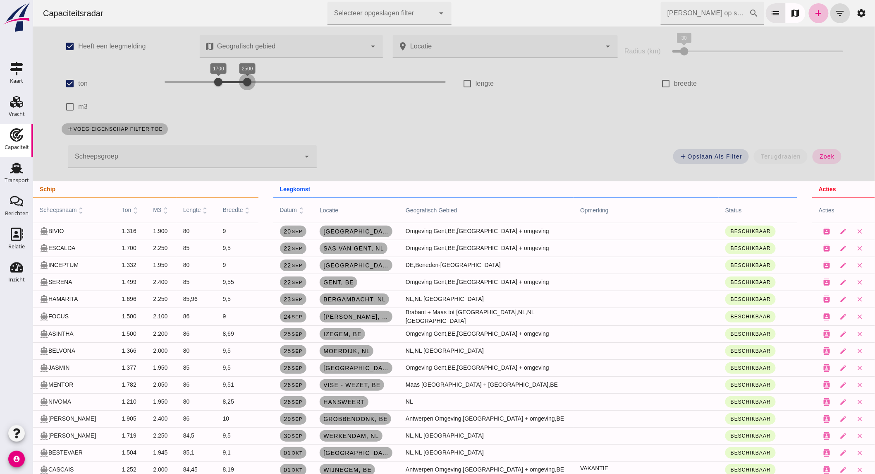
click at [255, 77] on div at bounding box center [247, 82] width 17 height 17
click at [217, 83] on div at bounding box center [218, 82] width 17 height 17
click at [819, 154] on span "zoek" at bounding box center [826, 156] width 15 height 7
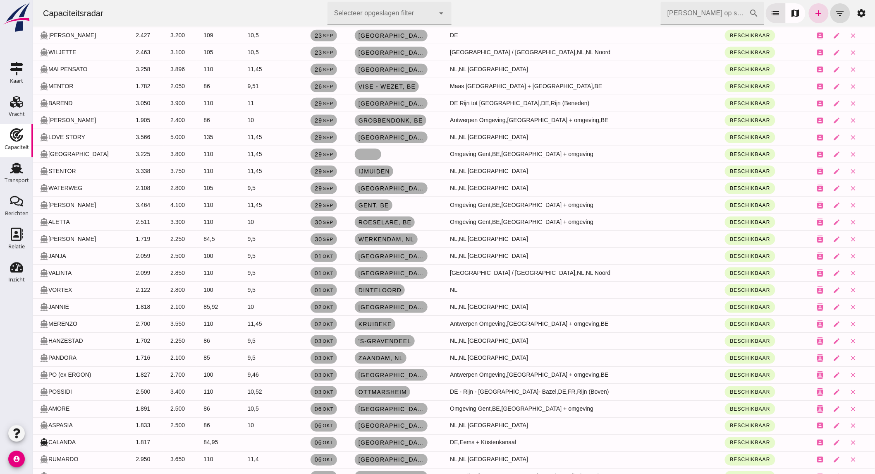
scroll to position [275, 0]
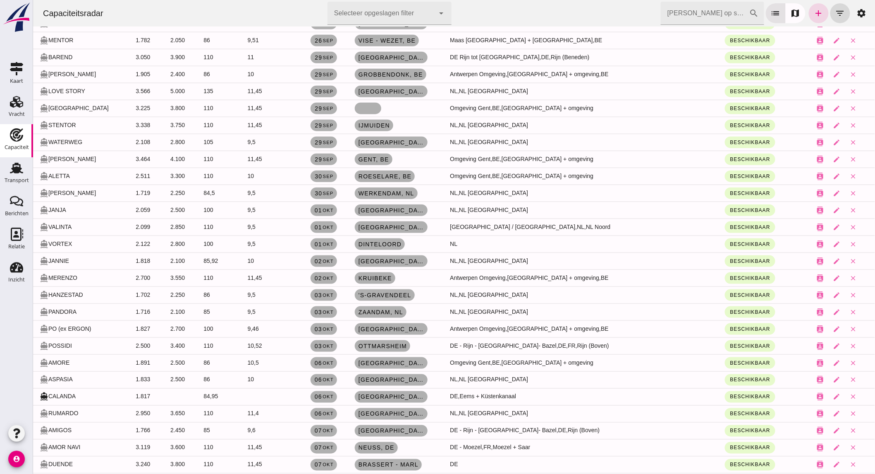
click at [10, 172] on use at bounding box center [16, 168] width 13 height 11
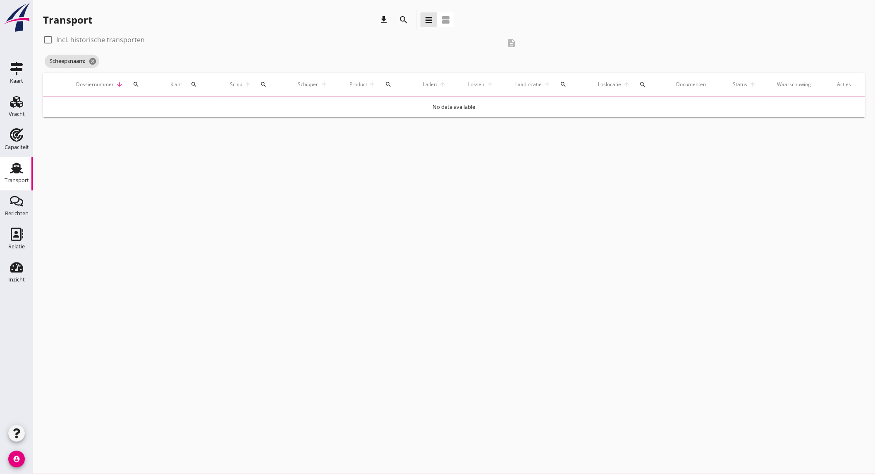
click at [402, 19] on icon "search" at bounding box center [404, 20] width 10 height 10
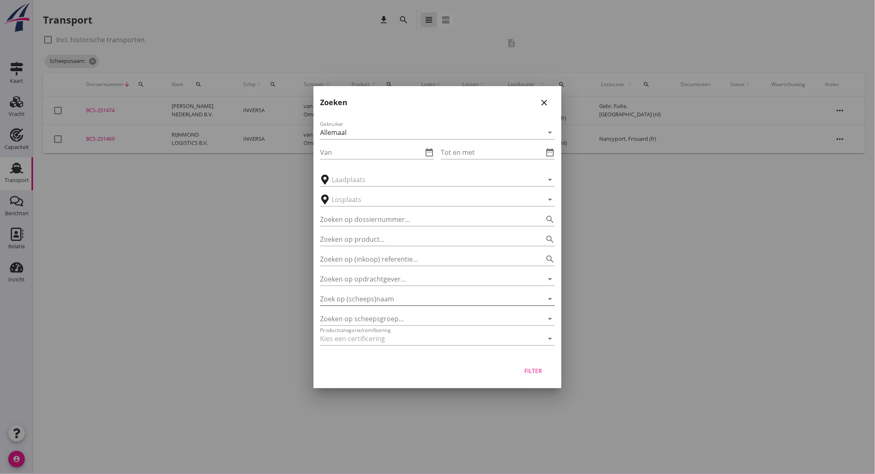
click at [394, 299] on input "Zoek op (scheeps)naam" at bounding box center [426, 298] width 212 height 13
click at [395, 317] on div "STERRE DER ZEE" at bounding box center [449, 315] width 199 height 10
click at [545, 371] on button "Filter" at bounding box center [533, 370] width 36 height 15
type input "STERRE DER ZEE"
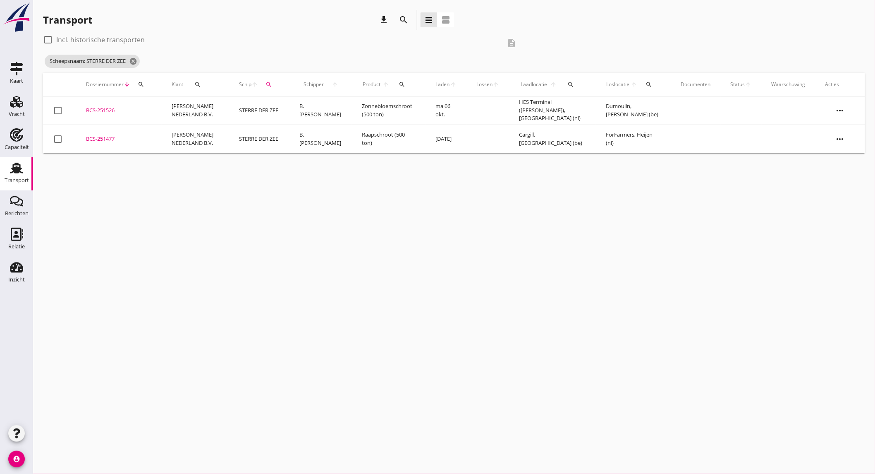
click at [132, 36] on label "Incl. historische transporten" at bounding box center [100, 40] width 89 height 8
checkbox input "true"
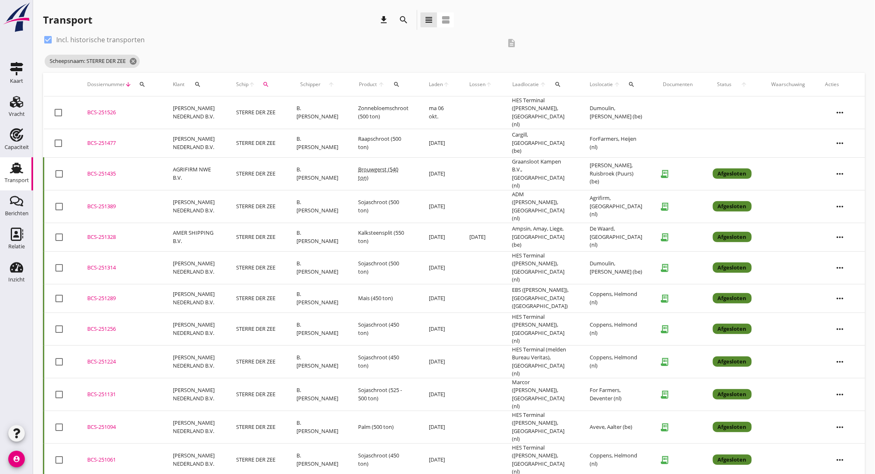
click at [367, 223] on td "Kalksteensplit (550 ton)" at bounding box center [384, 237] width 71 height 29
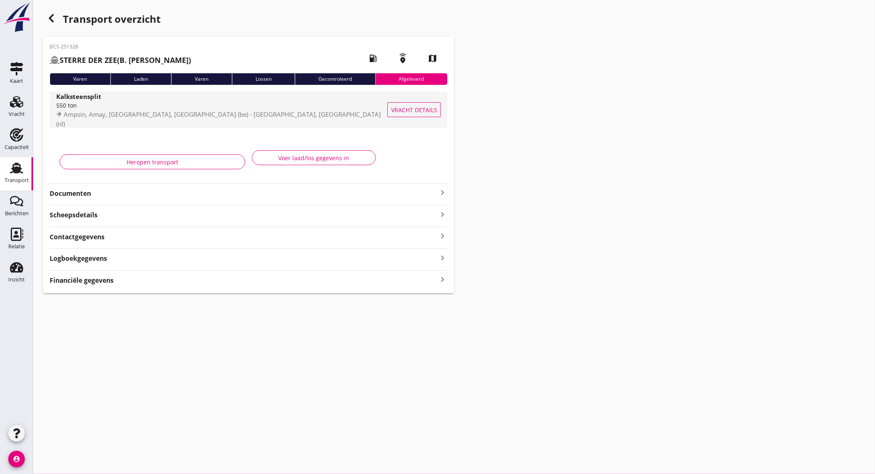
click at [229, 114] on span "Ampsin, Amay, [GEOGRAPHIC_DATA], [GEOGRAPHIC_DATA] (be) - [GEOGRAPHIC_DATA], [G…" at bounding box center [218, 119] width 325 height 18
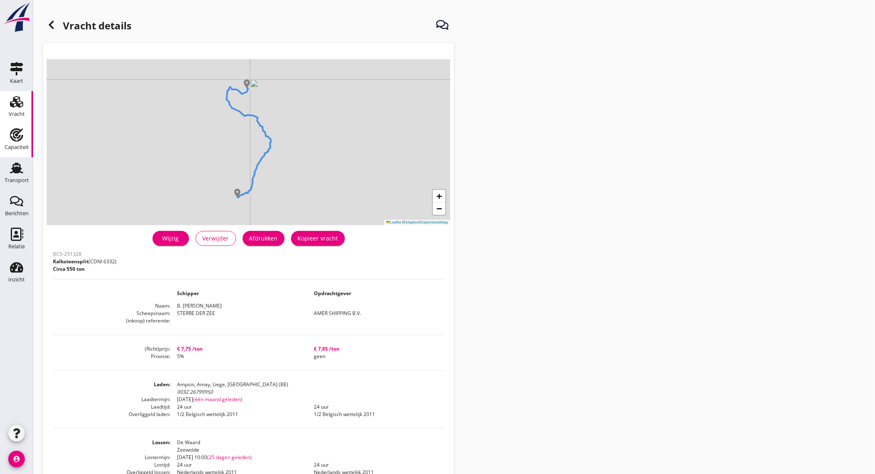
click at [20, 138] on icon "Capaciteit" at bounding box center [16, 134] width 13 height 13
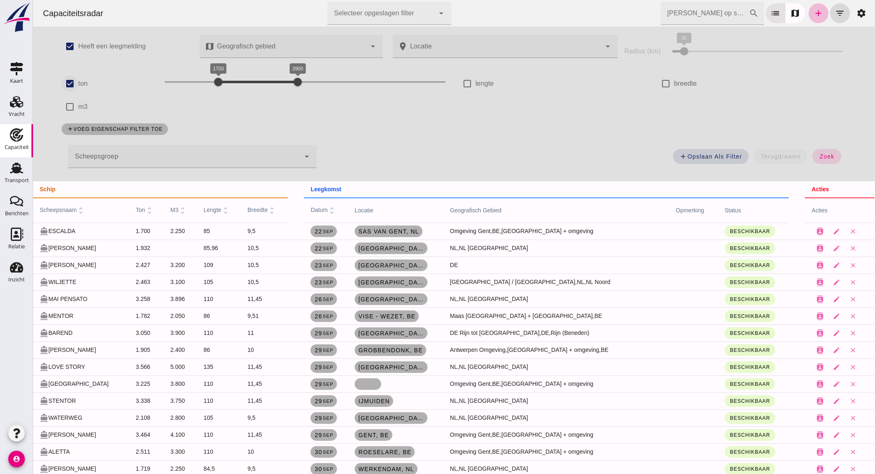
click at [67, 80] on input "ton" at bounding box center [69, 83] width 17 height 17
checkbox input "false"
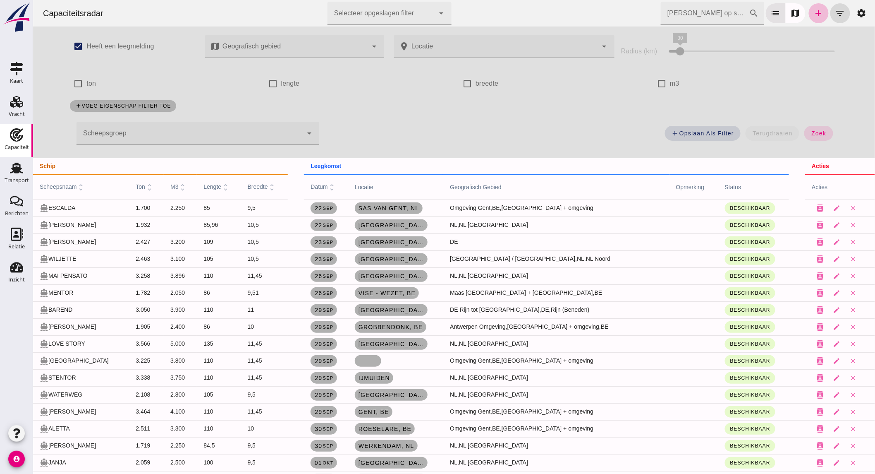
click at [129, 134] on div at bounding box center [189, 133] width 226 height 23
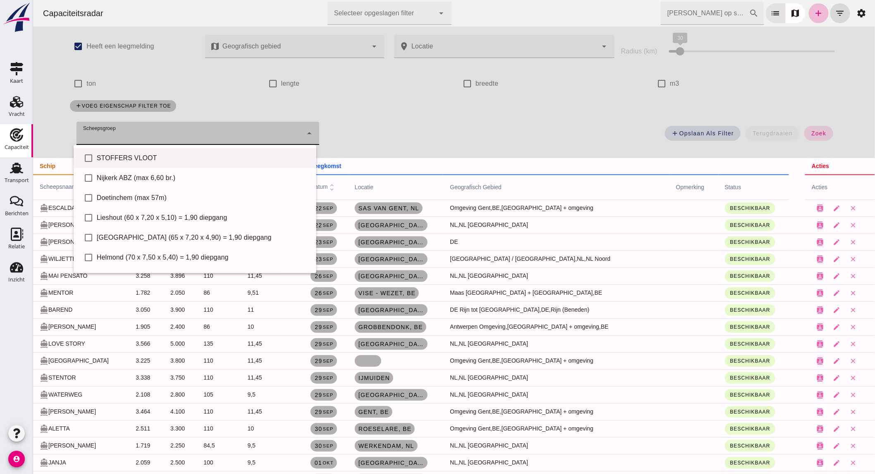
click at [125, 156] on div "STOFFERS VLOOT" at bounding box center [202, 158] width 213 height 10
type input "STOFFERS VLOOT"
checkbox input "true"
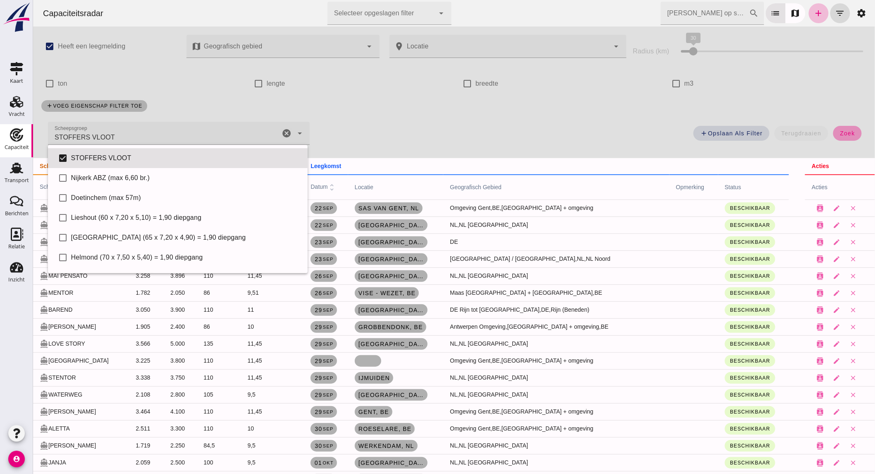
click at [840, 134] on span "zoek" at bounding box center [847, 133] width 15 height 7
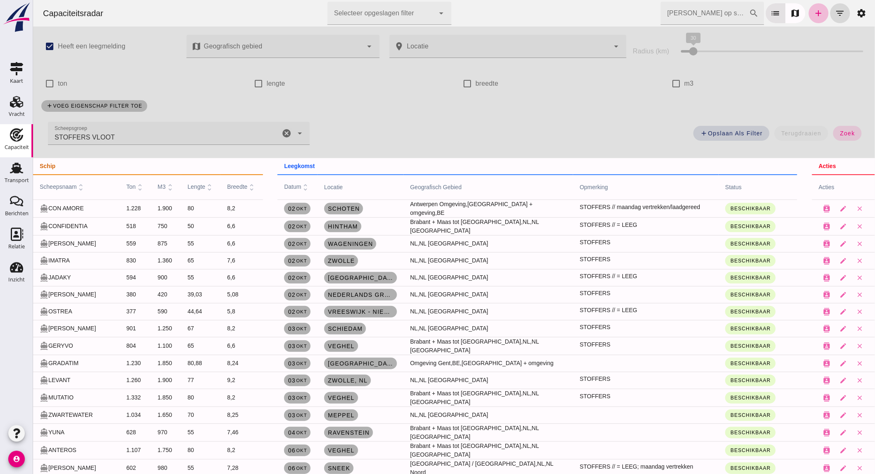
click at [281, 130] on icon "cancel" at bounding box center [286, 133] width 10 height 10
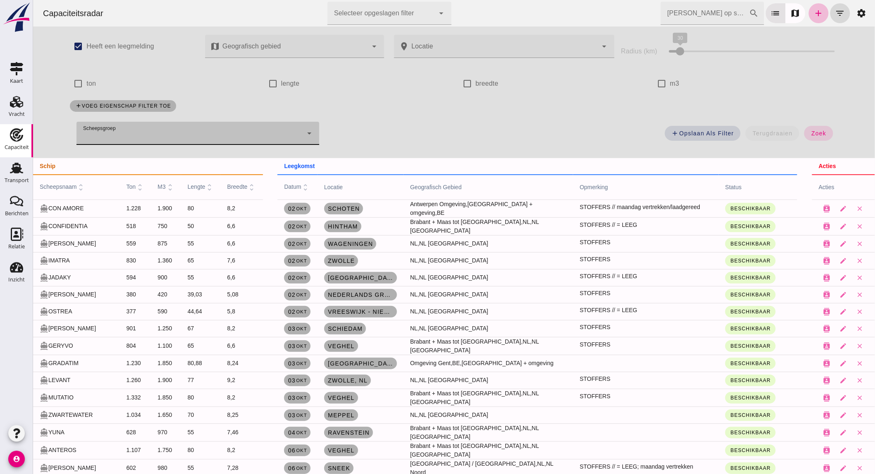
click at [86, 83] on label "ton" at bounding box center [91, 83] width 10 height 23
click at [85, 83] on input "ton" at bounding box center [77, 83] width 17 height 17
checkbox input "true"
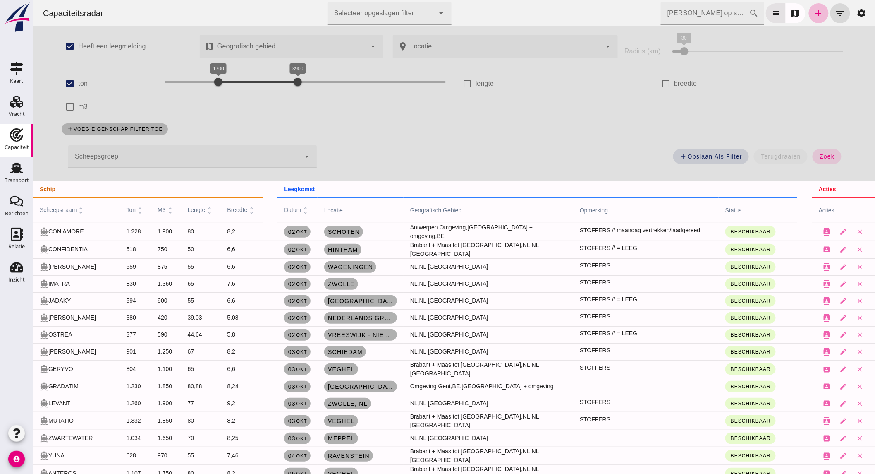
drag, startPoint x: 213, startPoint y: 76, endPoint x: 107, endPoint y: 76, distance: 105.5
click at [115, 76] on div "check_box ton 200 3900 1700 3900" at bounding box center [255, 83] width 398 height 23
drag, startPoint x: 273, startPoint y: 81, endPoint x: 191, endPoint y: 81, distance: 81.9
click at [191, 81] on div at bounding box center [189, 82] width 17 height 17
click at [820, 156] on span "zoek" at bounding box center [826, 156] width 15 height 7
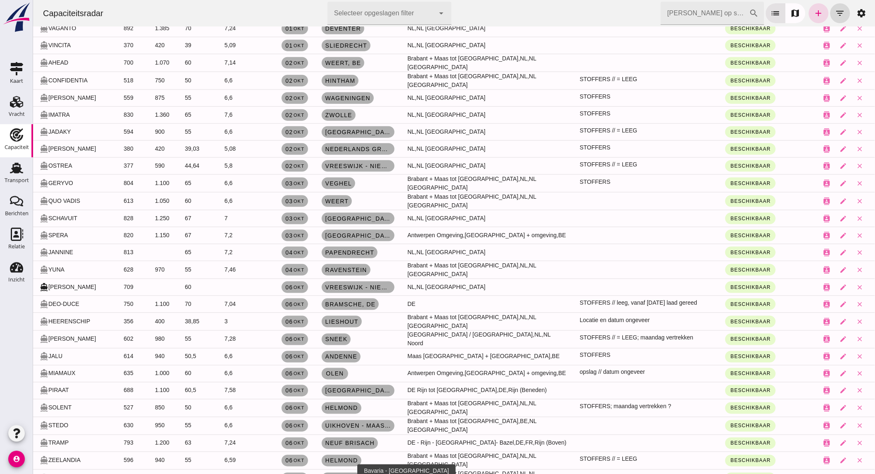
scroll to position [367, 0]
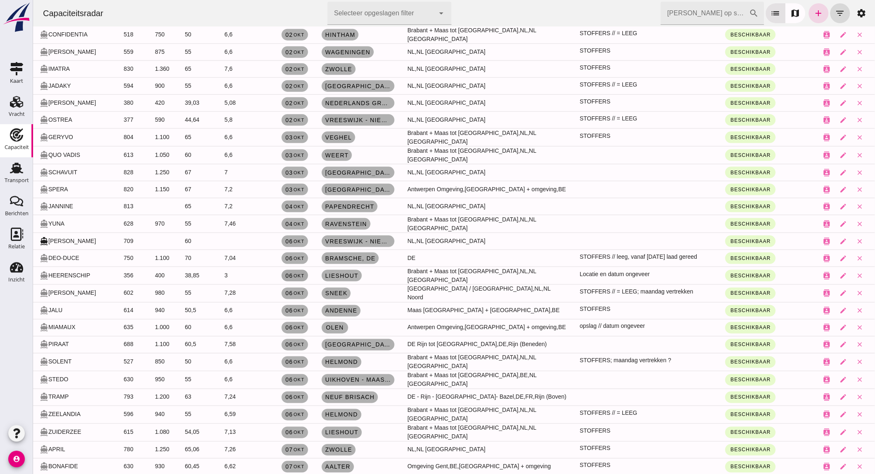
click at [293, 273] on small "okt" at bounding box center [299, 275] width 12 height 5
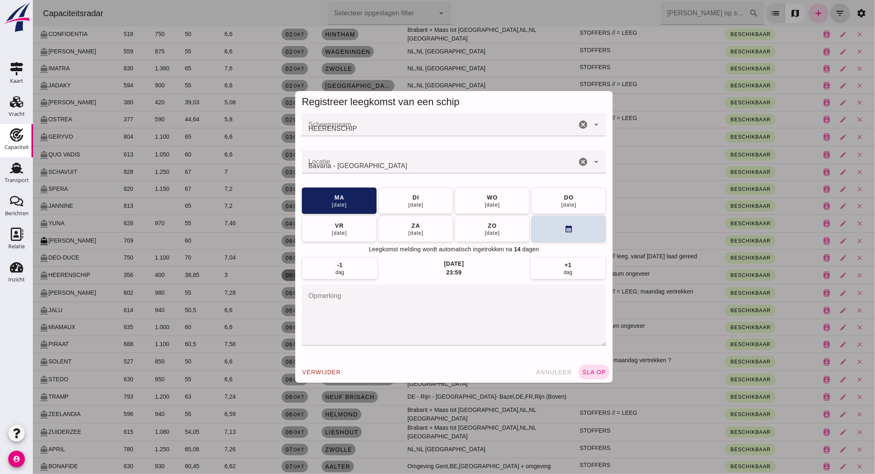
scroll to position [0, 0]
click at [340, 231] on div "[DATE]" at bounding box center [339, 232] width 16 height 7
click at [591, 368] on button "sla op" at bounding box center [593, 371] width 31 height 15
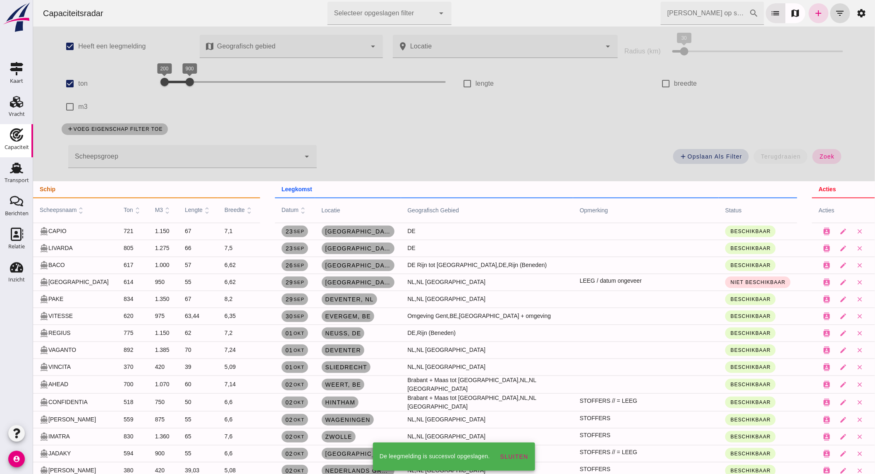
scroll to position [367, 0]
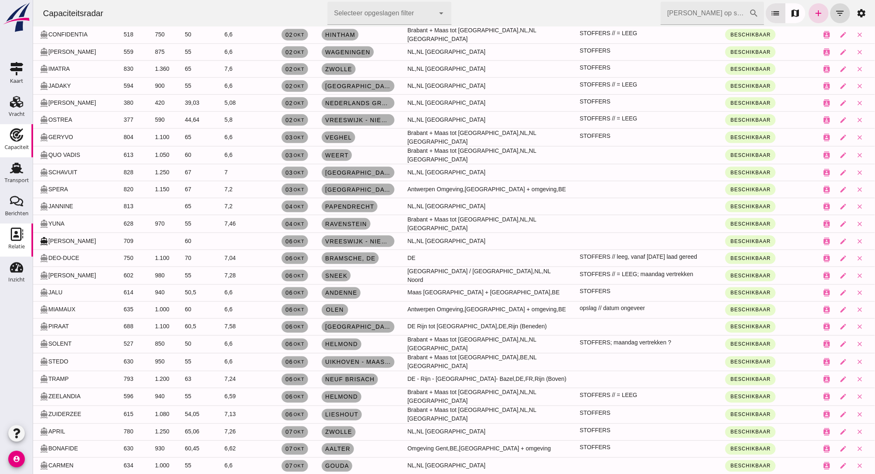
click at [17, 240] on link "Relatie Relatie" at bounding box center [16, 239] width 33 height 33
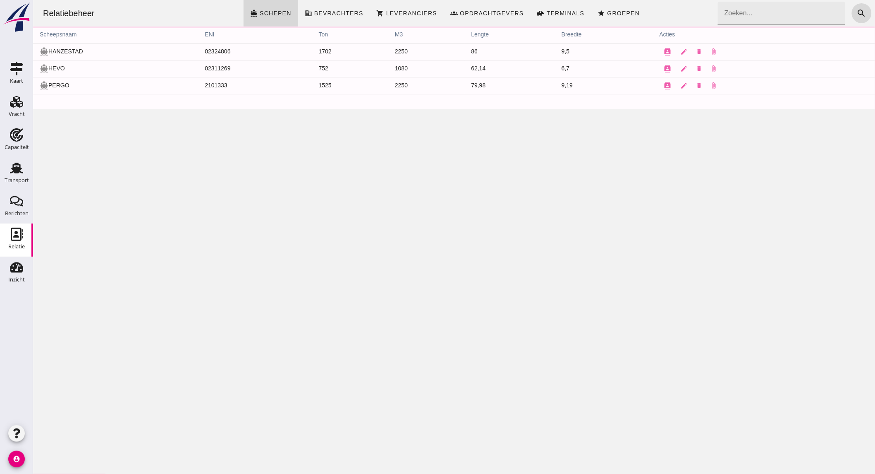
click at [735, 11] on input "Zoeken..." at bounding box center [779, 13] width 122 height 23
type input "sin"
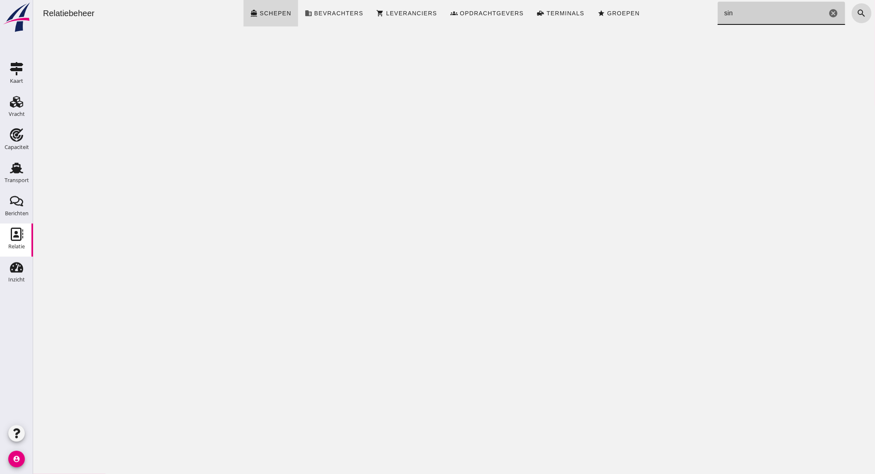
click at [763, 11] on input "sin" at bounding box center [772, 13] width 109 height 23
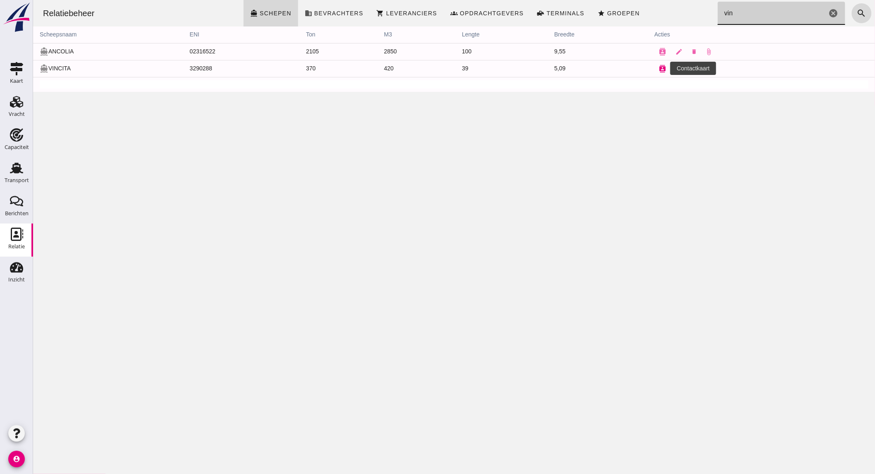
type input "vin"
click at [659, 67] on icon "contacts" at bounding box center [662, 68] width 7 height 7
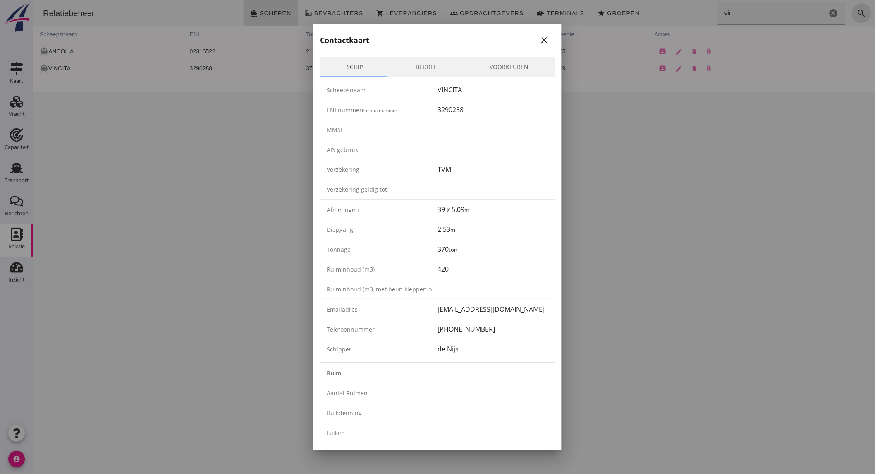
click at [540, 38] on icon "close" at bounding box center [544, 40] width 10 height 10
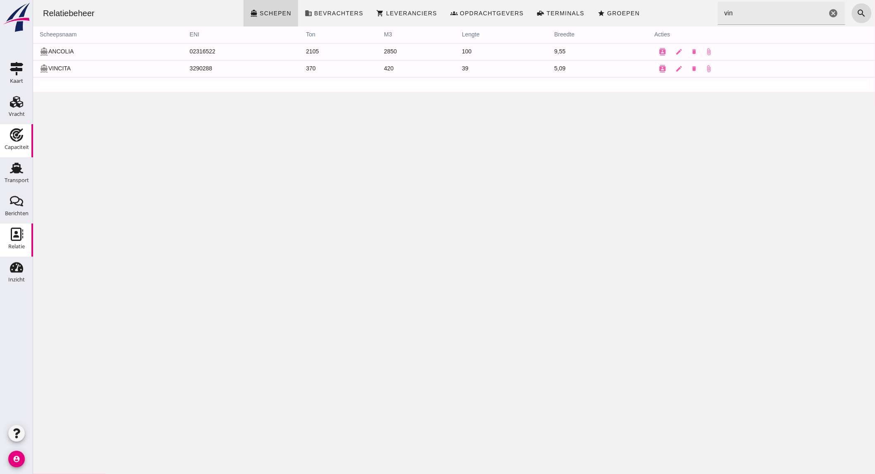
click at [17, 134] on use at bounding box center [16, 134] width 13 height 13
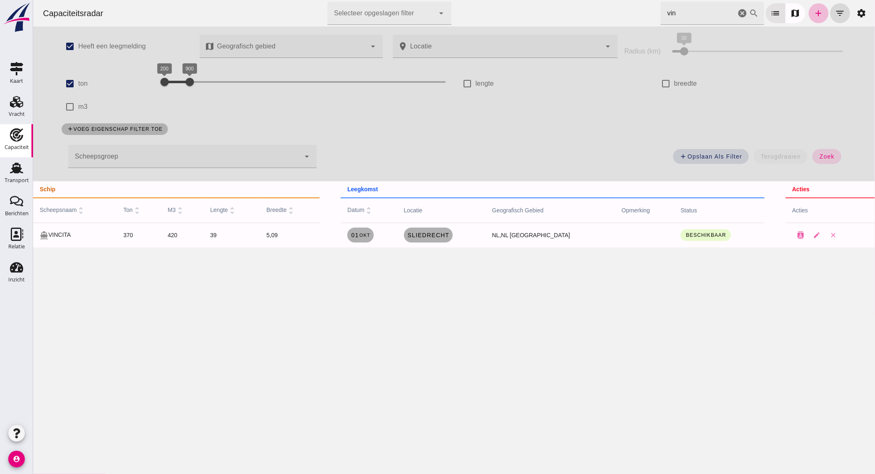
click at [78, 80] on label "ton" at bounding box center [83, 83] width 10 height 23
click at [74, 80] on input "ton" at bounding box center [69, 83] width 17 height 17
checkbox input "false"
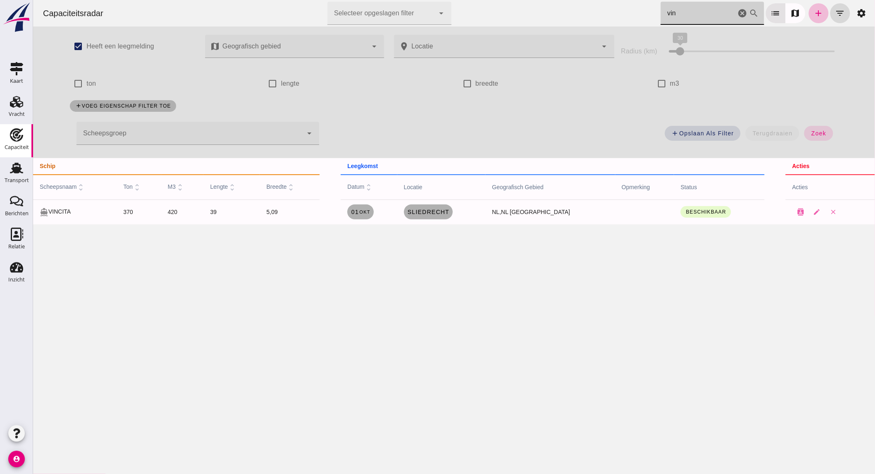
click at [695, 5] on input "vin" at bounding box center [698, 13] width 75 height 23
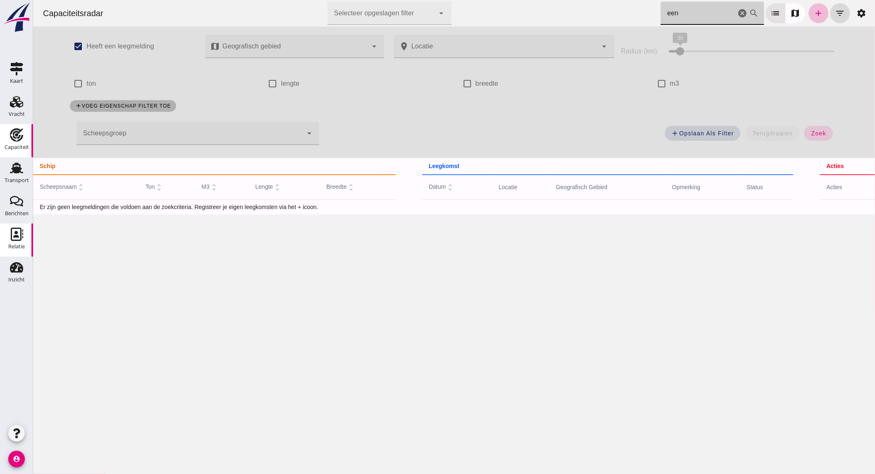
type input "een"
click at [17, 242] on div "Relatie" at bounding box center [16, 247] width 17 height 12
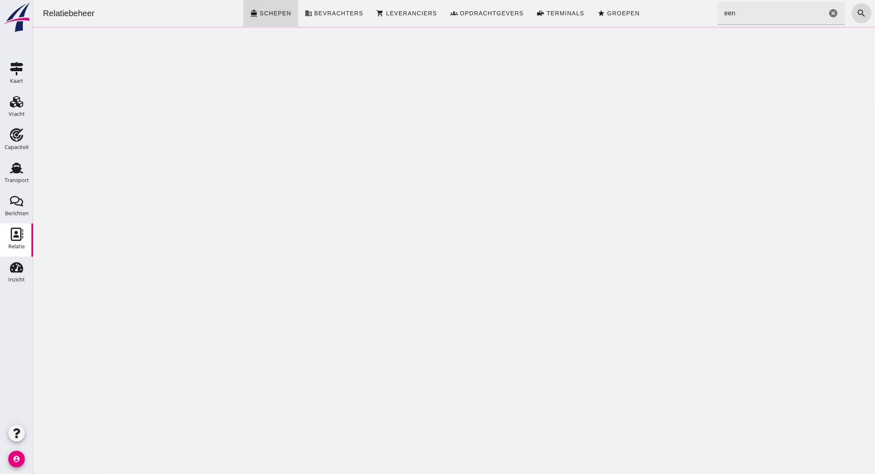
click at [737, 15] on input "een" at bounding box center [772, 13] width 109 height 23
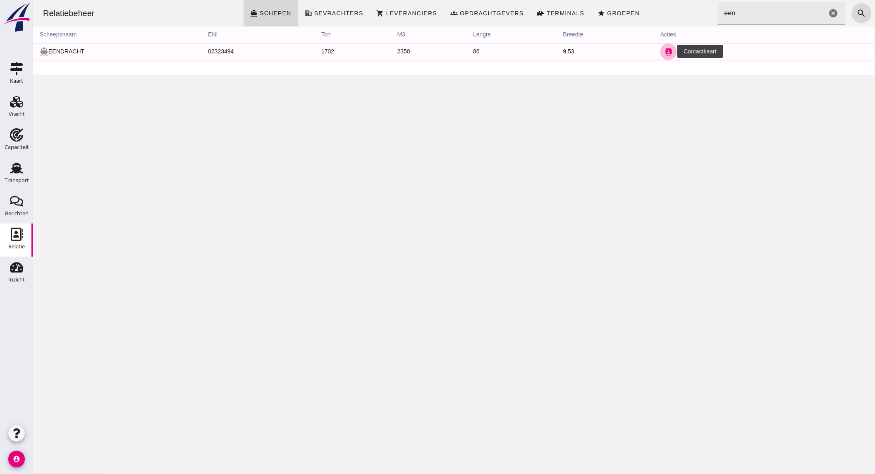
click at [660, 52] on button "contacts" at bounding box center [668, 51] width 17 height 17
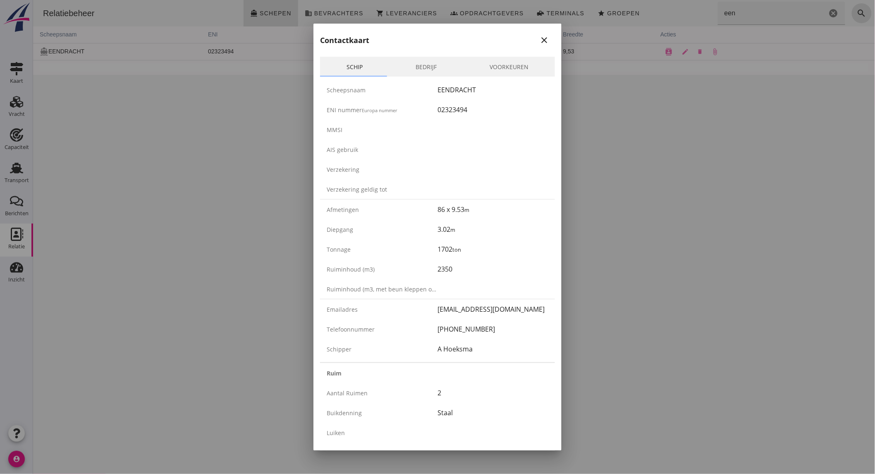
drag, startPoint x: 153, startPoint y: 161, endPoint x: 13, endPoint y: 150, distance: 141.1
click at [153, 162] on div at bounding box center [437, 237] width 875 height 474
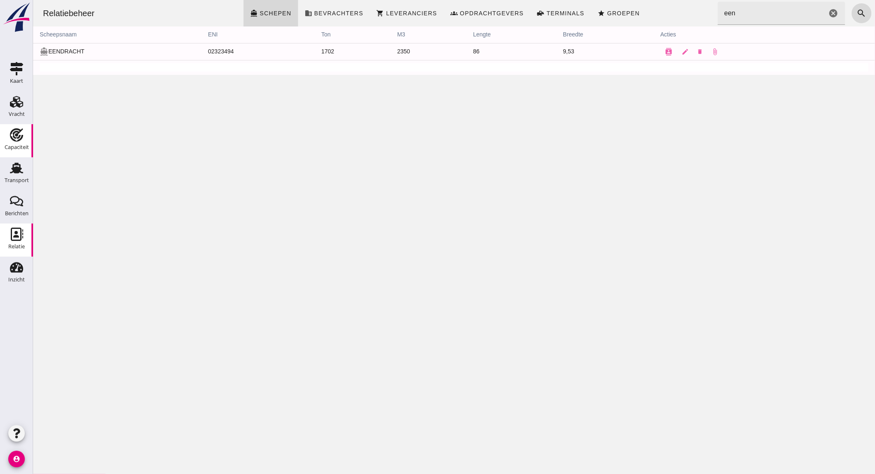
click at [14, 137] on use at bounding box center [16, 134] width 13 height 13
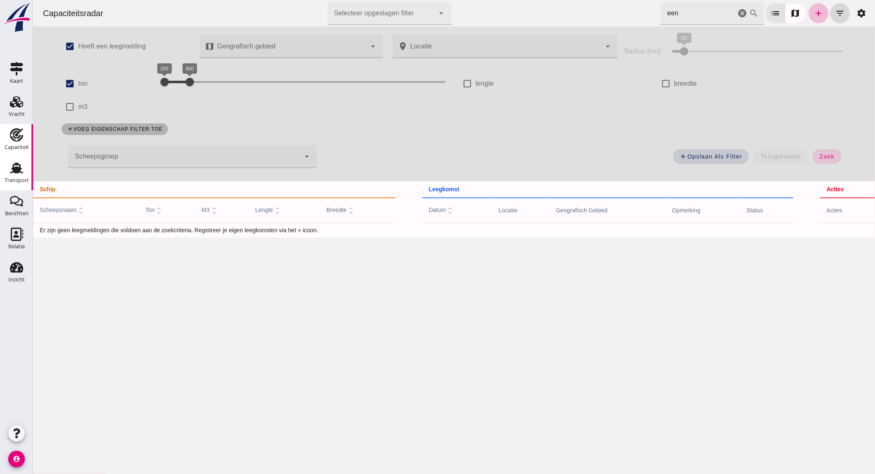
drag, startPoint x: 11, startPoint y: 170, endPoint x: 3, endPoint y: 168, distance: 8.1
click at [11, 170] on icon "Transport" at bounding box center [16, 167] width 13 height 13
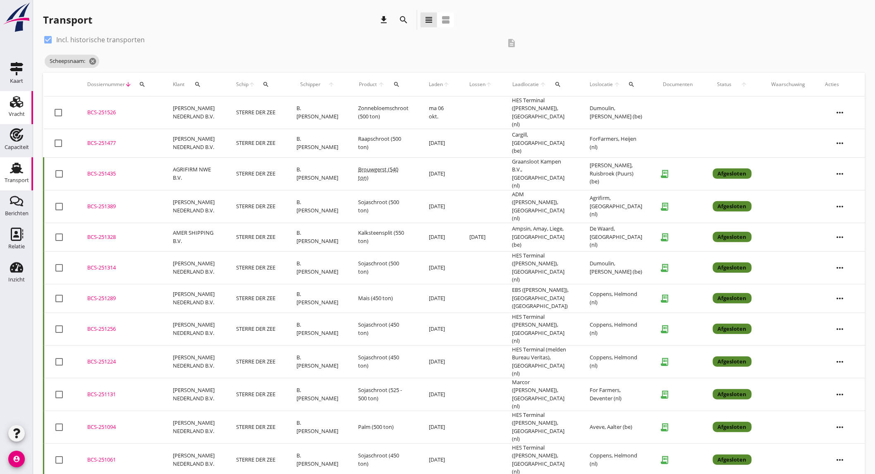
click at [23, 96] on icon "Vracht" at bounding box center [16, 101] width 13 height 13
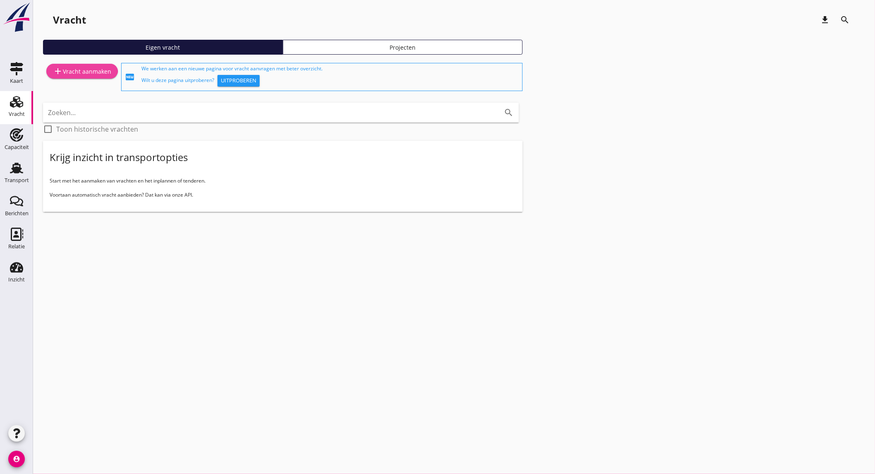
click at [94, 73] on div "add Vracht aanmaken" at bounding box center [82, 71] width 58 height 10
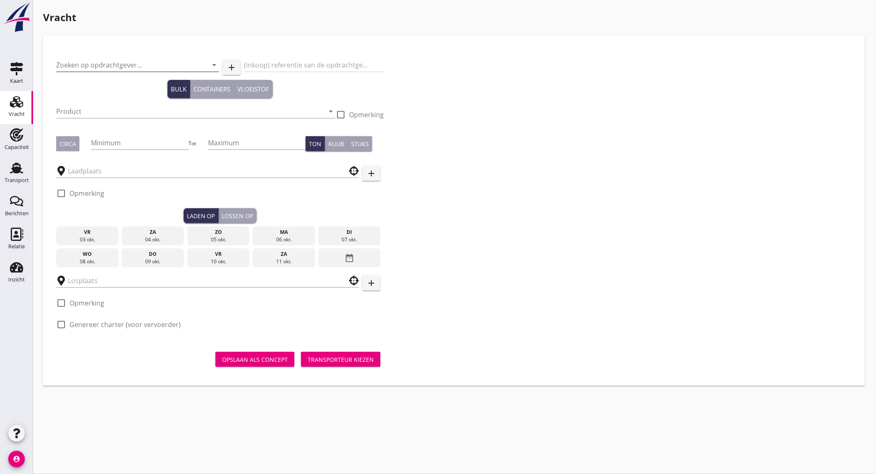
click at [112, 69] on input "Zoeken op opdrachtgever..." at bounding box center [126, 64] width 140 height 13
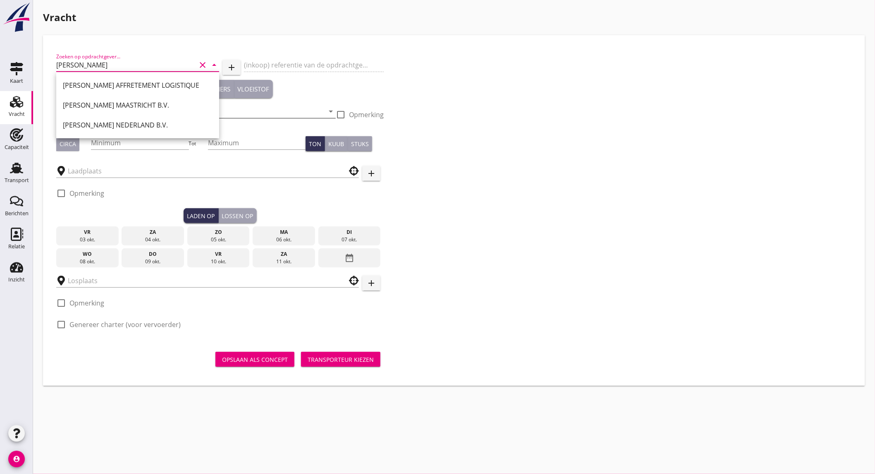
click at [115, 106] on div "[PERSON_NAME] MAASTRICHT B.V." at bounding box center [138, 105] width 150 height 10
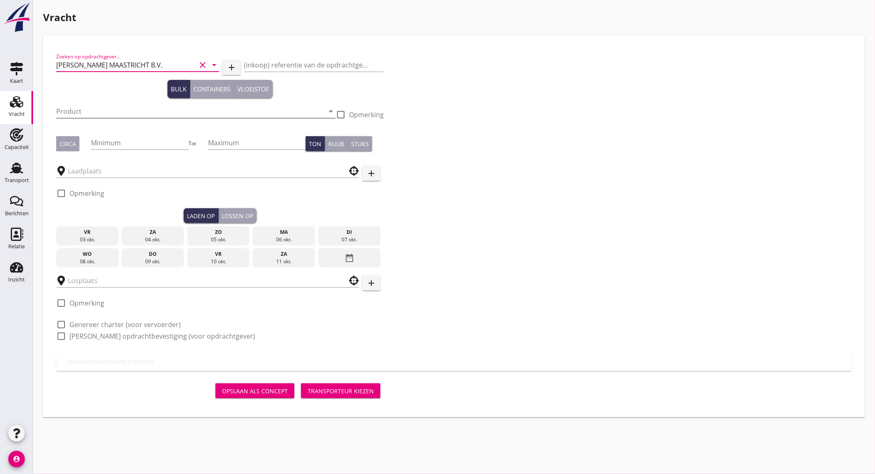
type input "[PERSON_NAME] MAASTRICHT B.V."
click at [110, 117] on input "Product" at bounding box center [190, 111] width 268 height 13
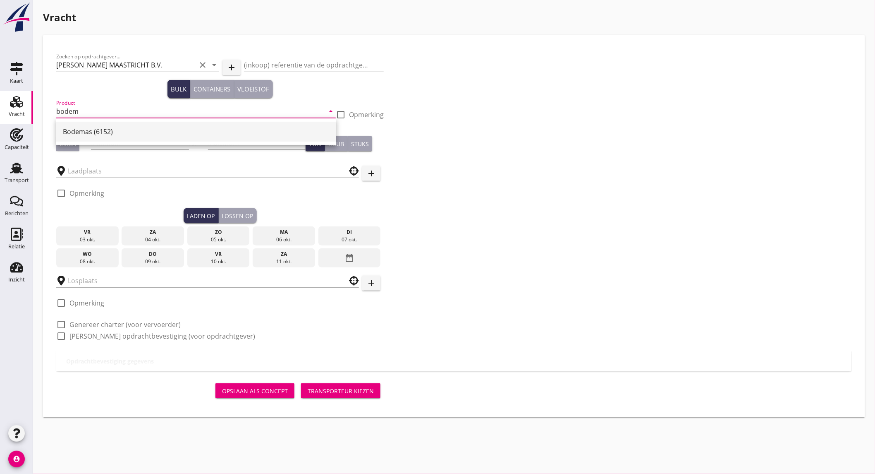
click at [106, 128] on div "Bodemas (6152)" at bounding box center [196, 132] width 267 height 10
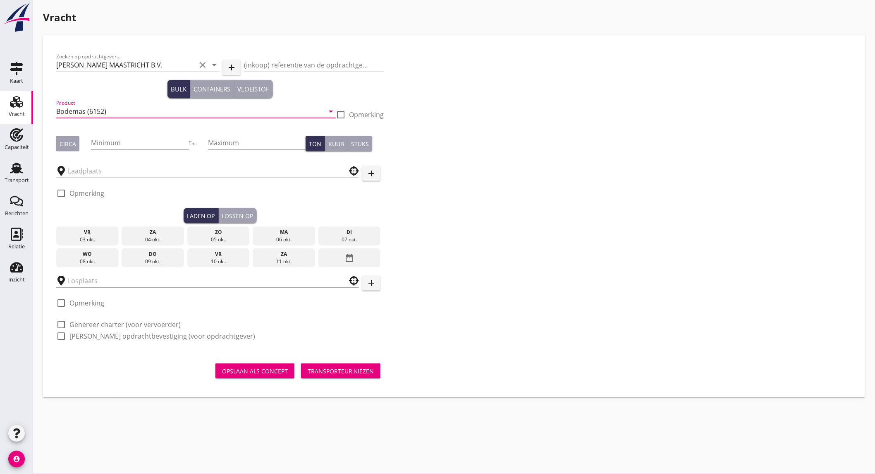
type input "Bodemas (6152)"
click at [58, 143] on button "Circa" at bounding box center [67, 143] width 23 height 15
click at [102, 142] on input "Minimum" at bounding box center [140, 142] width 98 height 13
type input "1700"
click at [85, 170] on input "text" at bounding box center [202, 170] width 268 height 13
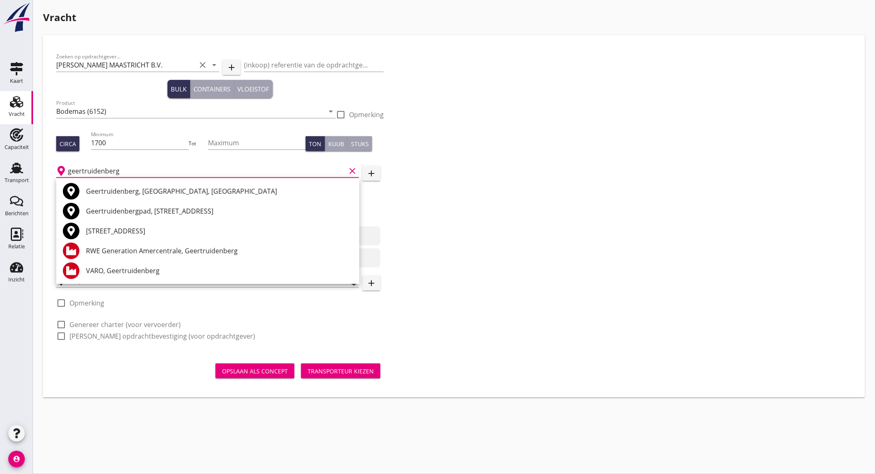
drag, startPoint x: 170, startPoint y: 253, endPoint x: 187, endPoint y: 243, distance: 19.5
click at [170, 253] on div "RWE Generation Amercentrale, Geertruidenberg" at bounding box center [219, 251] width 267 height 10
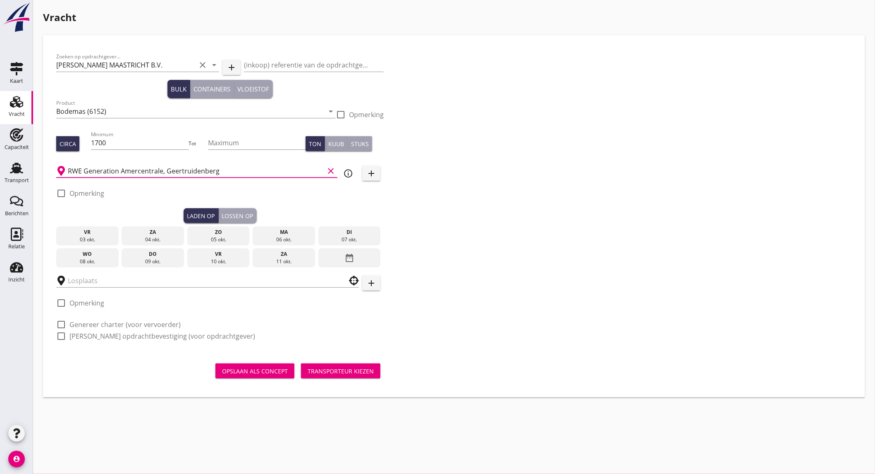
type input "RWE Generation Amercentrale, Geertruidenberg"
click at [350, 175] on icon "info_outline" at bounding box center [348, 173] width 10 height 10
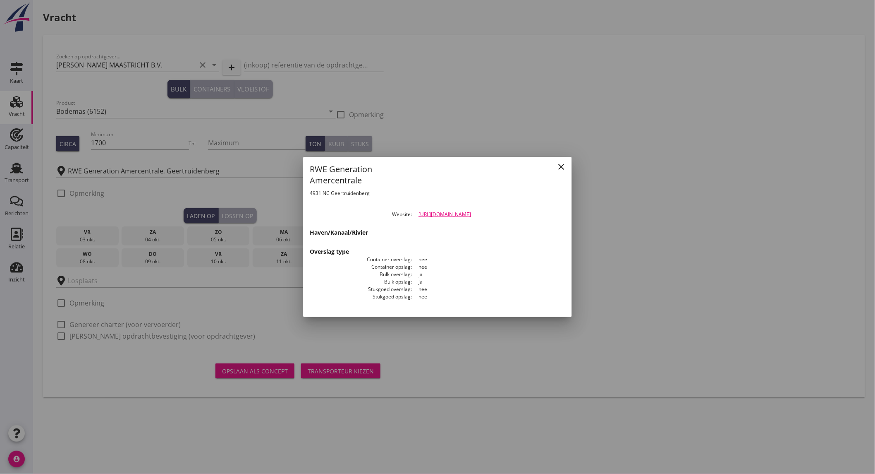
click at [566, 164] on icon "close" at bounding box center [561, 167] width 10 height 10
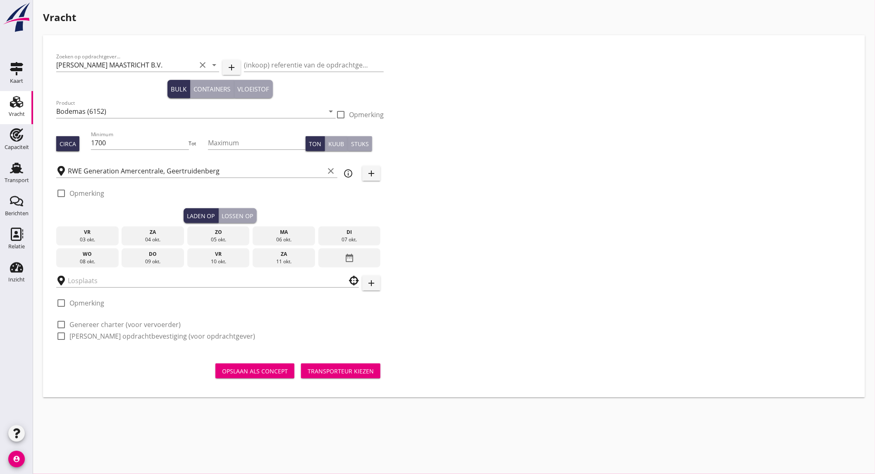
click at [81, 189] on label "Opmerking" at bounding box center [86, 193] width 35 height 8
checkbox input "true"
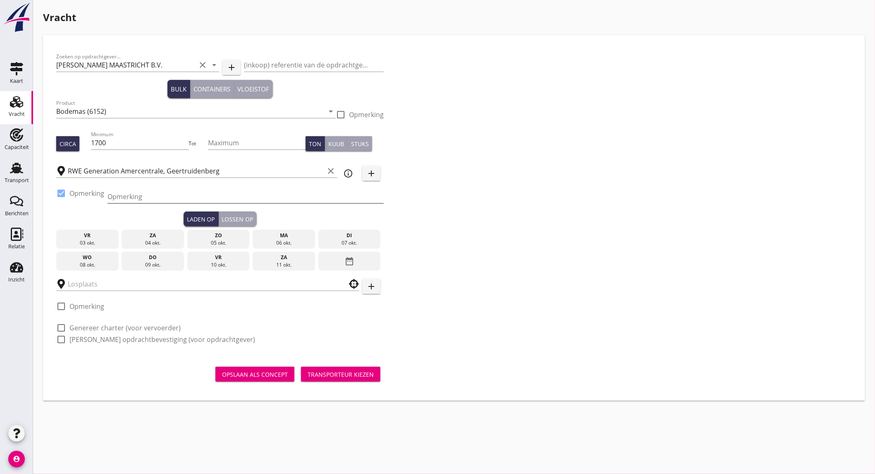
click at [145, 194] on input "Opmerking" at bounding box center [246, 196] width 276 height 13
type input "tel. [PHONE_NUMBER]"
click at [286, 239] on div "06 okt." at bounding box center [284, 242] width 58 height 7
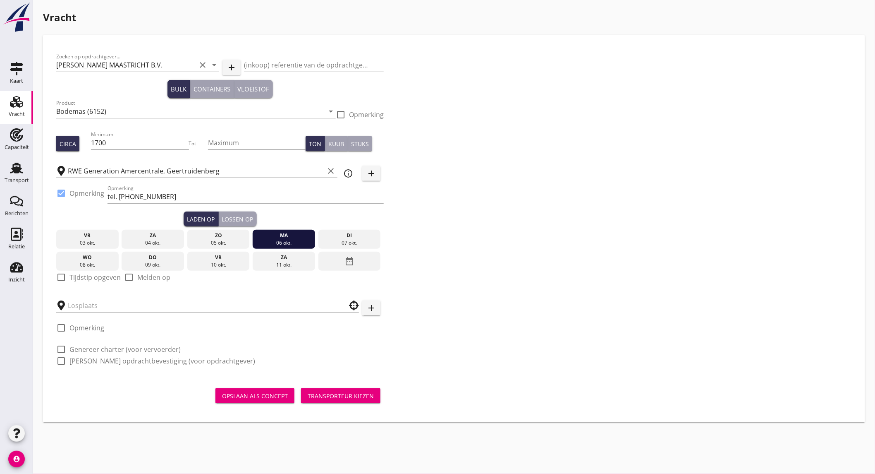
click at [95, 276] on label "Tijdstip opgeven" at bounding box center [94, 277] width 51 height 8
checkbox input "true"
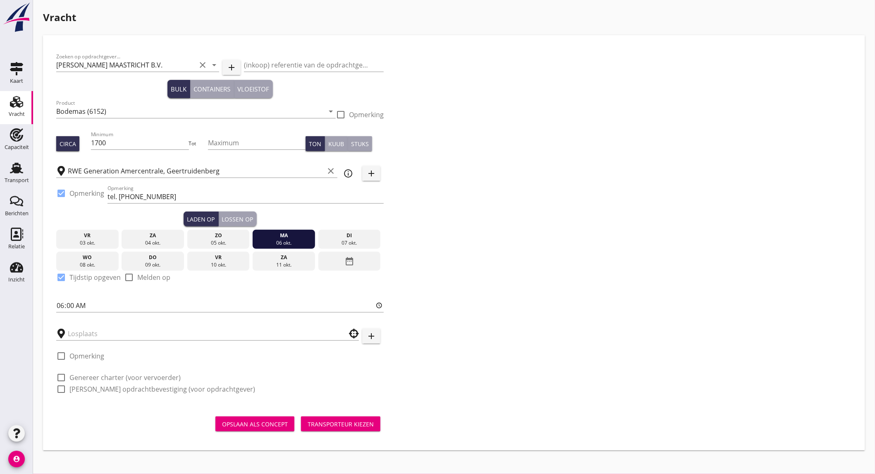
click at [249, 216] on div "Lossen op" at bounding box center [237, 219] width 31 height 9
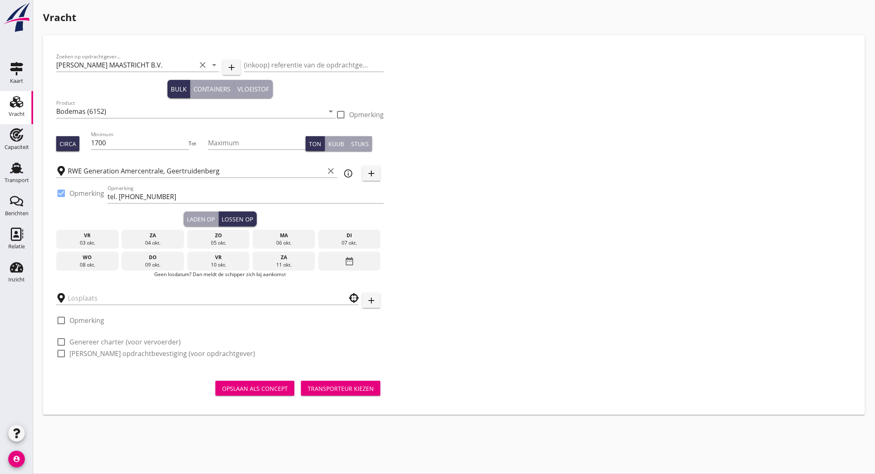
click at [348, 237] on div "di" at bounding box center [350, 235] width 58 height 7
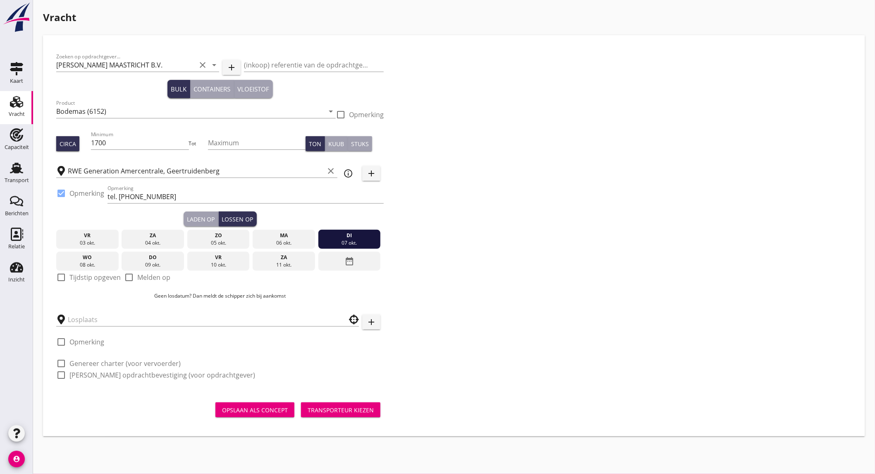
click at [92, 276] on label "Tijdstip opgeven" at bounding box center [94, 277] width 51 height 8
checkbox input "true"
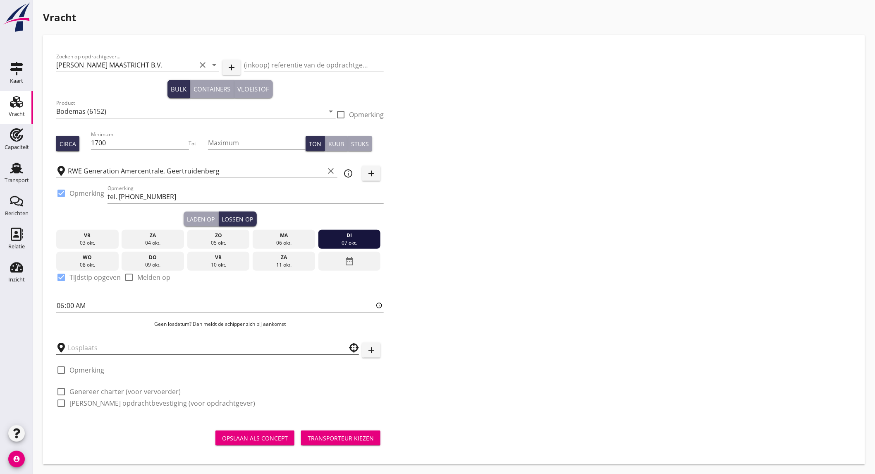
click at [96, 349] on input "text" at bounding box center [202, 347] width 268 height 13
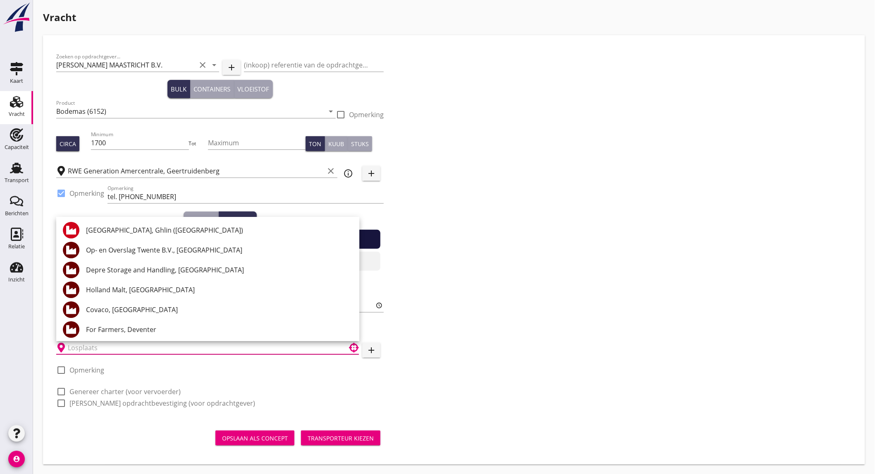
click at [180, 349] on input "text" at bounding box center [202, 347] width 268 height 13
click at [149, 347] on input "text" at bounding box center [202, 347] width 268 height 13
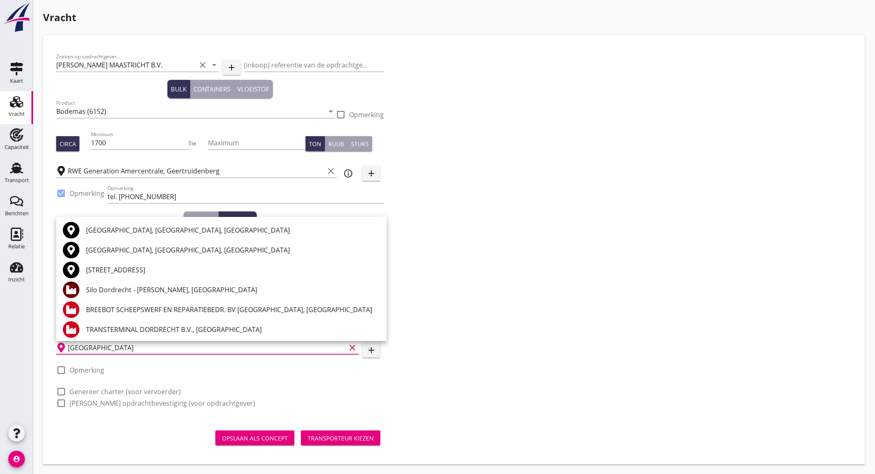
click at [117, 226] on div "[GEOGRAPHIC_DATA], [GEOGRAPHIC_DATA], [GEOGRAPHIC_DATA]" at bounding box center [233, 230] width 294 height 10
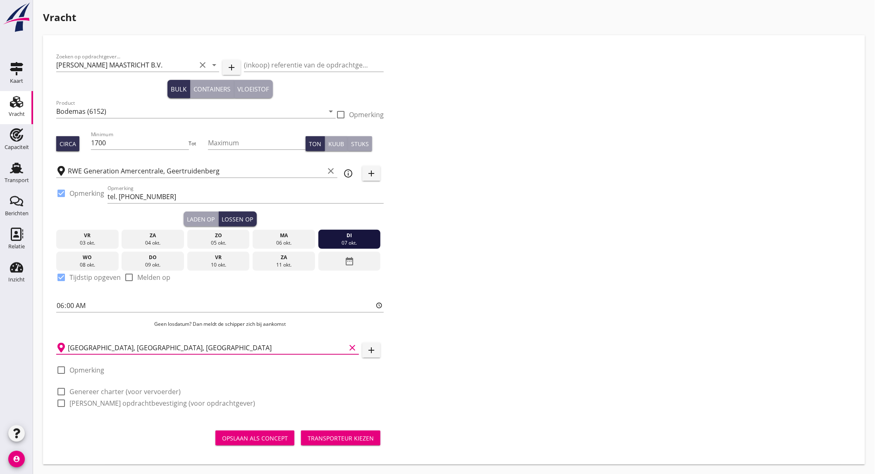
type input "[GEOGRAPHIC_DATA], [GEOGRAPHIC_DATA], [GEOGRAPHIC_DATA]"
click at [97, 369] on label "Opmerking" at bounding box center [86, 370] width 35 height 8
checkbox input "true"
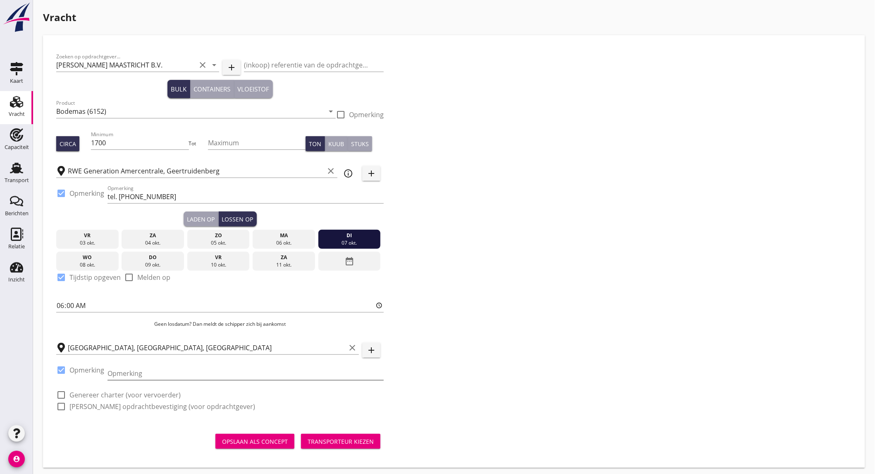
drag, startPoint x: 154, startPoint y: 375, endPoint x: 163, endPoint y: 376, distance: 8.8
click at [156, 375] on input "Opmerking" at bounding box center [246, 373] width 276 height 13
type input "ZHD [GEOGRAPHIC_DATA] tel. [PHONE_NUMBER]"
click at [98, 393] on label "Genereer charter (voor vervoerder)" at bounding box center [124, 394] width 111 height 8
checkbox input "true"
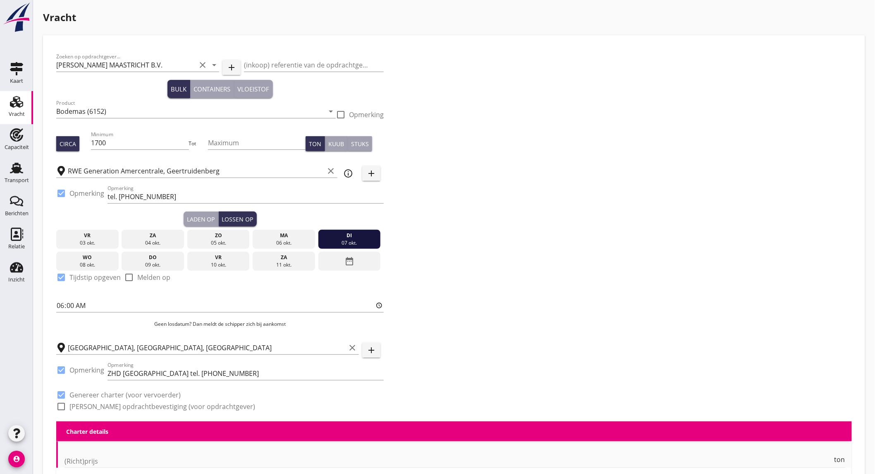
click at [99, 406] on label "[PERSON_NAME] opdrachtbevestiging (voor opdrachtgever)" at bounding box center [162, 406] width 186 height 8
checkbox input "true"
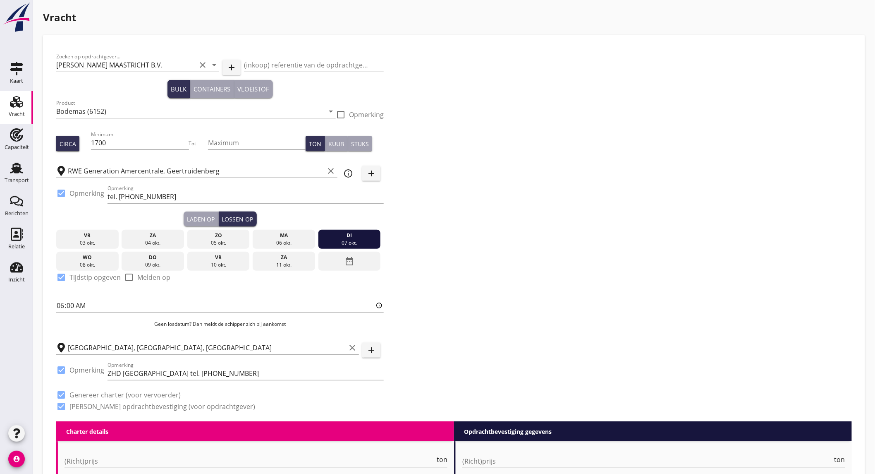
scroll to position [230, 0]
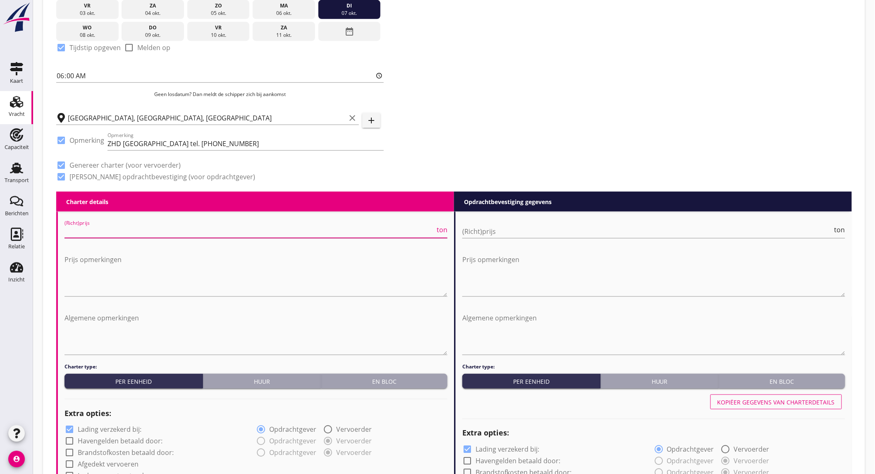
click at [227, 228] on input "(Richt)prijs" at bounding box center [250, 231] width 371 height 13
type input "2"
type input "2.75"
click at [493, 229] on input "(Richt)prijs" at bounding box center [647, 231] width 371 height 13
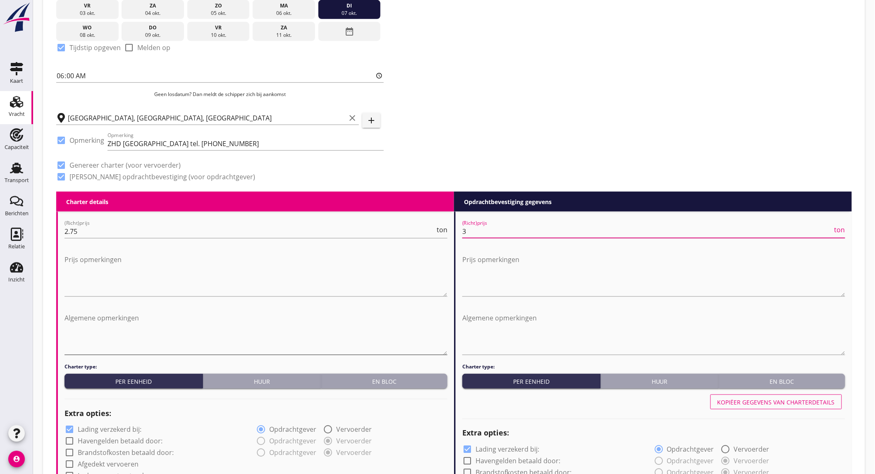
type input "3"
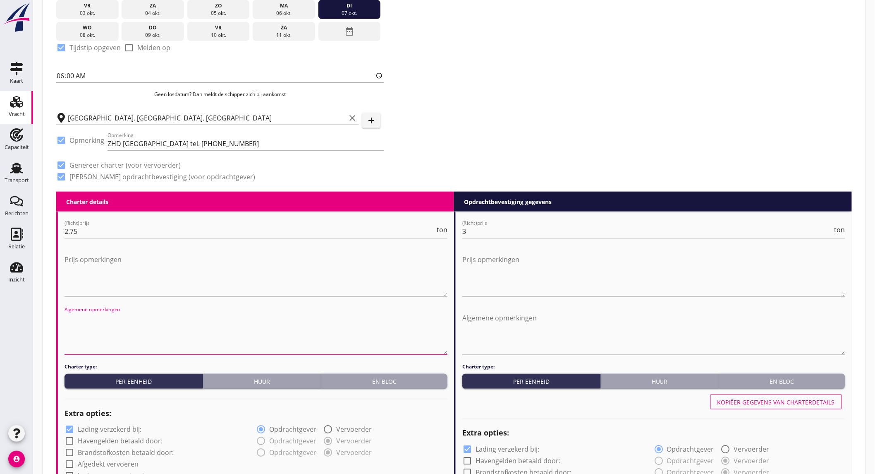
click at [204, 335] on textarea "Algemene opmerkingen" at bounding box center [256, 332] width 383 height 43
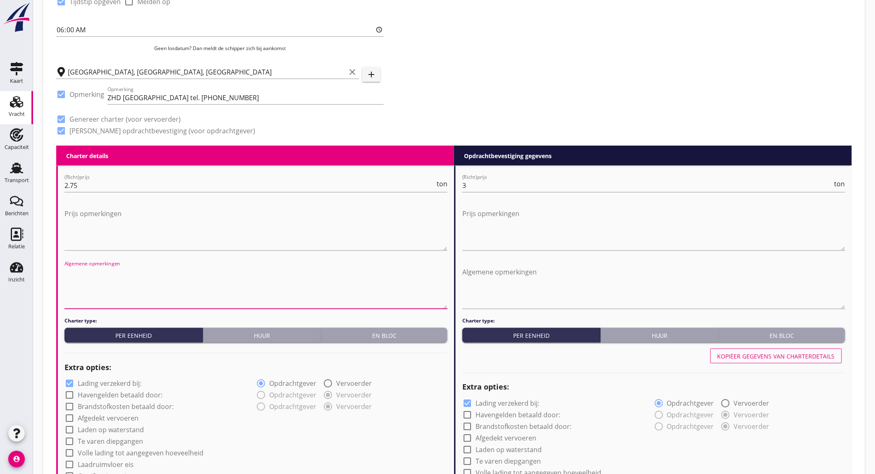
scroll to position [414, 0]
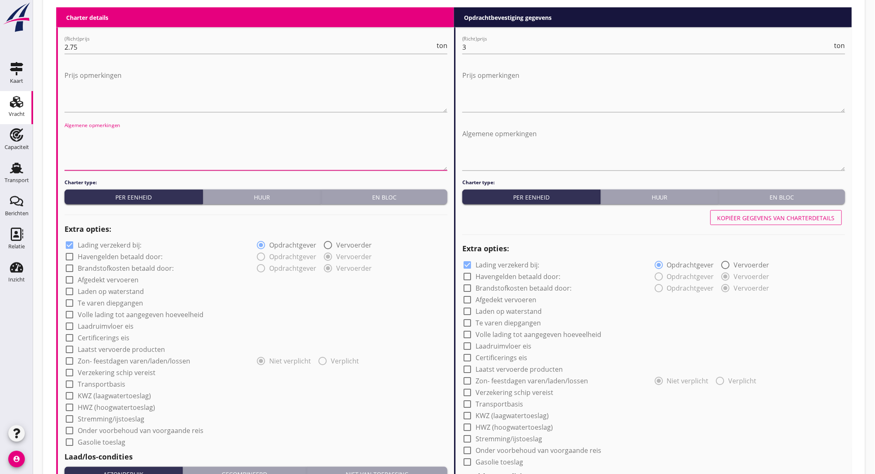
click at [125, 242] on label "Lading verzekerd bij:" at bounding box center [110, 245] width 64 height 8
checkbox input "false"
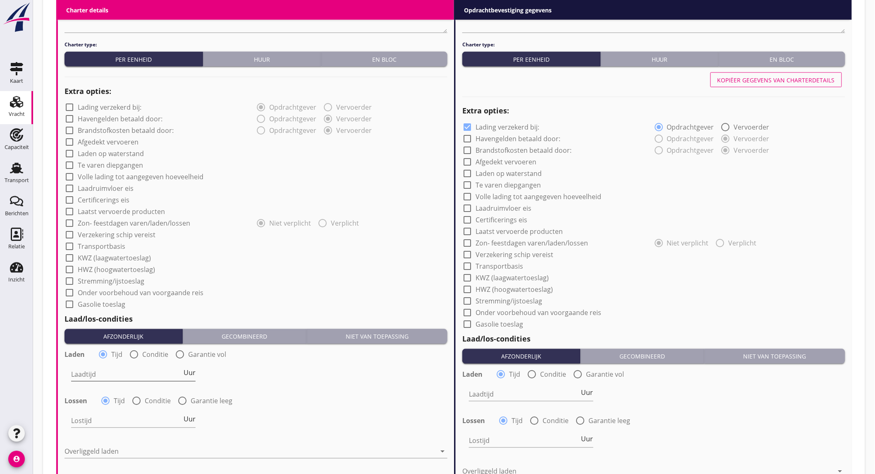
click at [108, 373] on input "Laadtijd" at bounding box center [126, 374] width 111 height 13
type input "24"
click at [106, 420] on input "Lostijd" at bounding box center [126, 420] width 111 height 13
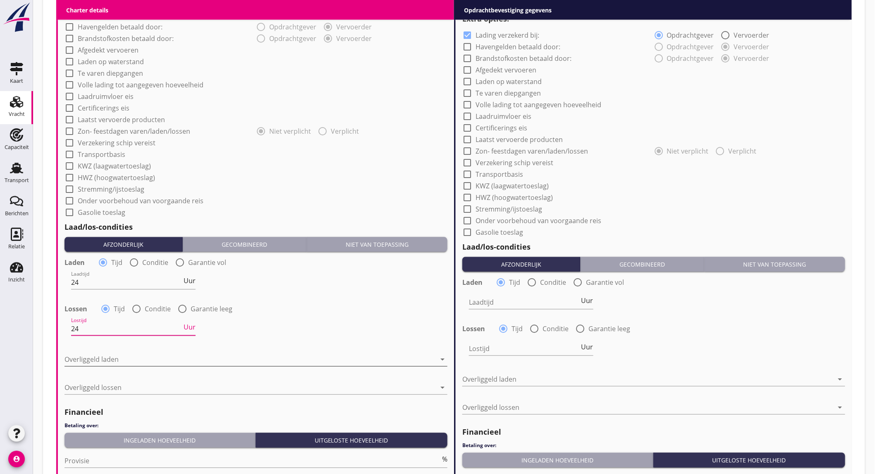
type input "24"
click at [106, 359] on div at bounding box center [250, 359] width 371 height 13
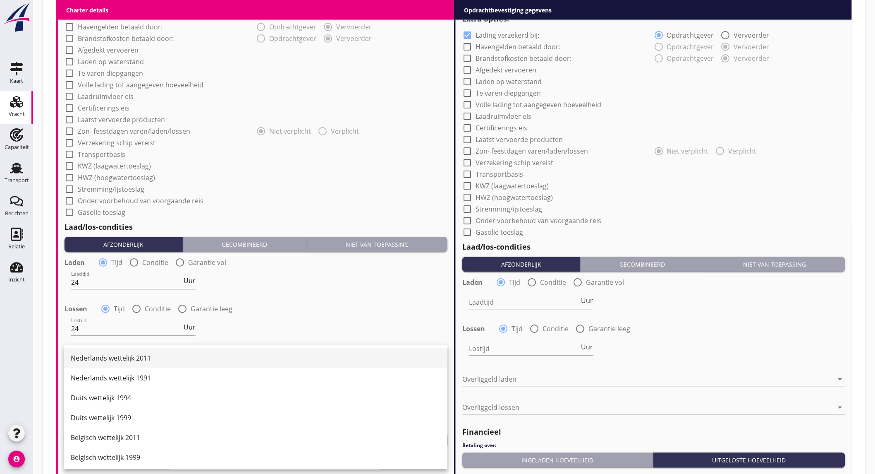
click at [122, 357] on div "Nederlands wettelijk 2011" at bounding box center [256, 358] width 370 height 10
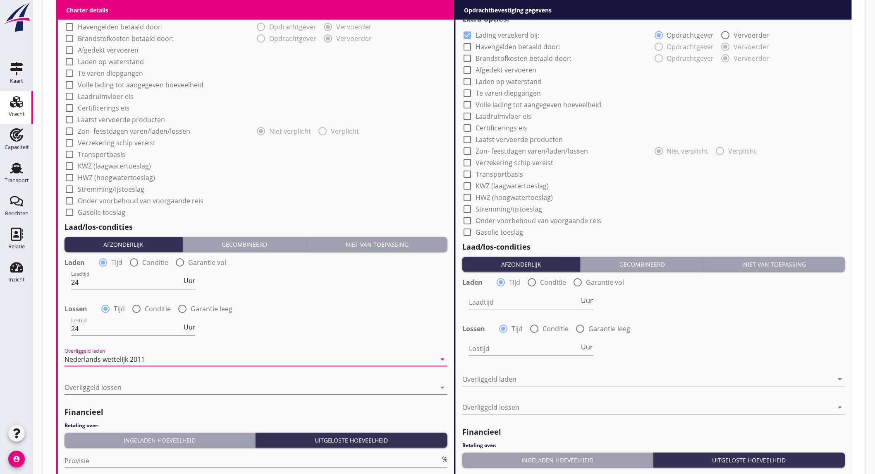
click at [137, 390] on div at bounding box center [250, 387] width 371 height 13
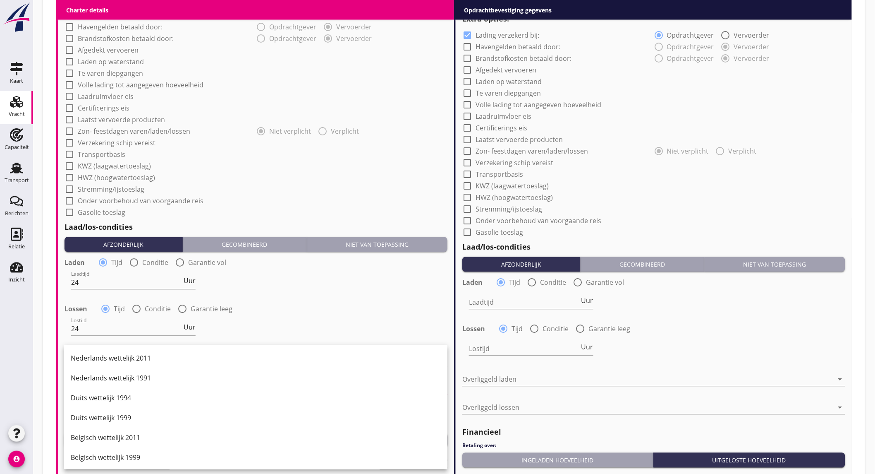
click at [139, 358] on div "Nederlands wettelijk 2011" at bounding box center [256, 358] width 370 height 10
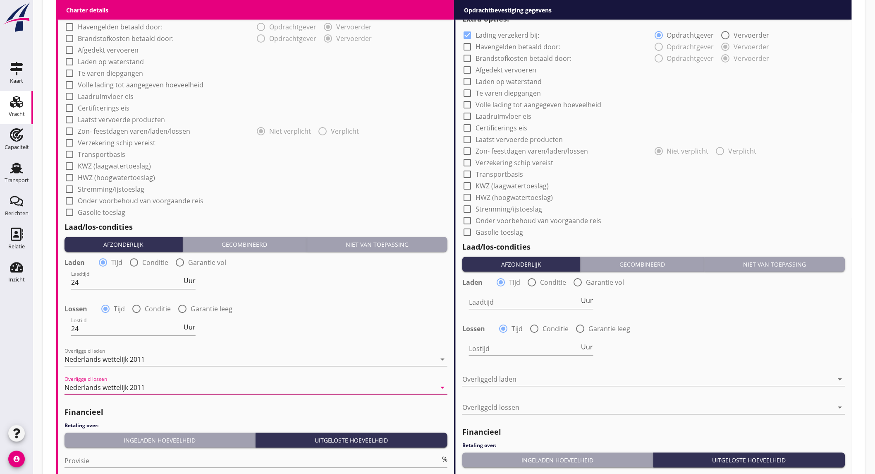
scroll to position [689, 0]
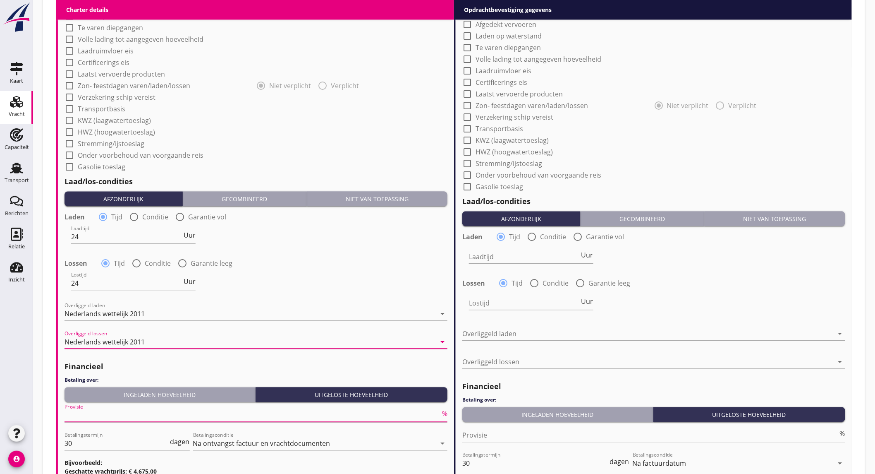
click at [110, 417] on input "Provisie" at bounding box center [253, 414] width 376 height 13
type input "5"
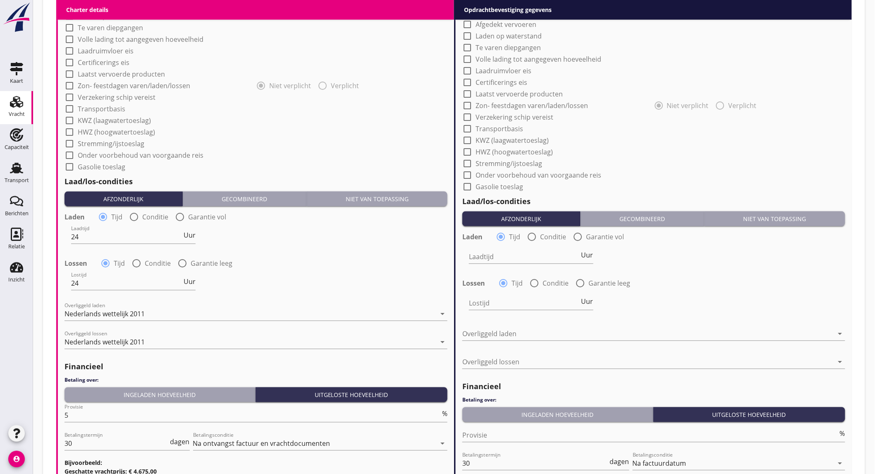
click at [745, 262] on div "Laadtijd Uur" at bounding box center [654, 257] width 385 height 30
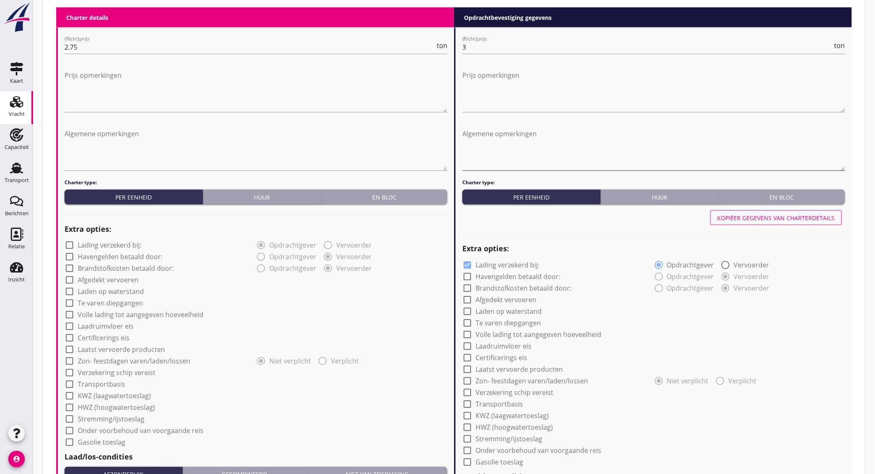
scroll to position [321, 0]
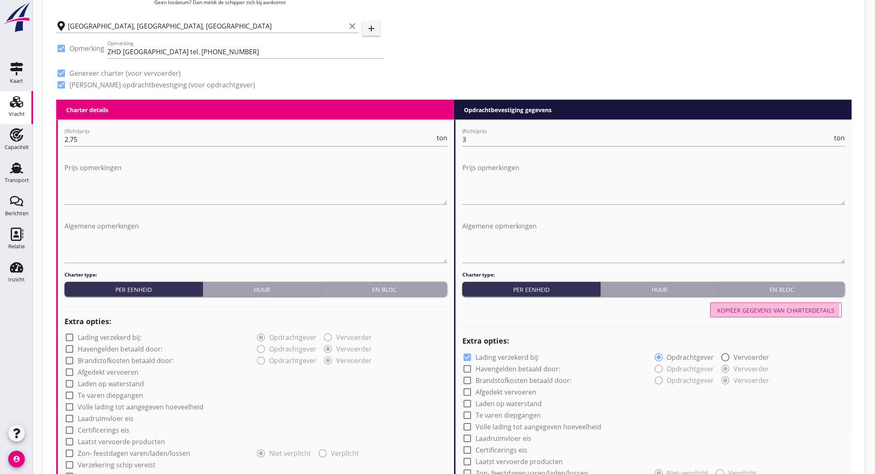
click at [728, 310] on div "Kopiëer gegevens van charterdetails" at bounding box center [776, 310] width 117 height 9
checkbox input "false"
type input "24"
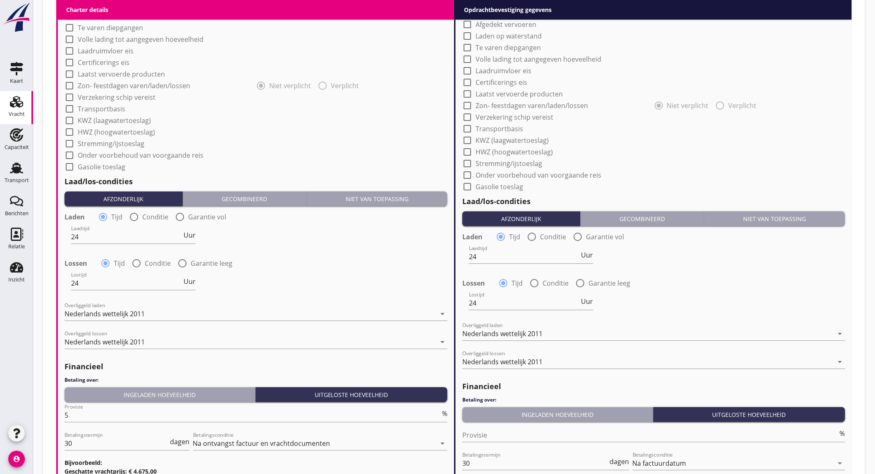
scroll to position [790, 0]
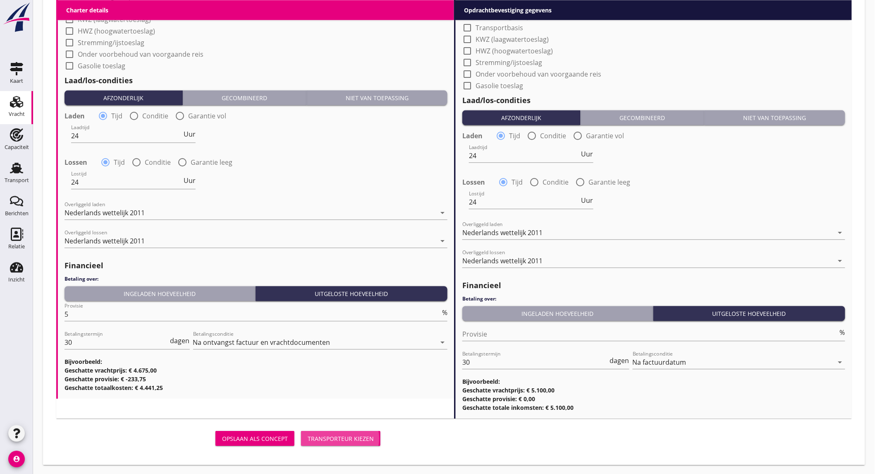
click at [319, 435] on div "Transporteur kiezen" at bounding box center [341, 438] width 66 height 9
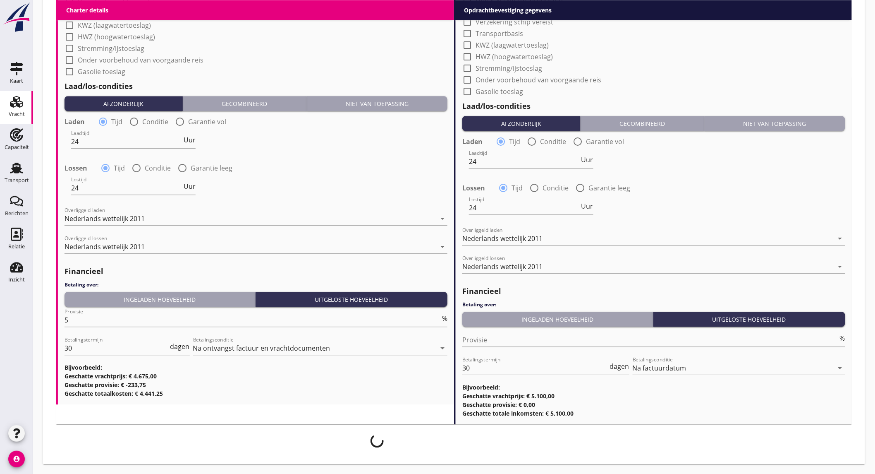
scroll to position [783, 0]
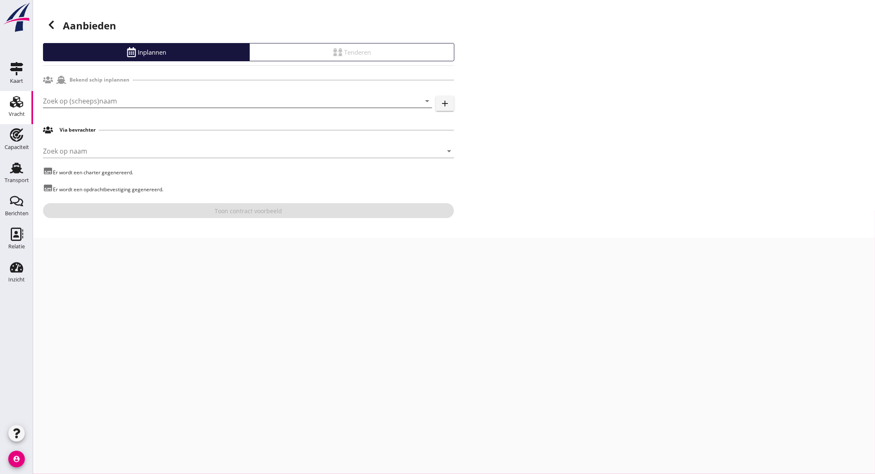
click at [129, 100] on input "Zoek op (scheeps)naam" at bounding box center [226, 100] width 366 height 13
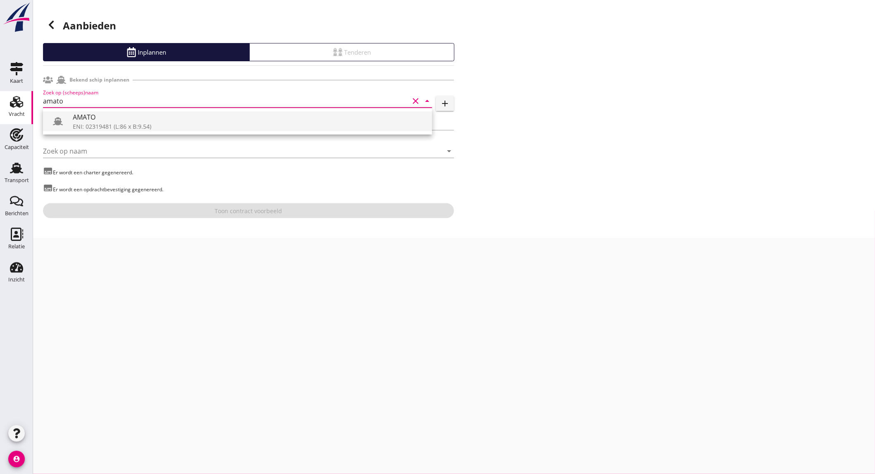
click at [115, 121] on div "AMATO" at bounding box center [249, 117] width 353 height 10
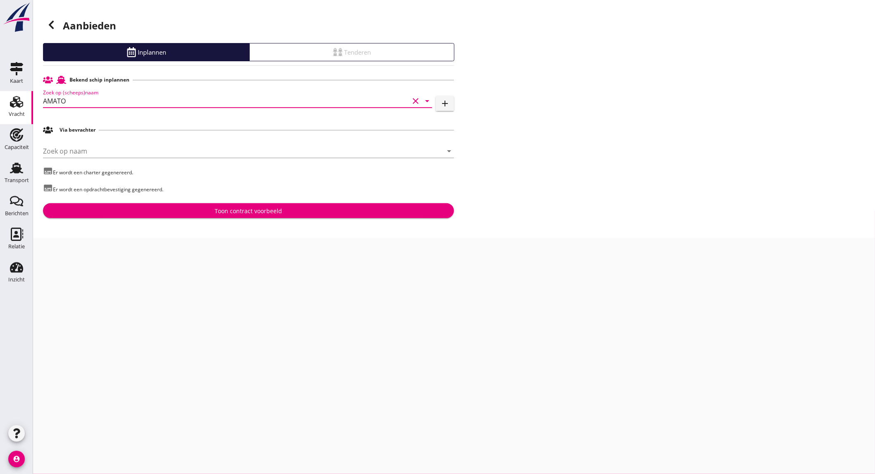
type input "AMATO"
click at [48, 28] on icon at bounding box center [51, 25] width 10 height 10
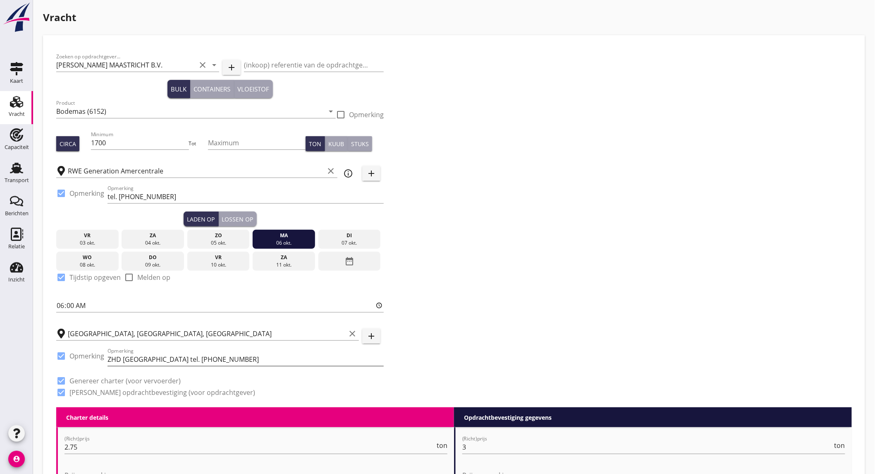
scroll to position [230, 0]
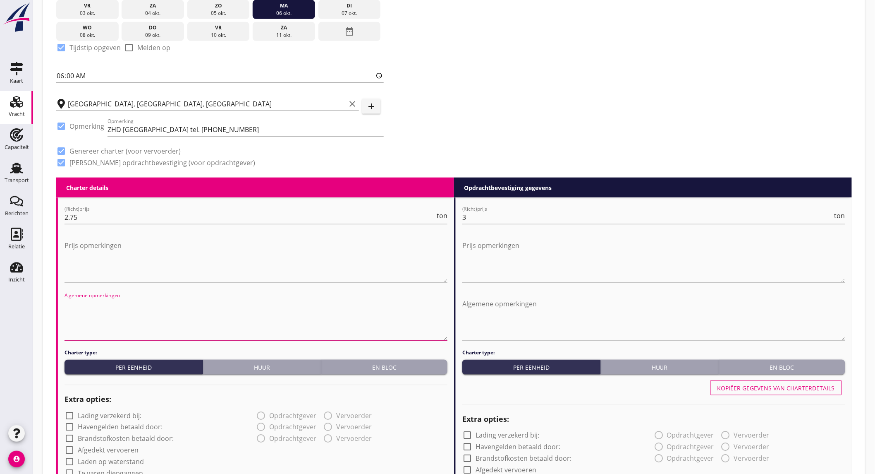
click at [89, 302] on textarea "Algemene opmerkingen" at bounding box center [256, 318] width 383 height 43
paste textarea "Eventuele schades die ontstaan door de stuwadoor tijdens het lossen worden verg…"
type textarea "Eventuele schades die ontstaan door de stuwadoor tijdens het lossen worden verg…"
click at [493, 304] on textarea "Algemene opmerkingen" at bounding box center [653, 318] width 383 height 43
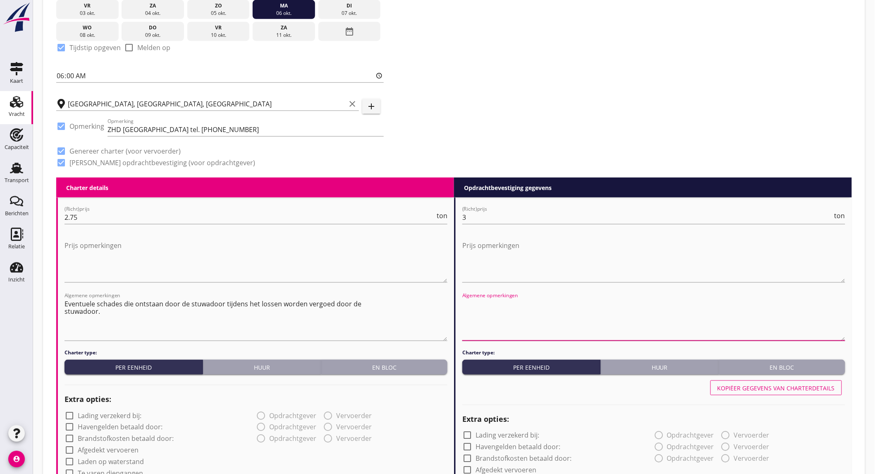
paste textarea "Eventuele schades die ontstaan door de stuwadoor tijdens het lossen worden verg…"
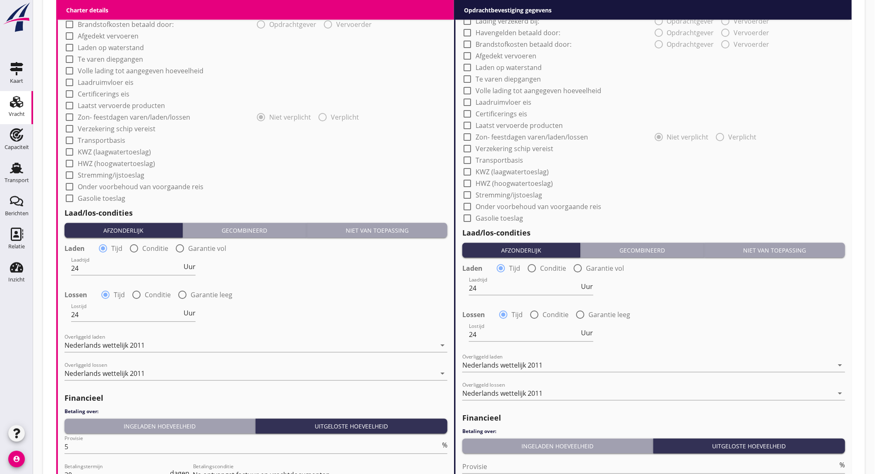
scroll to position [776, 0]
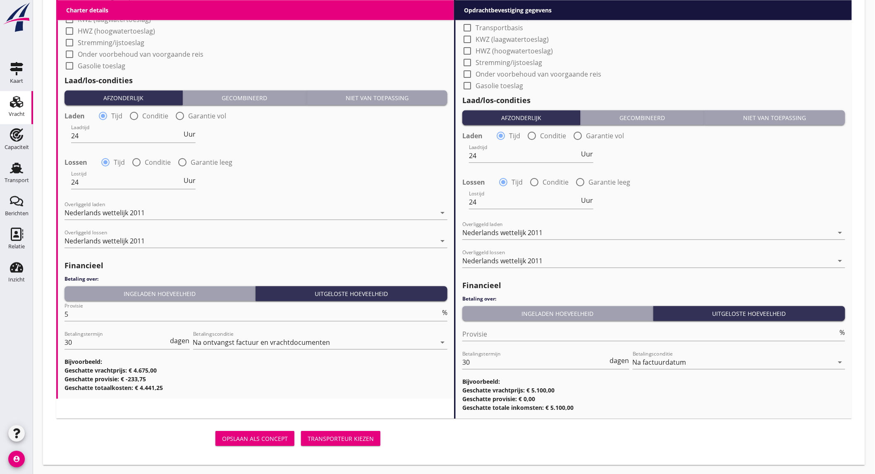
type textarea "Eventuele schades die ontstaan door de stuwadoor tijdens het lossen worden verg…"
click at [324, 431] on button "Transporteur kiezen" at bounding box center [340, 438] width 79 height 15
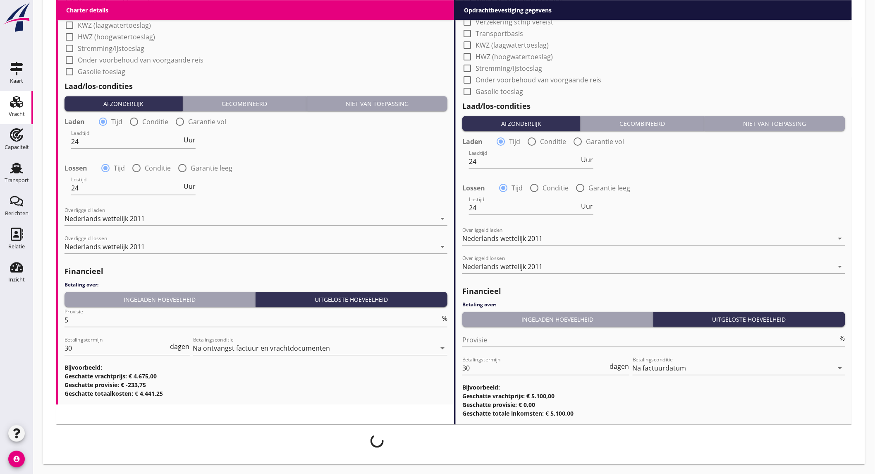
scroll to position [769, 0]
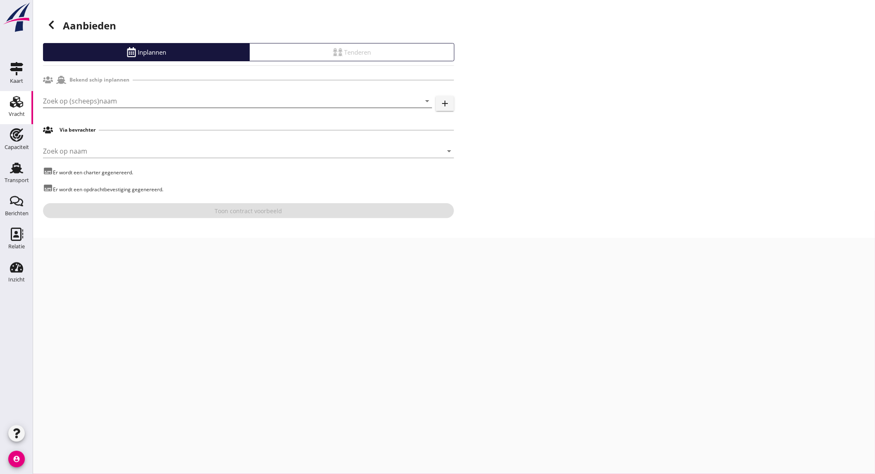
click at [130, 102] on input "Zoek op (scheeps)naam" at bounding box center [226, 100] width 366 height 13
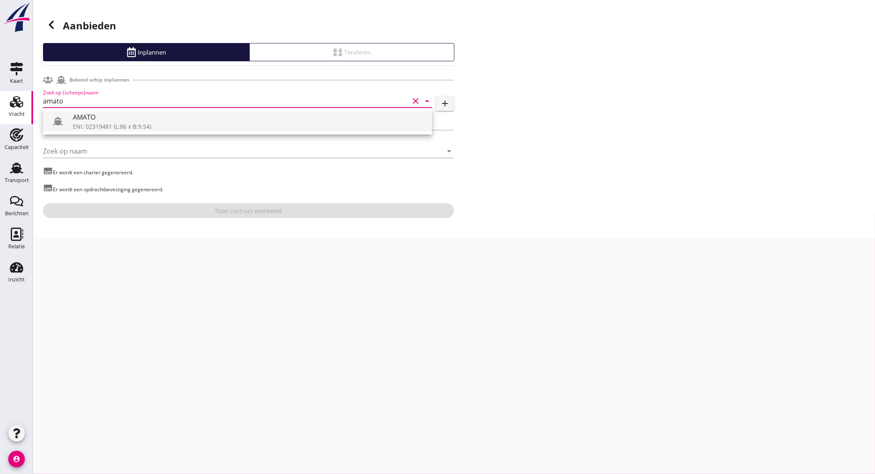
click at [119, 121] on div "AMATO" at bounding box center [249, 117] width 353 height 10
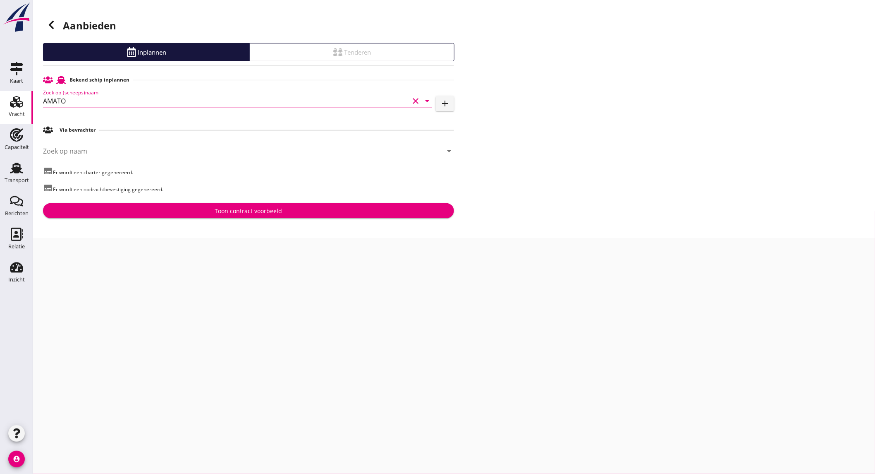
type input "AMATO"
click at [183, 208] on div "Toon contract voorbeeld" at bounding box center [249, 210] width 398 height 9
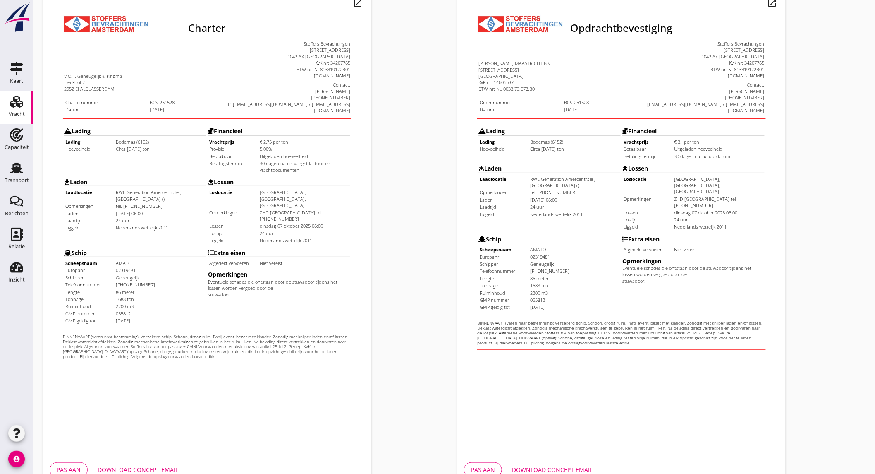
scroll to position [138, 0]
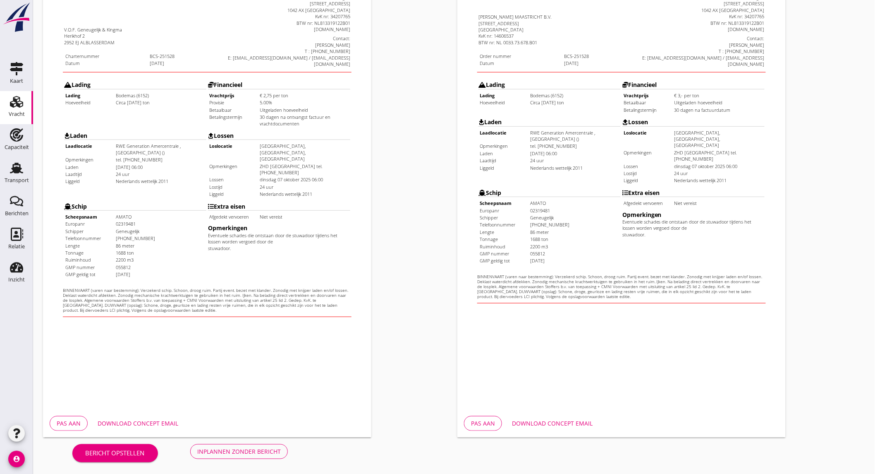
click at [144, 420] on div "Download concept email" at bounding box center [138, 423] width 81 height 9
click at [553, 425] on div "Download concept email" at bounding box center [552, 423] width 81 height 9
click at [259, 453] on div "Inplannen zonder bericht" at bounding box center [239, 451] width 84 height 9
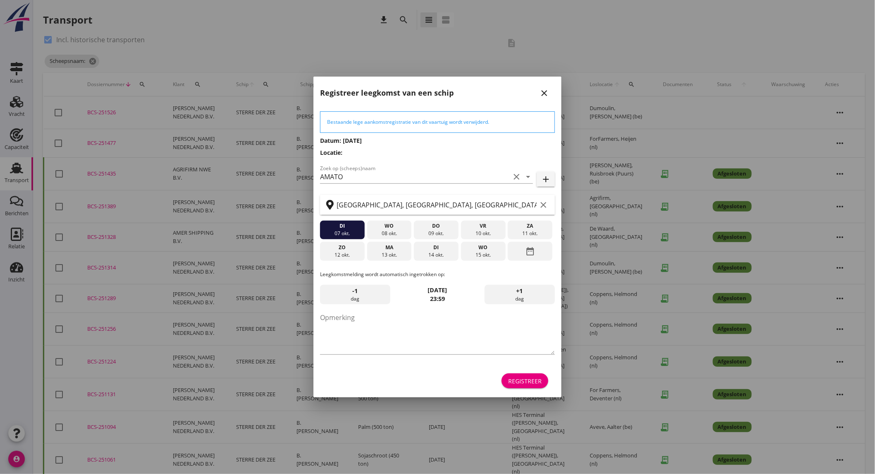
click at [529, 384] on div "Registreer" at bounding box center [525, 380] width 34 height 9
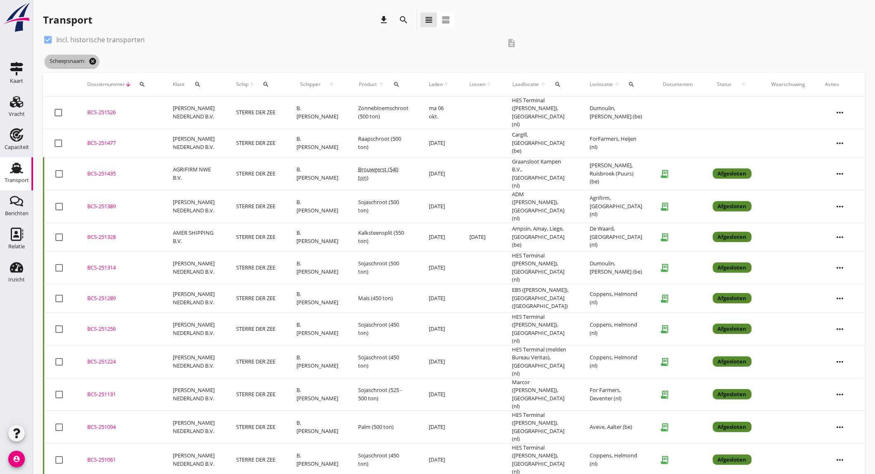
click at [93, 62] on icon "cancel" at bounding box center [93, 61] width 8 height 8
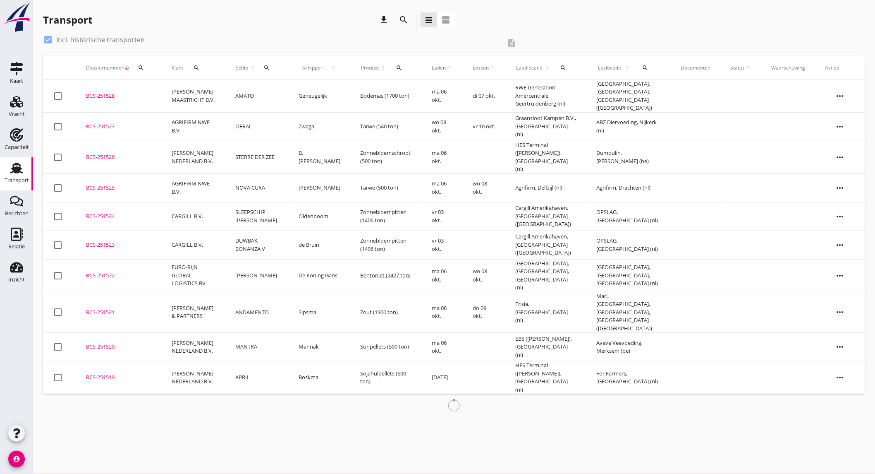
click at [157, 93] on td "BCS-251528 upload_file Drop hier uw bestand om het aan het dossier toe te voegen" at bounding box center [119, 96] width 86 height 33
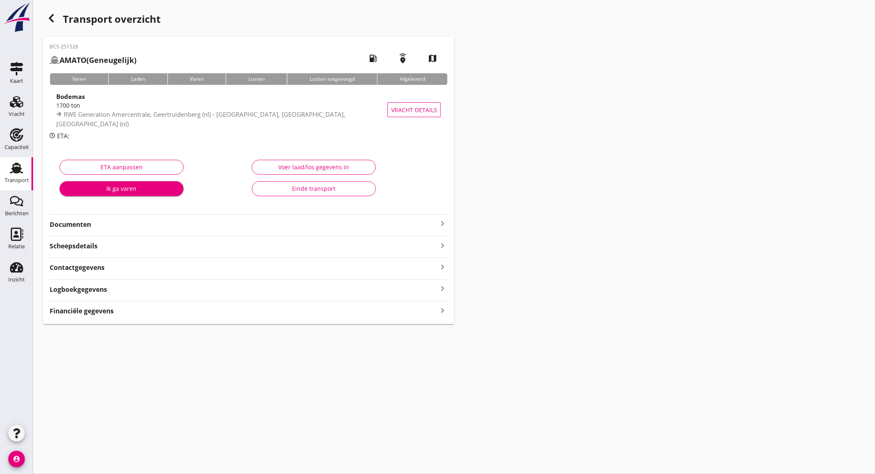
click at [117, 308] on div "Financiële gegevens keyboard_arrow_right" at bounding box center [249, 309] width 398 height 11
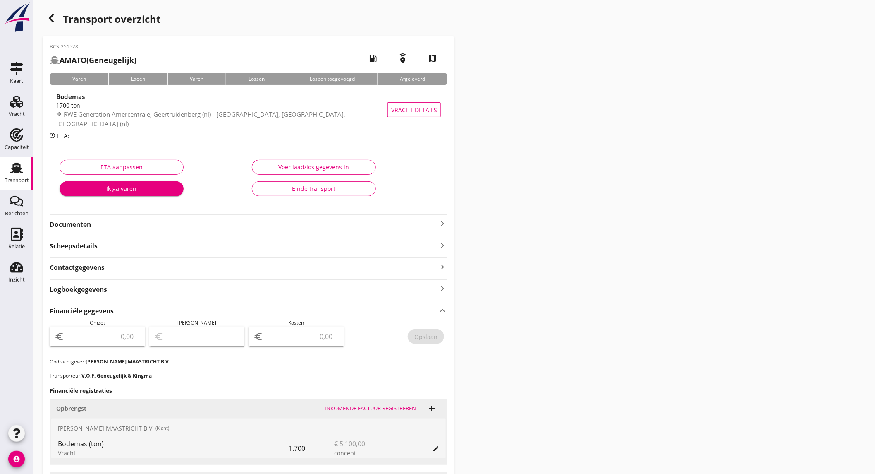
scroll to position [138, 0]
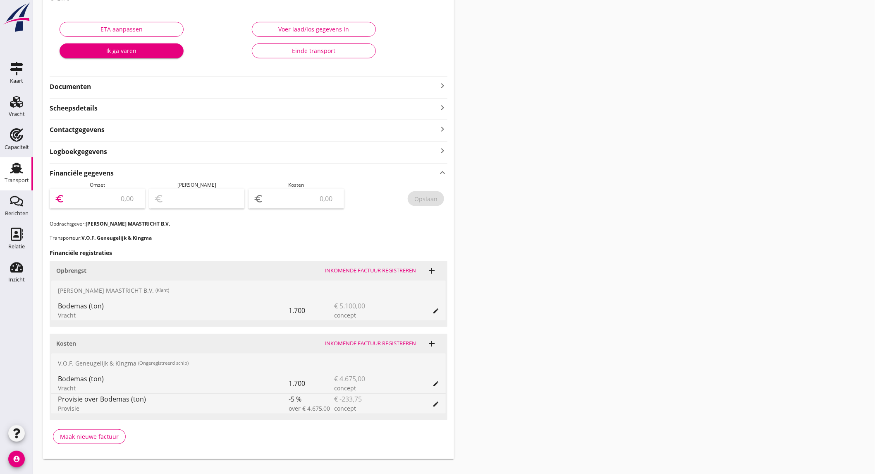
click at [109, 199] on input "number" at bounding box center [103, 198] width 74 height 13
type input "5100"
click at [218, 199] on div "Marge euro" at bounding box center [197, 200] width 96 height 39
click at [294, 198] on input "number" at bounding box center [302, 198] width 74 height 13
type input "5096.00"
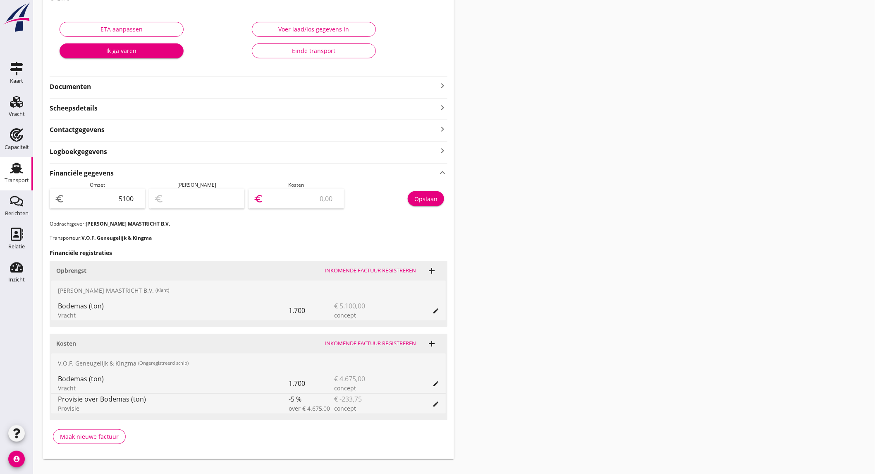
type input "4"
type input "5054.00"
type input "46"
type input "4633.00"
type input "467"
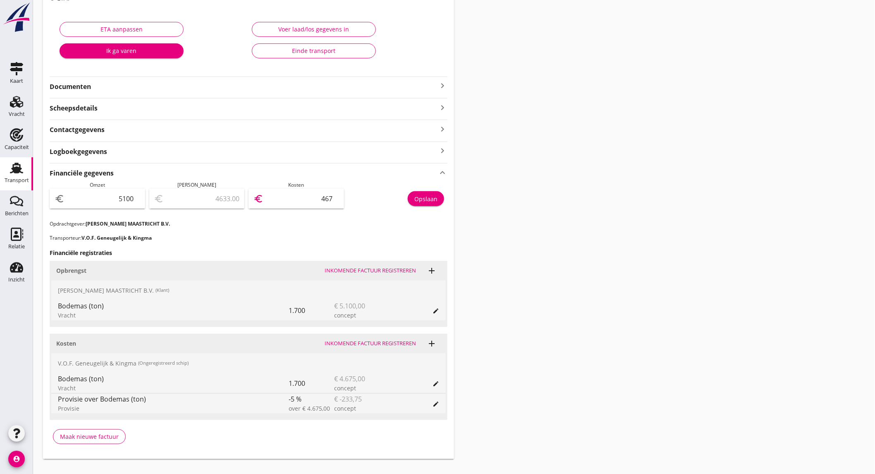
type input "425.00"
type input "4675"
click at [422, 196] on div "Opslaan" at bounding box center [425, 198] width 23 height 9
click at [332, 199] on input "4675" at bounding box center [302, 198] width 74 height 13
type input "4633.00"
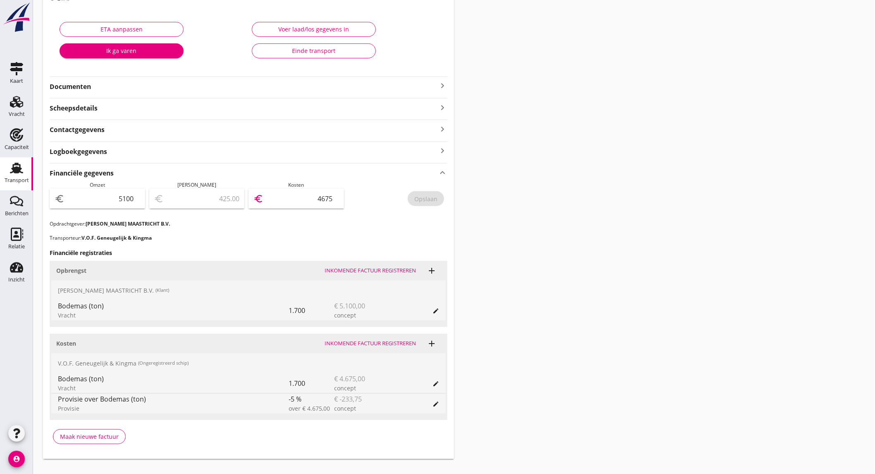
type input "467"
type input "5054.00"
type input "46"
type input "5096.00"
type input "4"
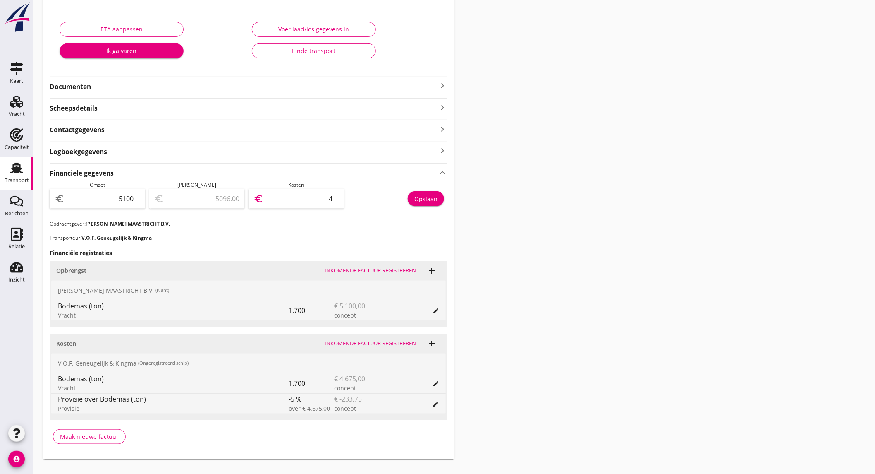
type input "5056.00"
type input "44"
type input "4656.00"
type input "444"
type input "659.00"
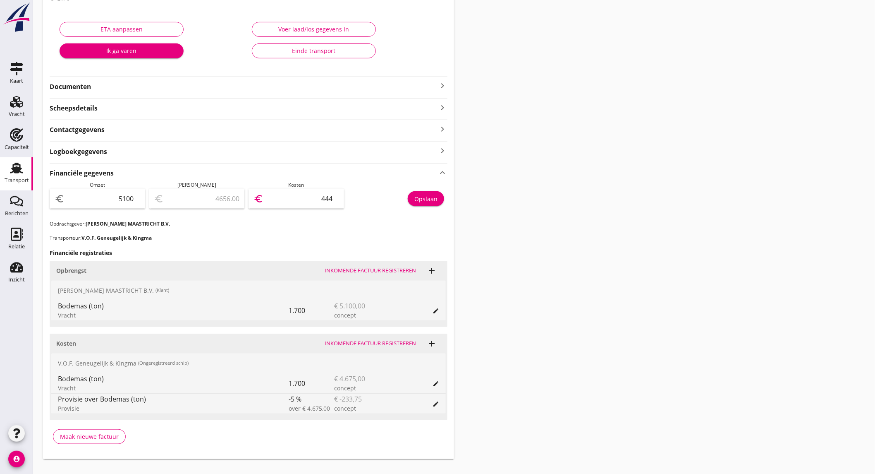
type input "4441"
type input "658.80"
type input "4441.2"
type input "658.75"
type input "4441.25"
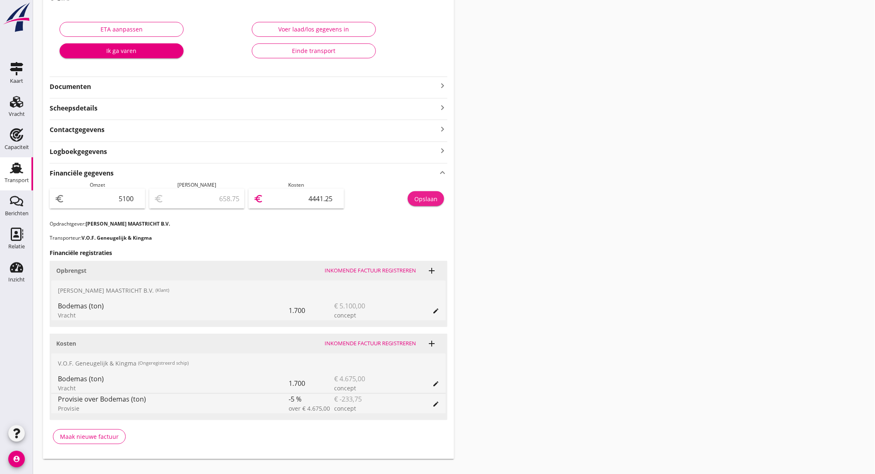
click at [425, 196] on div "Opslaan" at bounding box center [425, 198] width 23 height 9
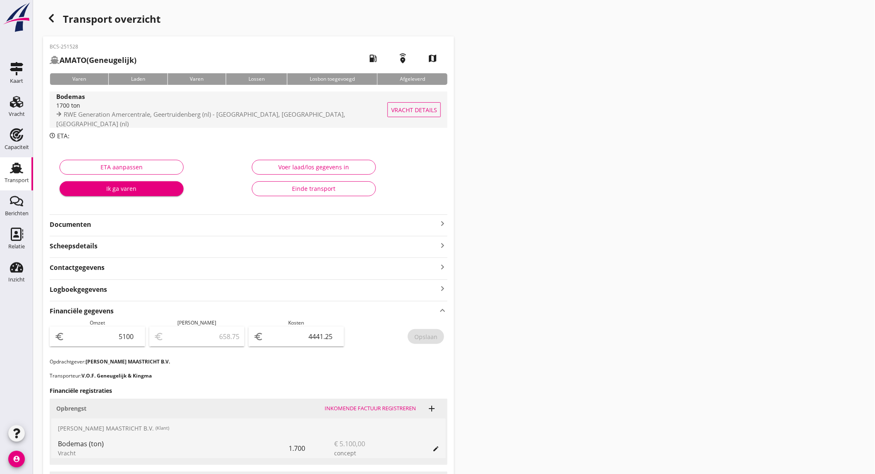
click at [96, 110] on div "1700 ton" at bounding box center [223, 105] width 335 height 9
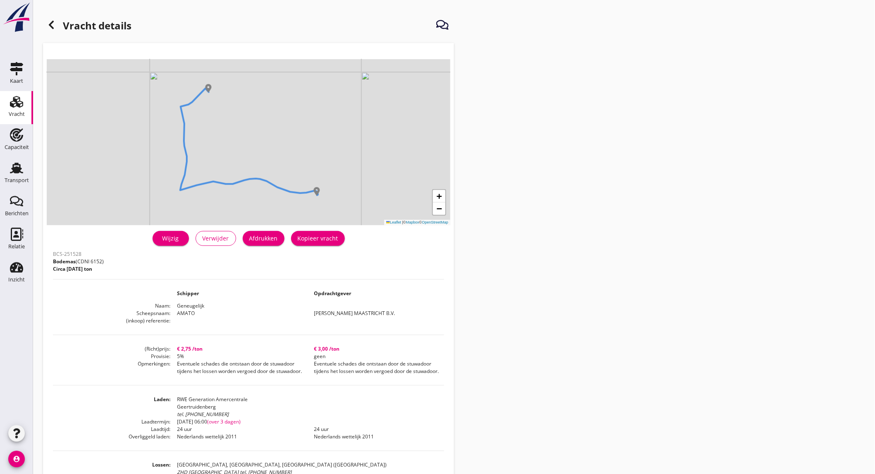
click at [261, 240] on div "Afdrukken" at bounding box center [263, 238] width 29 height 9
click at [51, 24] on icon at bounding box center [51, 25] width 10 height 10
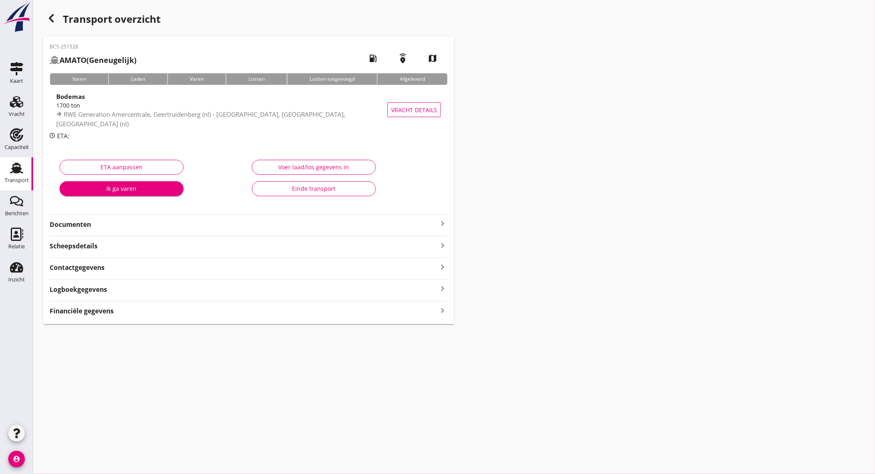
click at [392, 228] on strong "Documenten" at bounding box center [244, 225] width 388 height 10
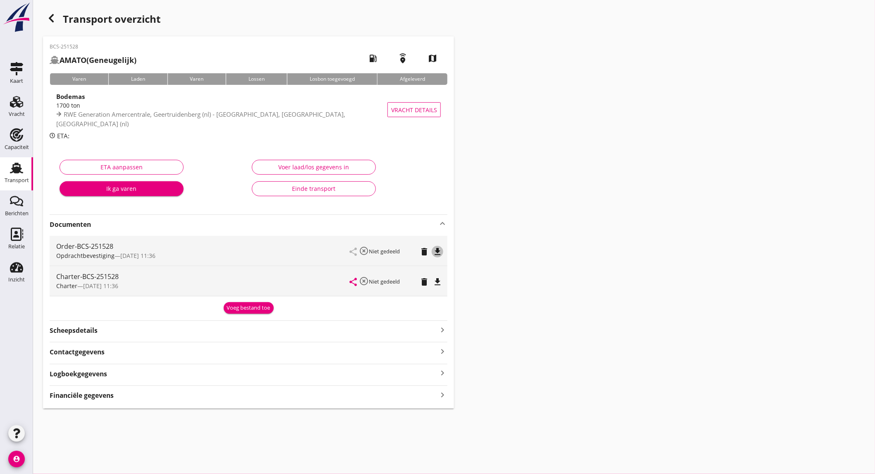
click at [439, 252] on icon "file_download" at bounding box center [438, 252] width 10 height 10
drag, startPoint x: 436, startPoint y: 278, endPoint x: 665, endPoint y: 77, distance: 304.2
click at [436, 278] on icon "file_download" at bounding box center [438, 282] width 10 height 10
drag, startPoint x: 34, startPoint y: 87, endPoint x: 17, endPoint y: 140, distance: 55.5
click at [17, 140] on icon "Capaciteit" at bounding box center [16, 134] width 13 height 13
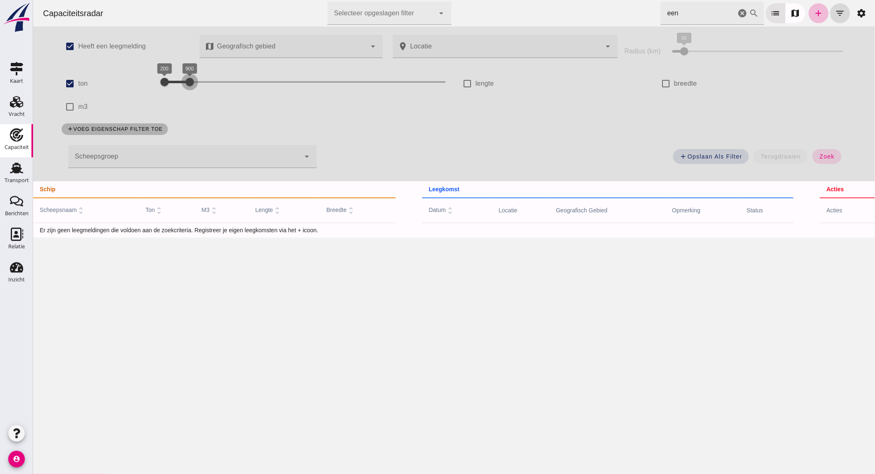
drag, startPoint x: 187, startPoint y: 79, endPoint x: 243, endPoint y: 65, distance: 57.0
click at [194, 78] on div "900" at bounding box center [189, 82] width 8 height 8
click at [187, 80] on div "900 2600 900 2600" at bounding box center [304, 81] width 281 height 13
click at [74, 102] on input "m3" at bounding box center [69, 106] width 17 height 17
checkbox input "true"
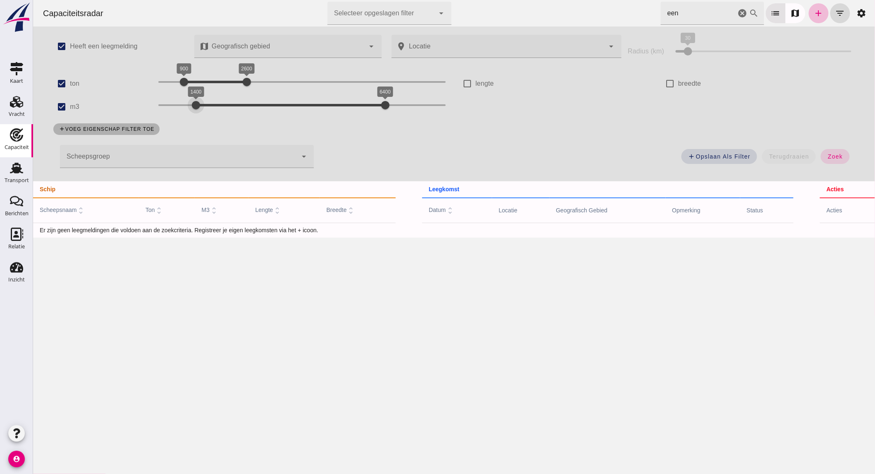
drag, startPoint x: 164, startPoint y: 103, endPoint x: 192, endPoint y: 106, distance: 27.9
click at [192, 106] on div "1400 6400 1400 6400" at bounding box center [301, 104] width 287 height 13
drag, startPoint x: 198, startPoint y: 106, endPoint x: 237, endPoint y: 105, distance: 39.3
click at [237, 105] on div at bounding box center [233, 105] width 17 height 17
drag, startPoint x: 234, startPoint y: 101, endPoint x: 255, endPoint y: 102, distance: 21.1
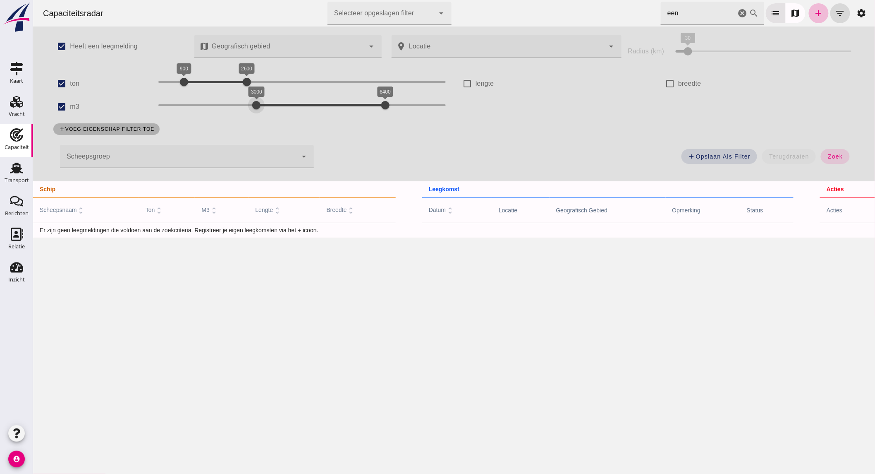
click at [255, 102] on div at bounding box center [256, 105] width 17 height 17
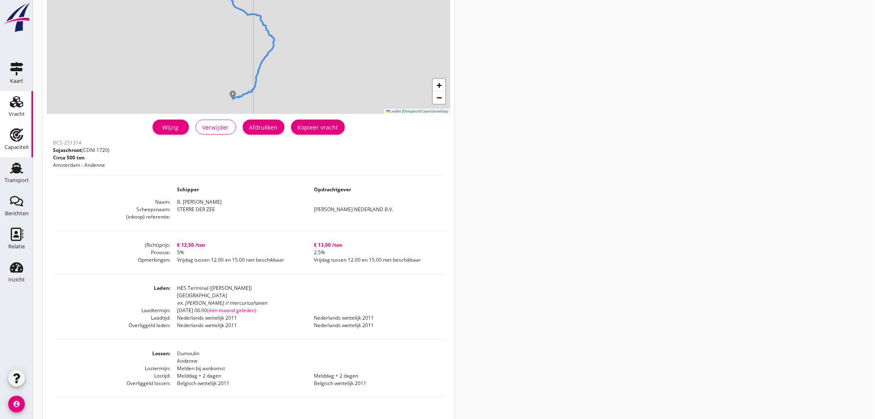
click at [15, 145] on div "Capaciteit" at bounding box center [17, 146] width 24 height 5
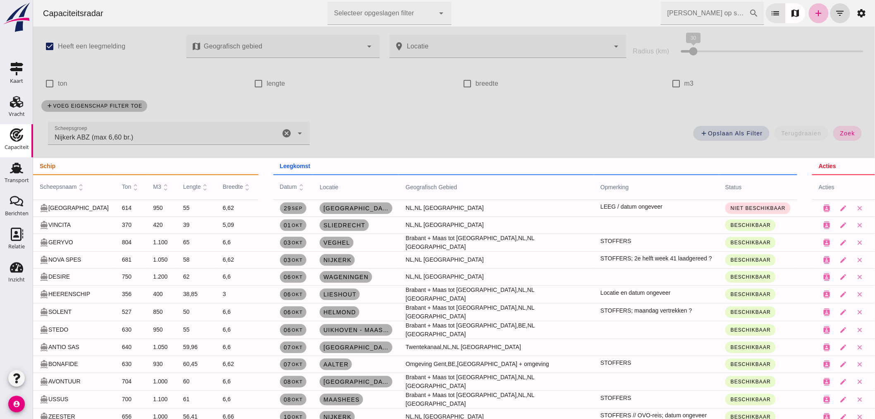
type input "STOFFERS VLOOT"
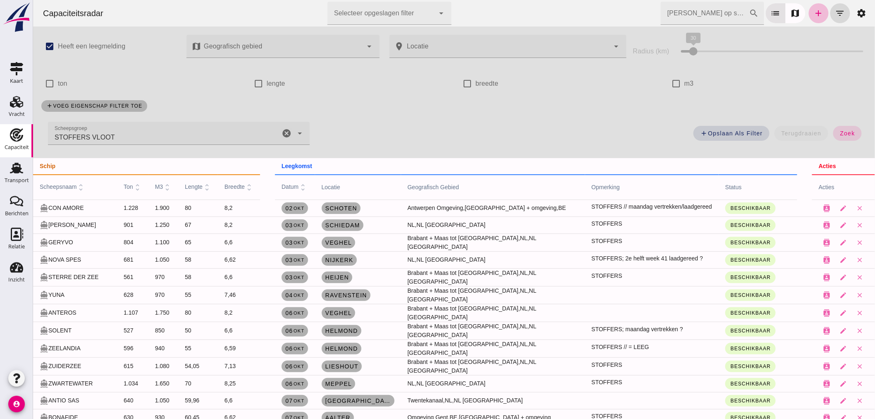
click at [89, 133] on span "STOFFERS VLOOT" at bounding box center [84, 137] width 60 height 10
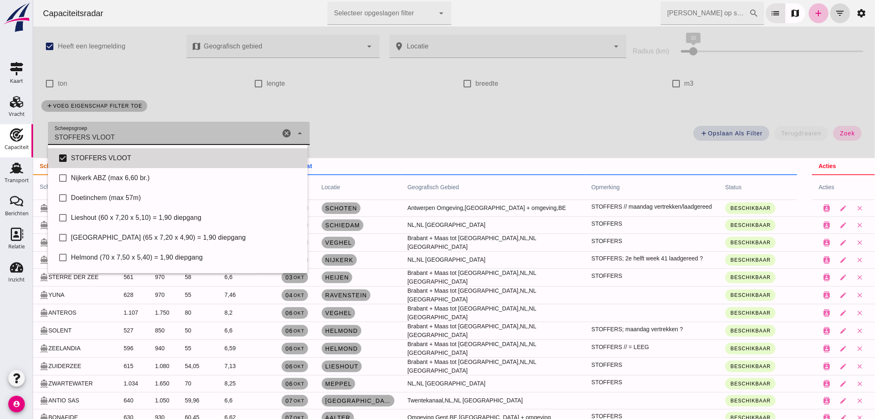
click at [112, 156] on div "STOFFERS VLOOT" at bounding box center [186, 158] width 230 height 10
checkbox input "false"
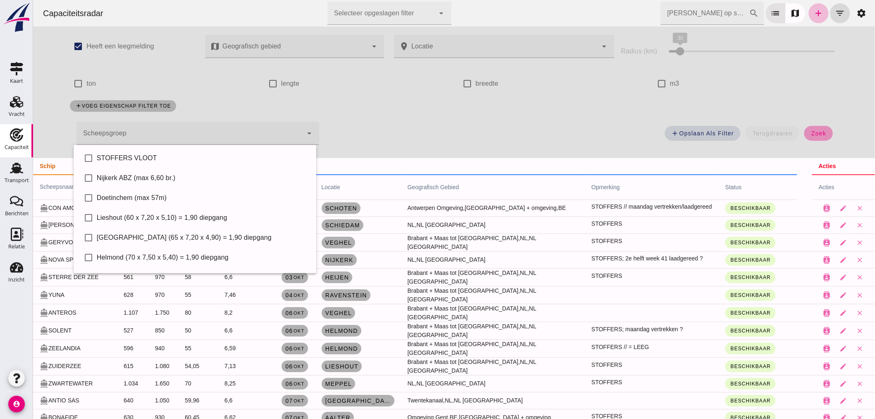
click at [811, 130] on span "zoek" at bounding box center [818, 133] width 15 height 7
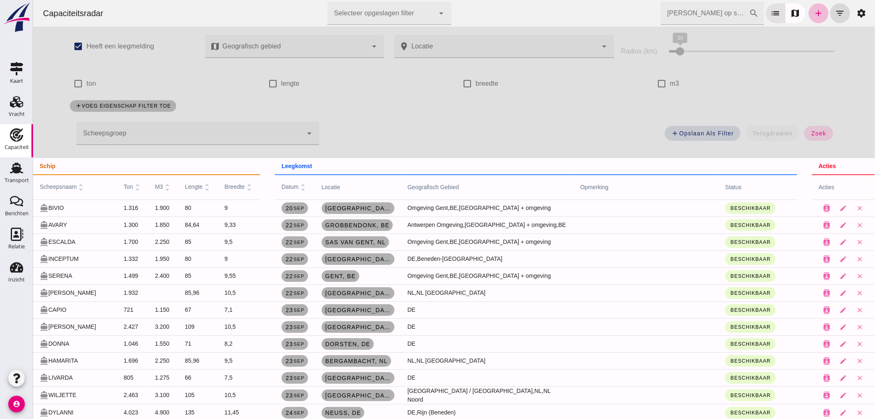
click at [154, 131] on div at bounding box center [189, 133] width 226 height 23
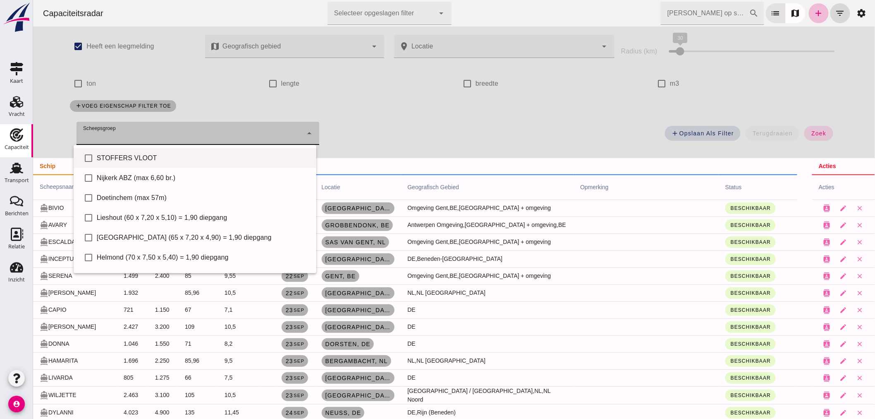
click at [139, 156] on div "STOFFERS VLOOT" at bounding box center [202, 158] width 213 height 10
type input "STOFFERS VLOOT"
checkbox input "true"
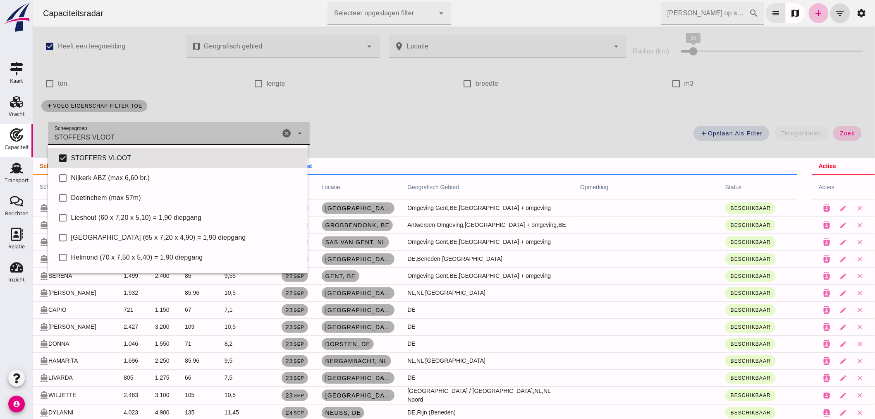
click at [840, 137] on button "zoek" at bounding box center [847, 133] width 29 height 15
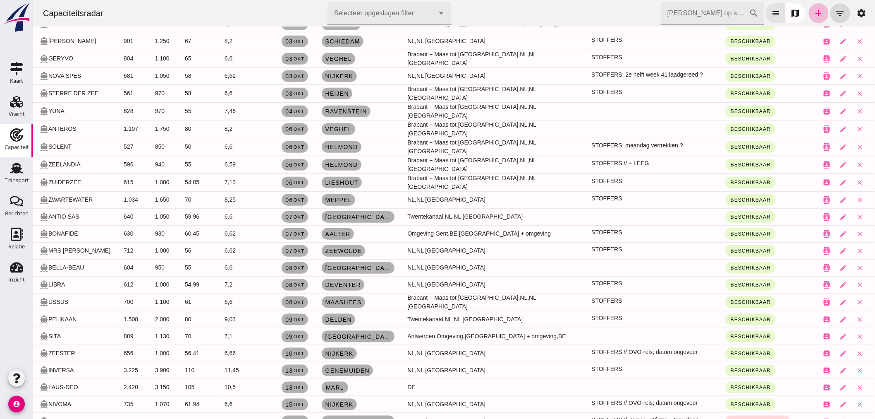
scroll to position [188, 0]
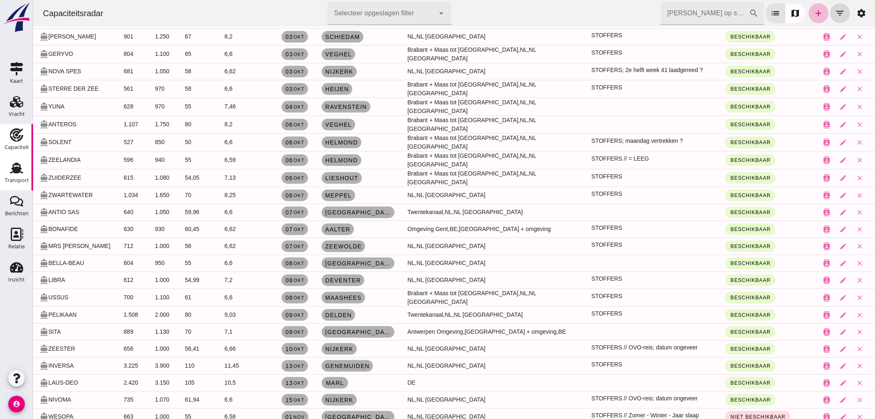
click at [15, 176] on div "Transport" at bounding box center [17, 181] width 24 height 12
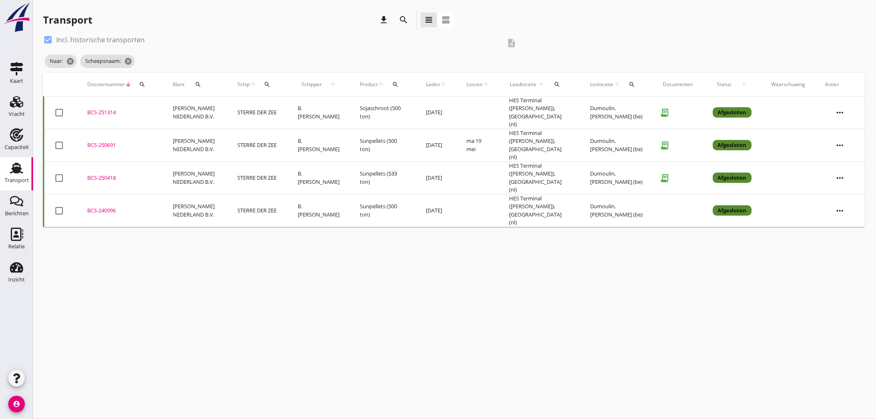
click at [399, 21] on icon "search" at bounding box center [404, 20] width 10 height 10
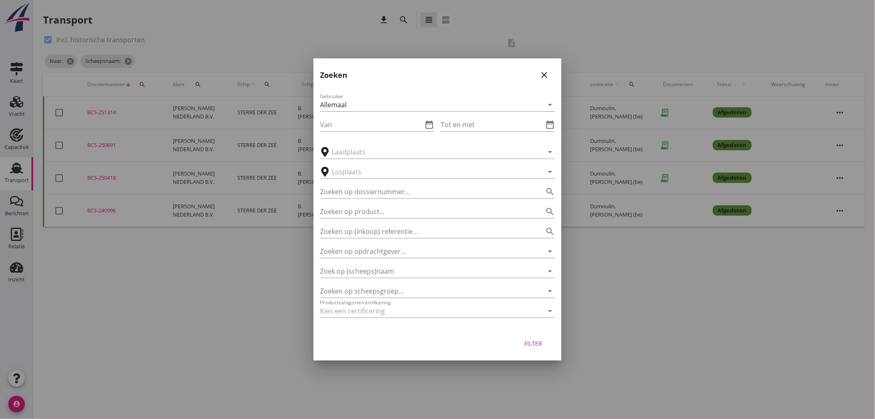
click at [172, 114] on div at bounding box center [437, 209] width 875 height 419
click at [539, 77] on div "close" at bounding box center [544, 75] width 15 height 10
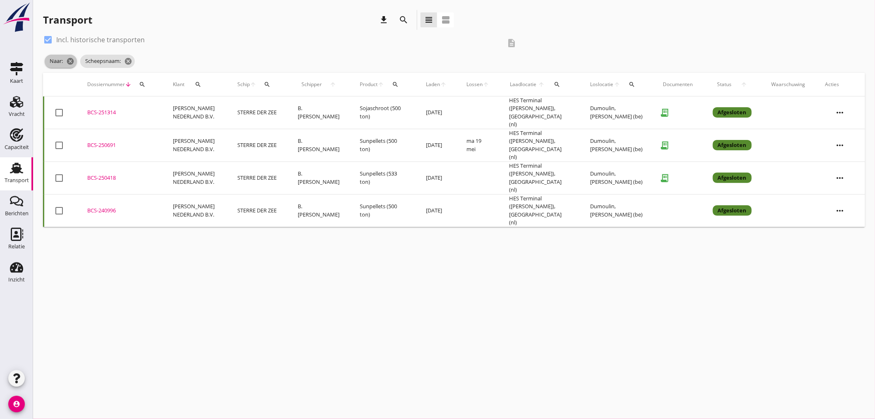
click at [69, 62] on icon "cancel" at bounding box center [70, 61] width 8 height 8
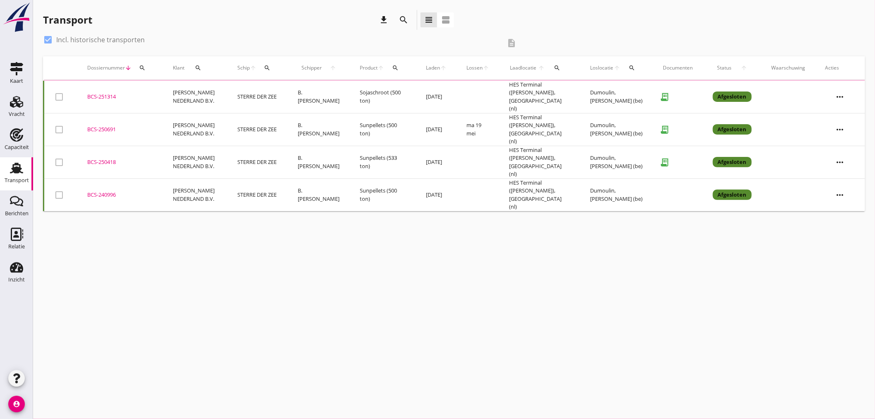
click at [82, 40] on label "Incl. historische transporten" at bounding box center [100, 40] width 89 height 8
checkbox input "false"
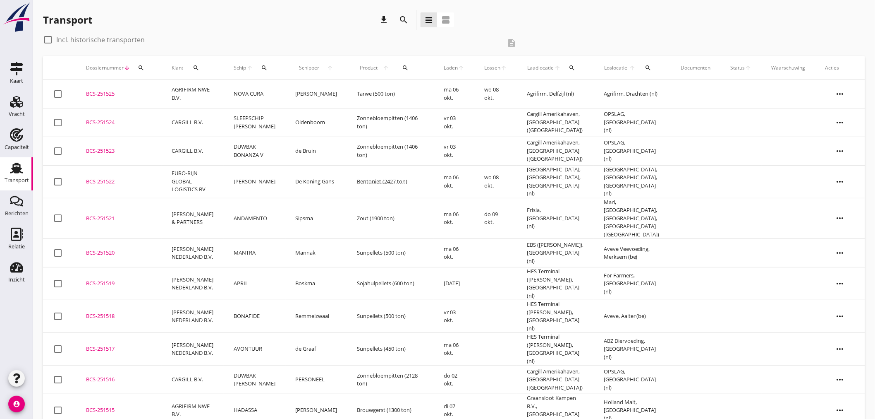
click at [407, 23] on icon "search" at bounding box center [404, 20] width 10 height 10
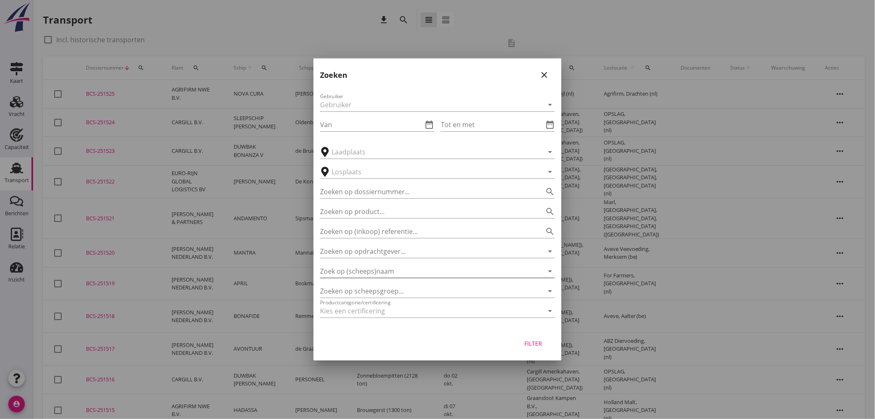
click at [417, 268] on input "Zoek op (scheeps)naam" at bounding box center [426, 270] width 212 height 13
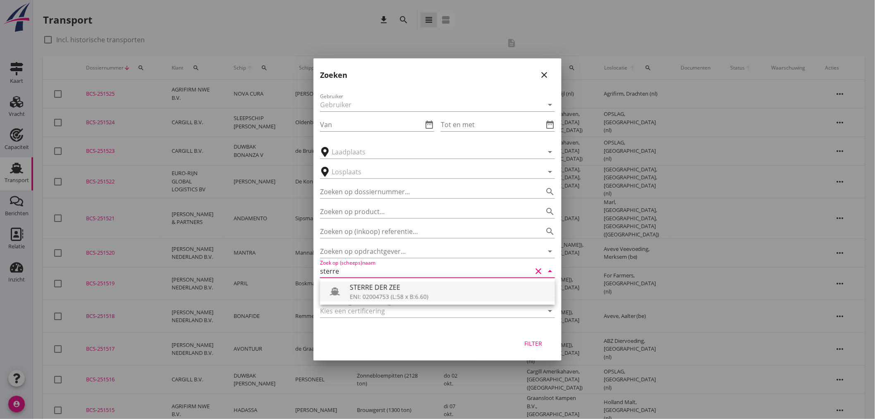
click at [409, 292] on div "ENI: 02004753 (L:58 x B:6.60)" at bounding box center [449, 296] width 199 height 9
click at [531, 345] on div "Filter" at bounding box center [533, 343] width 23 height 9
type input "STERRE DER ZEE"
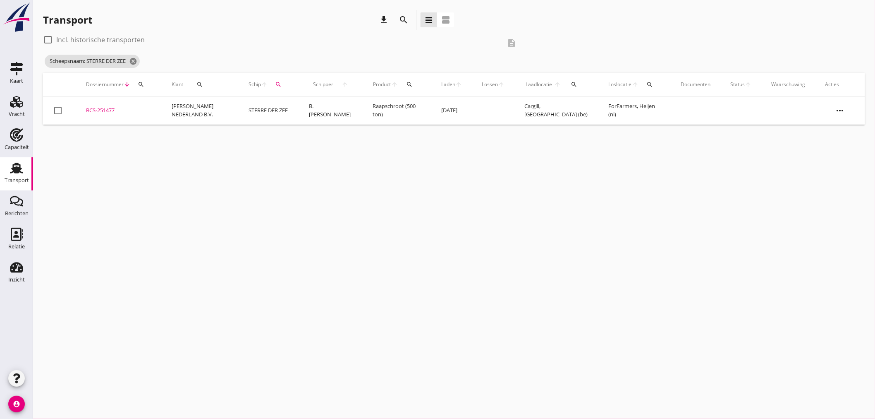
click at [210, 104] on td "[PERSON_NAME] NEDERLAND B.V." at bounding box center [200, 110] width 77 height 28
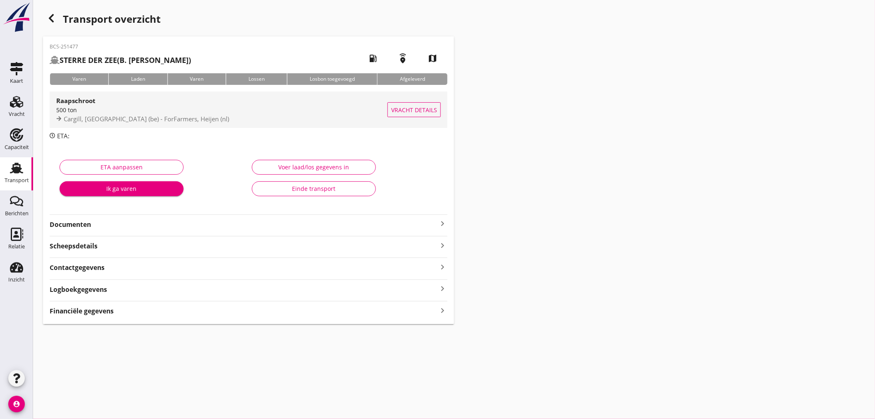
click at [147, 111] on div "500 ton" at bounding box center [221, 109] width 331 height 9
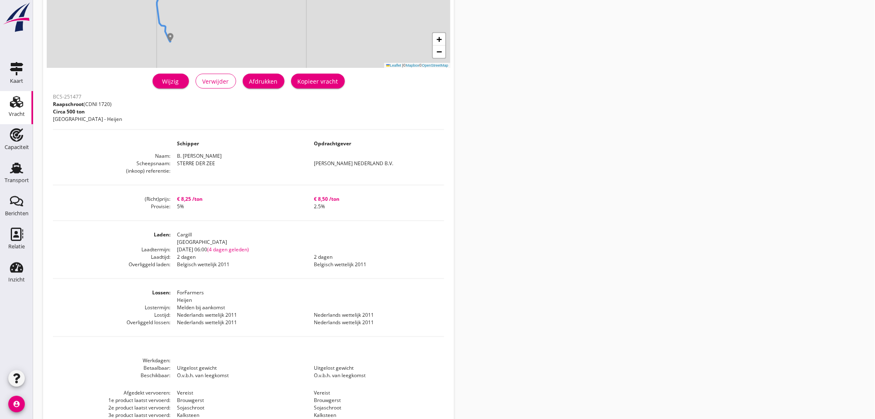
scroll to position [175, 0]
